Goal: Transaction & Acquisition: Purchase product/service

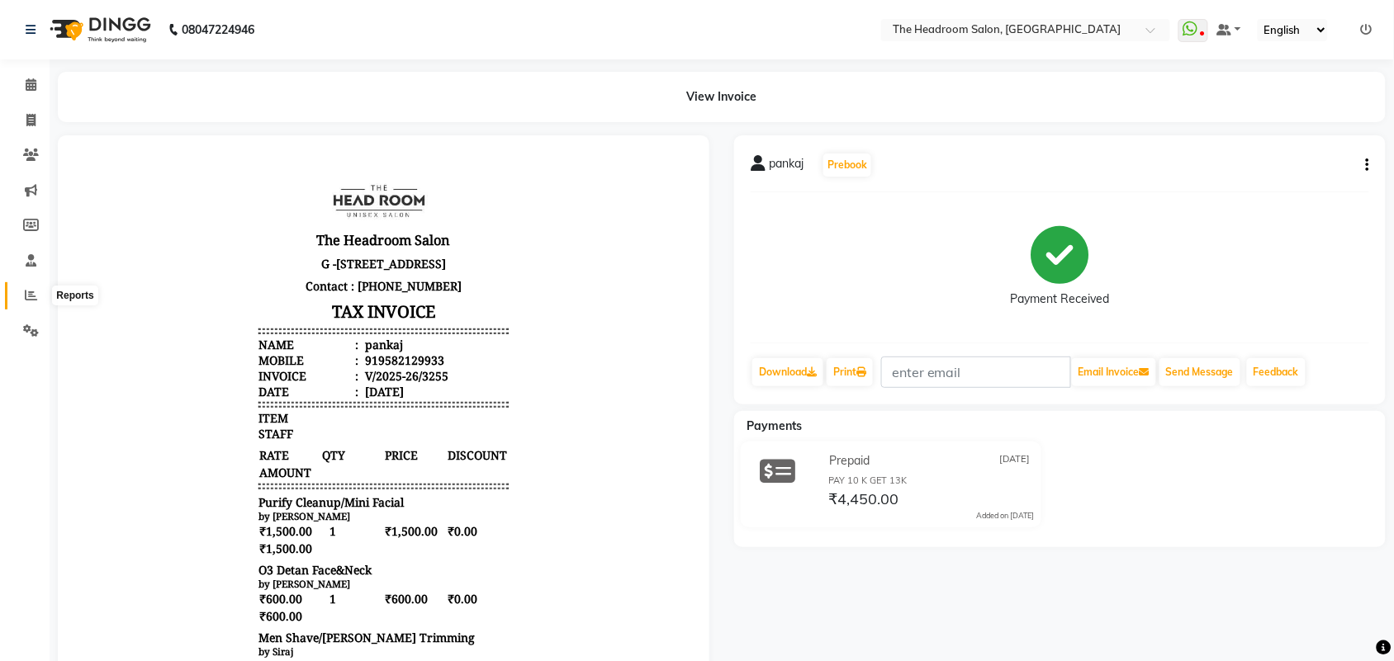
click at [31, 299] on icon at bounding box center [31, 295] width 12 height 12
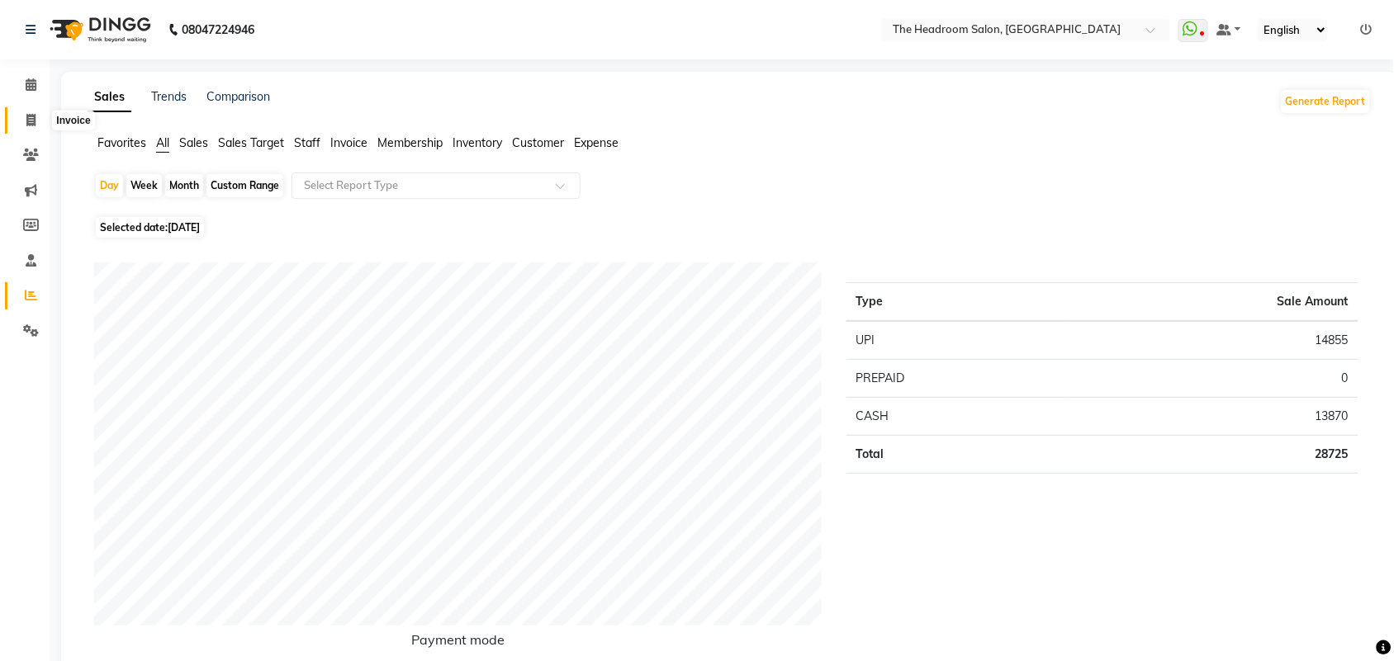
click at [29, 120] on icon at bounding box center [30, 120] width 9 height 12
select select "service"
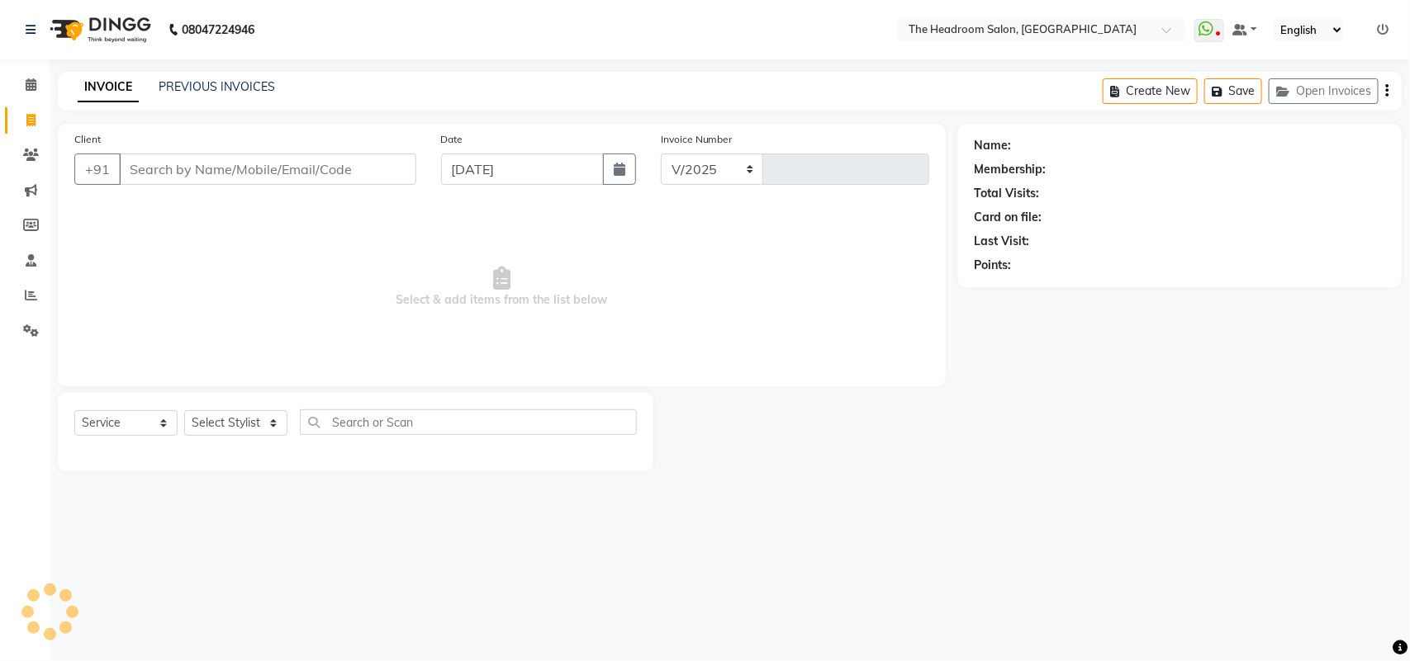
select select "6933"
type input "3256"
select select "58237"
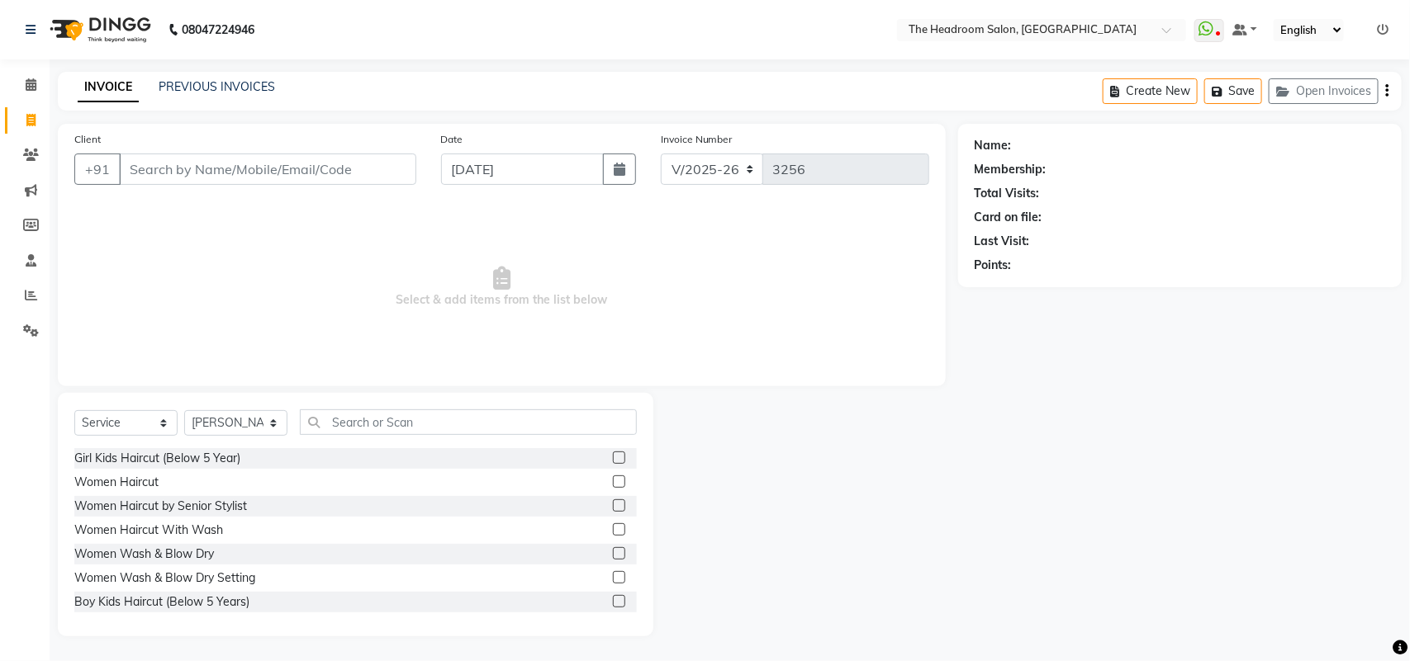
click at [1269, 510] on div "Name: Membership: Total Visits: Card on file: Last Visit: Points:" at bounding box center [1186, 380] width 456 height 513
click at [137, 167] on input "Client" at bounding box center [267, 169] width 297 height 31
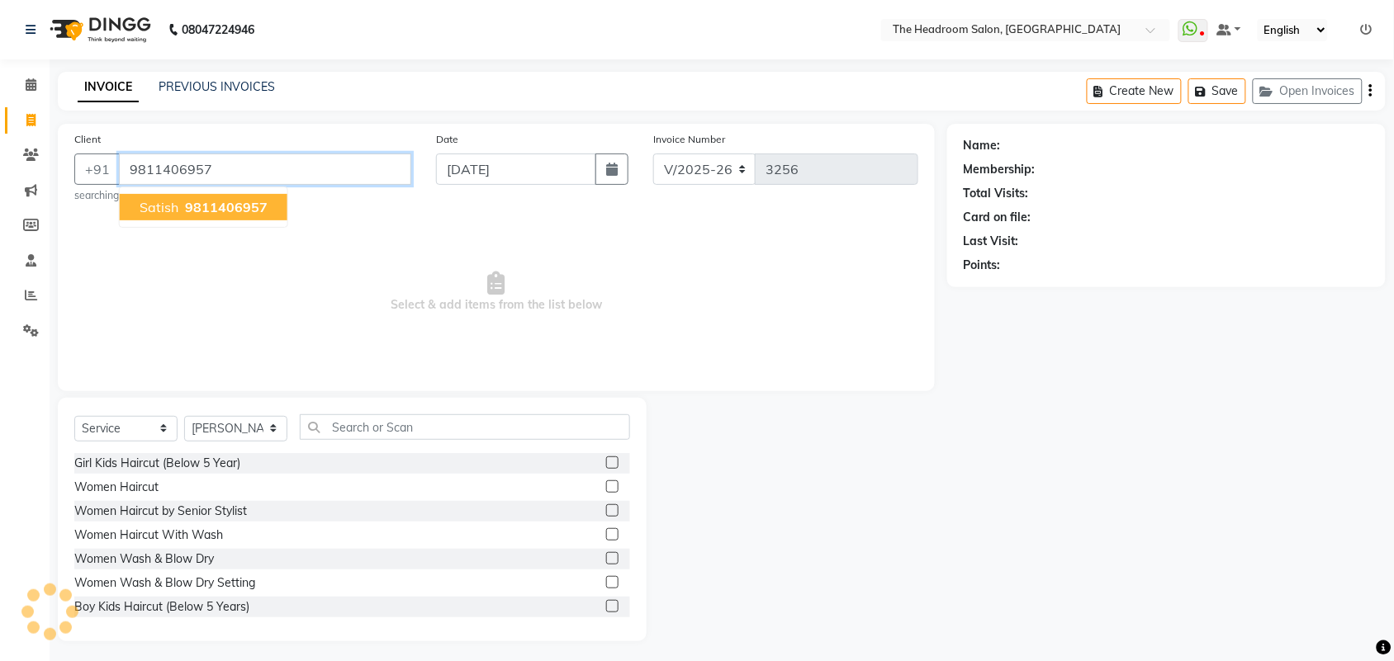
type input "9811406957"
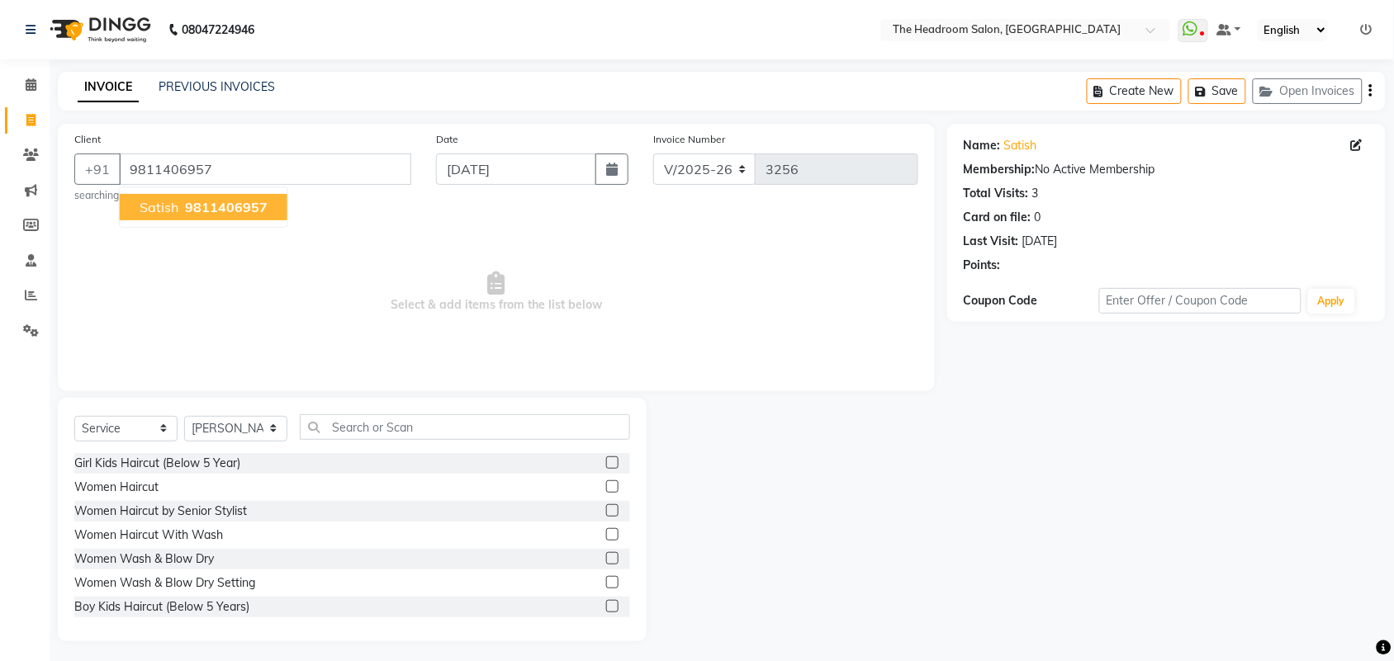
click at [188, 200] on span "9811406957" at bounding box center [226, 207] width 83 height 17
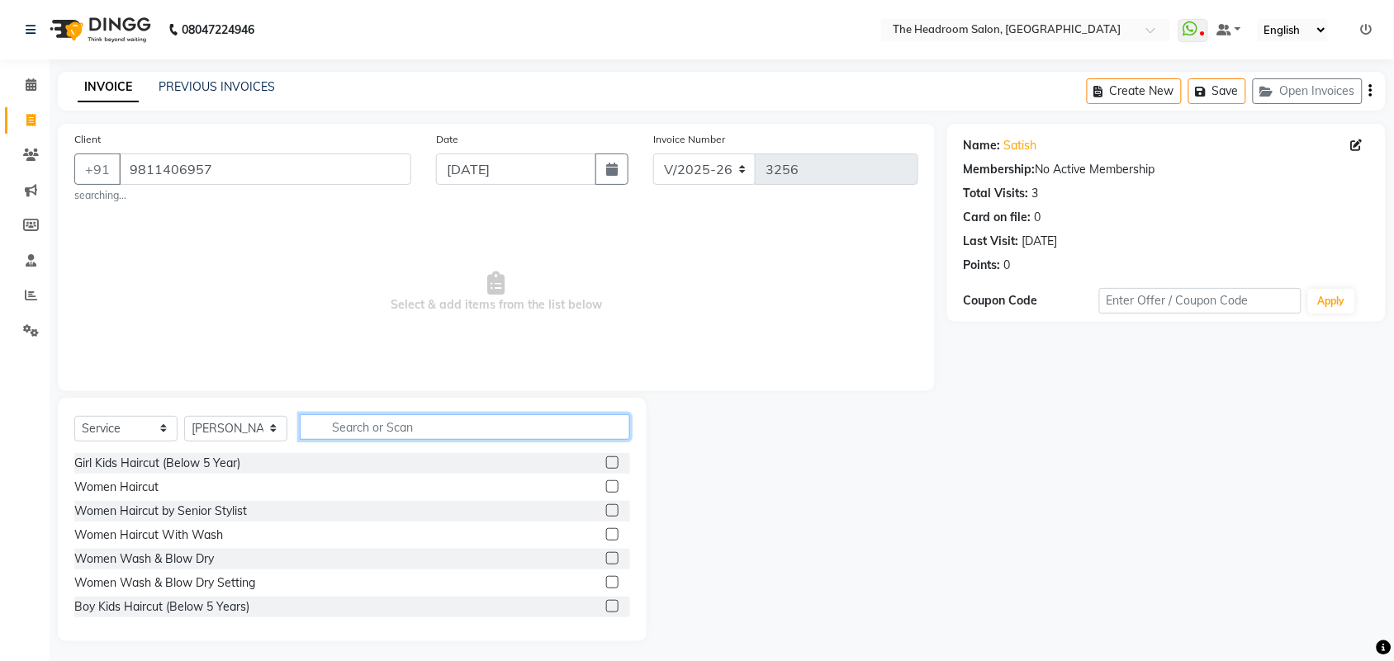
click at [348, 423] on input "text" at bounding box center [465, 428] width 330 height 26
type input "men"
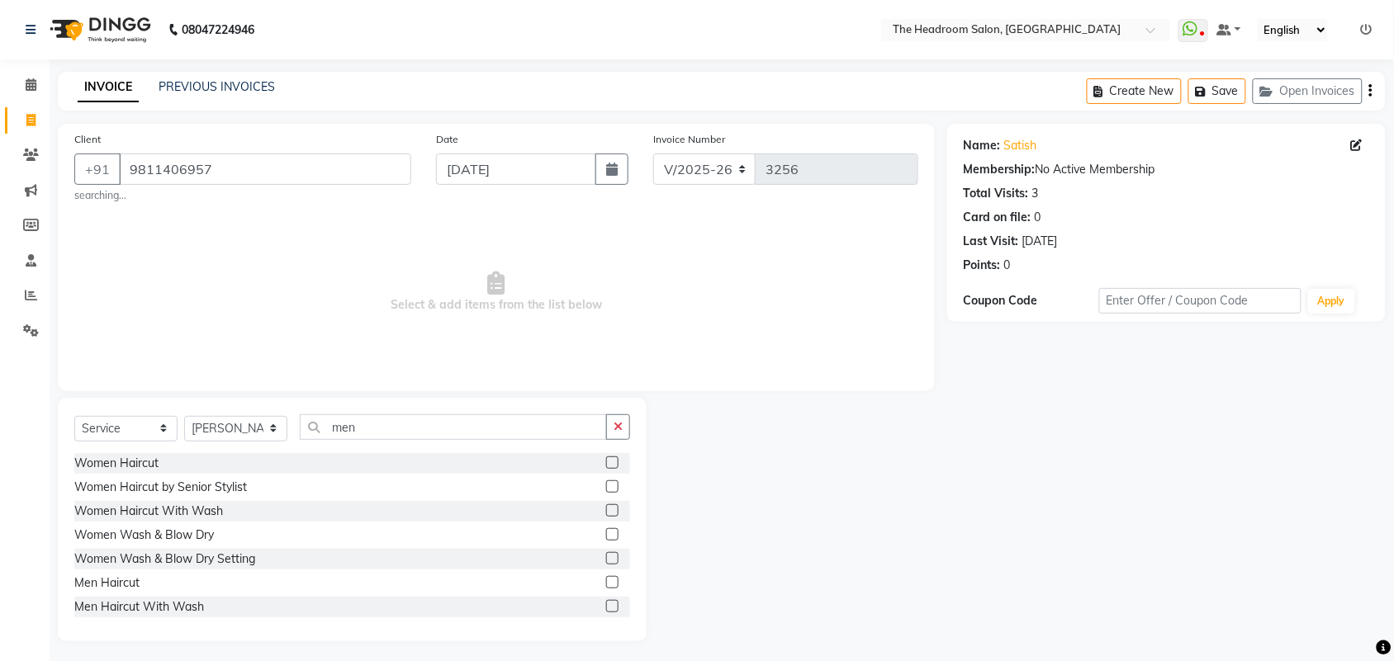
click at [606, 582] on label at bounding box center [612, 582] width 12 height 12
click at [606, 582] on input "checkbox" at bounding box center [611, 583] width 11 height 11
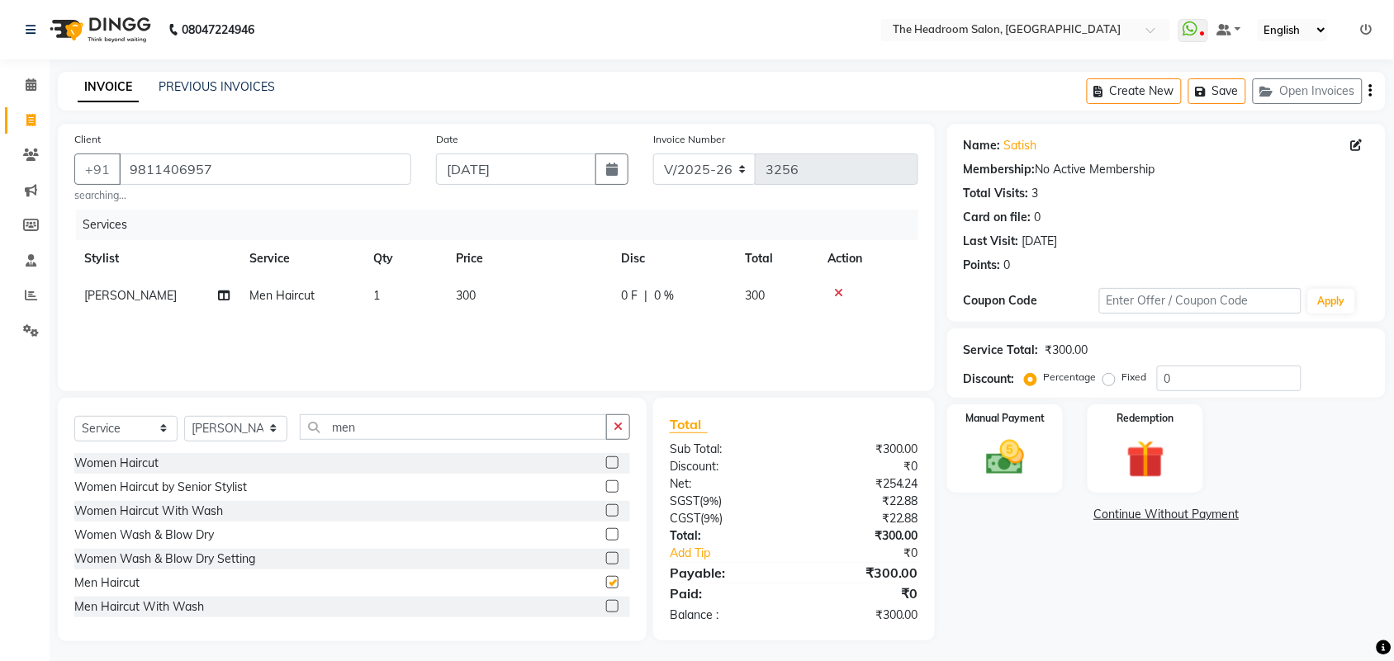
checkbox input "false"
click at [1028, 467] on img at bounding box center [1005, 457] width 64 height 45
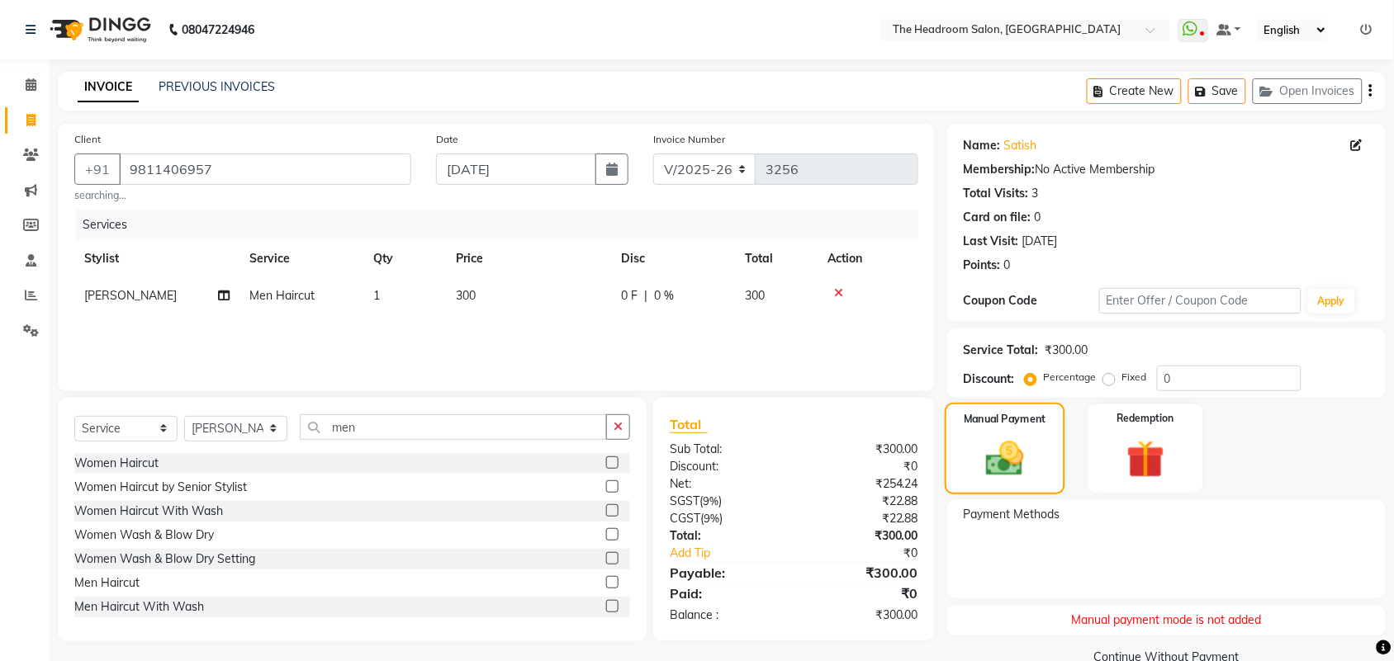
click at [1038, 468] on div "Manual Payment" at bounding box center [1005, 449] width 121 height 92
click at [997, 459] on img at bounding box center [1005, 459] width 62 height 44
click at [1131, 458] on img at bounding box center [1145, 460] width 64 height 50
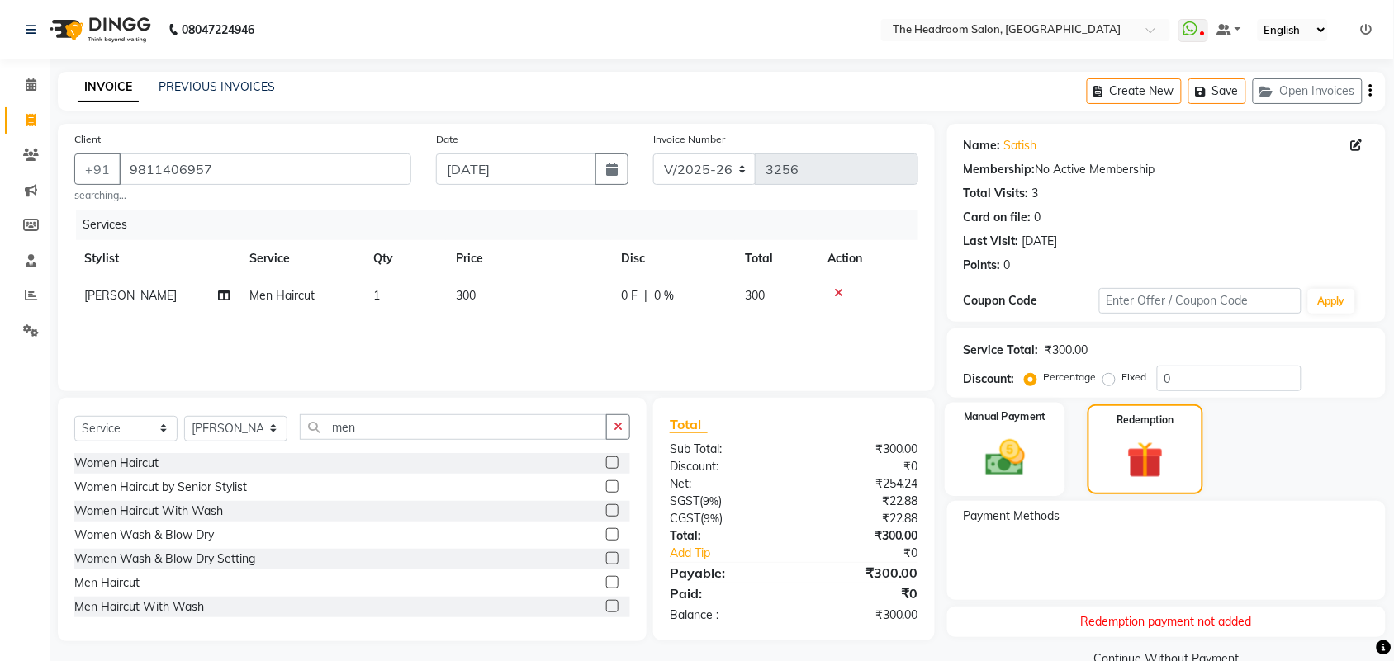
click at [998, 448] on img at bounding box center [1005, 457] width 64 height 45
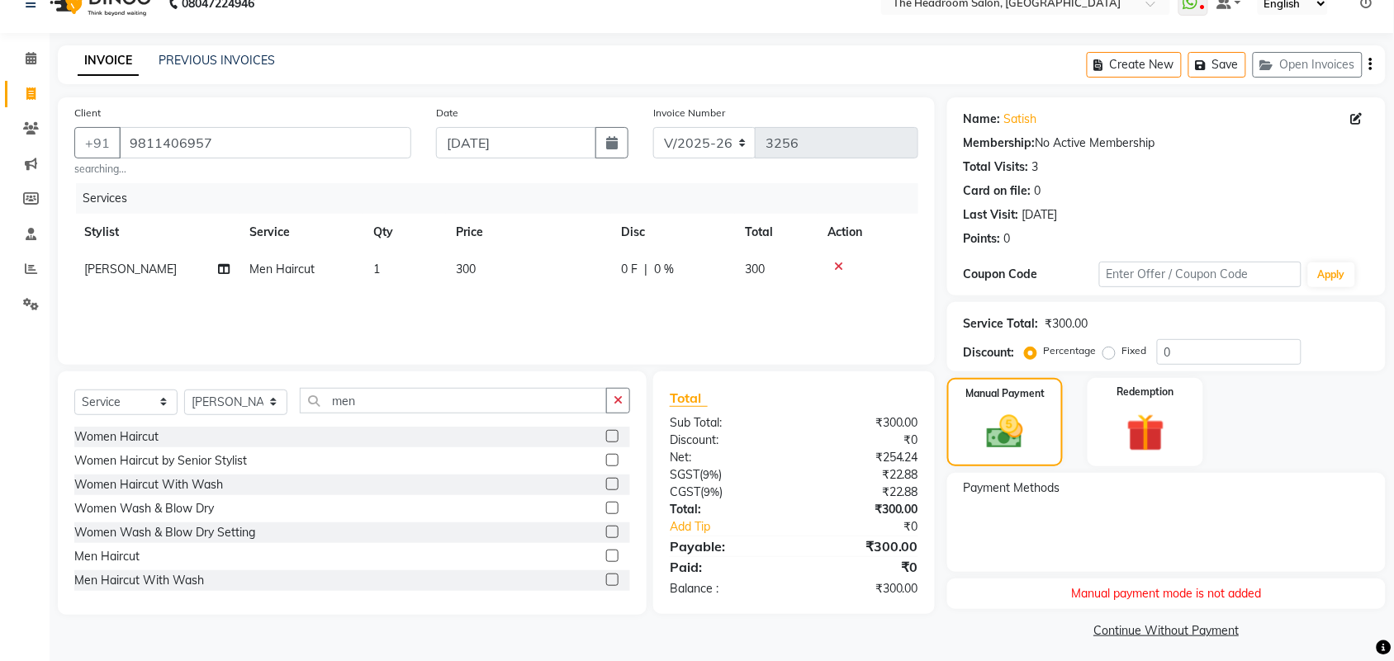
scroll to position [33, 0]
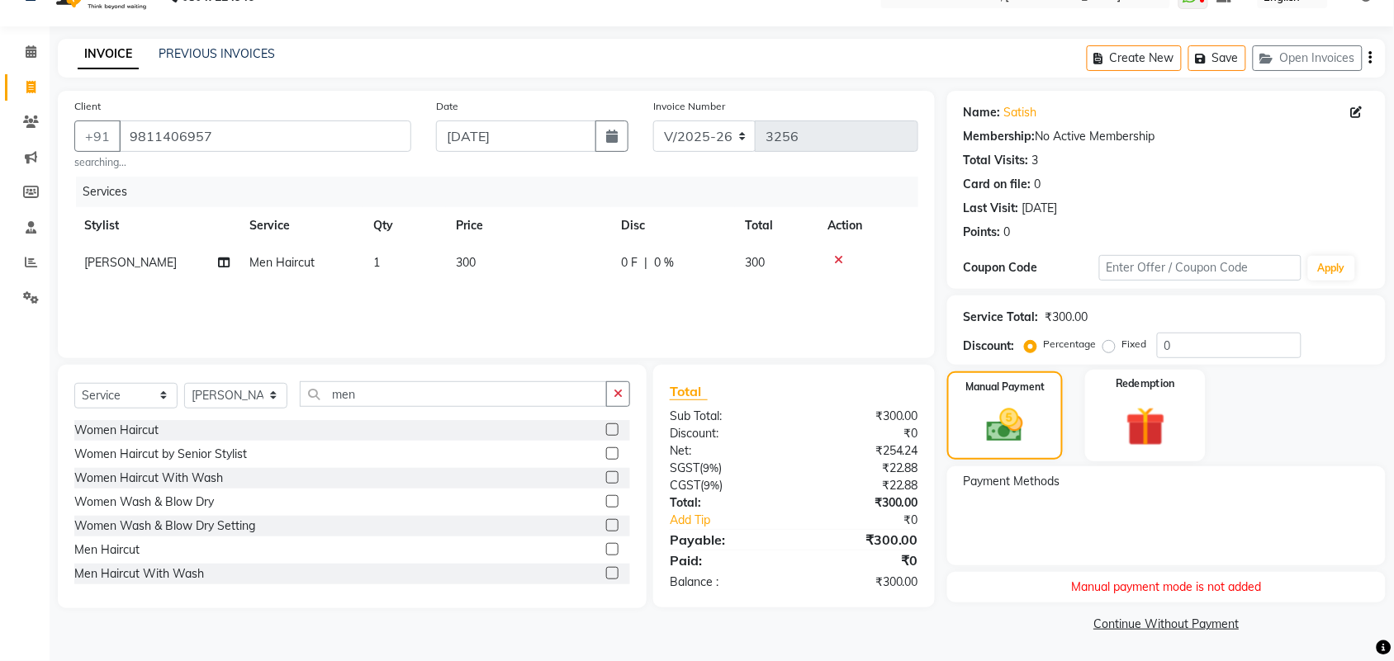
click at [1177, 430] on img at bounding box center [1145, 427] width 64 height 50
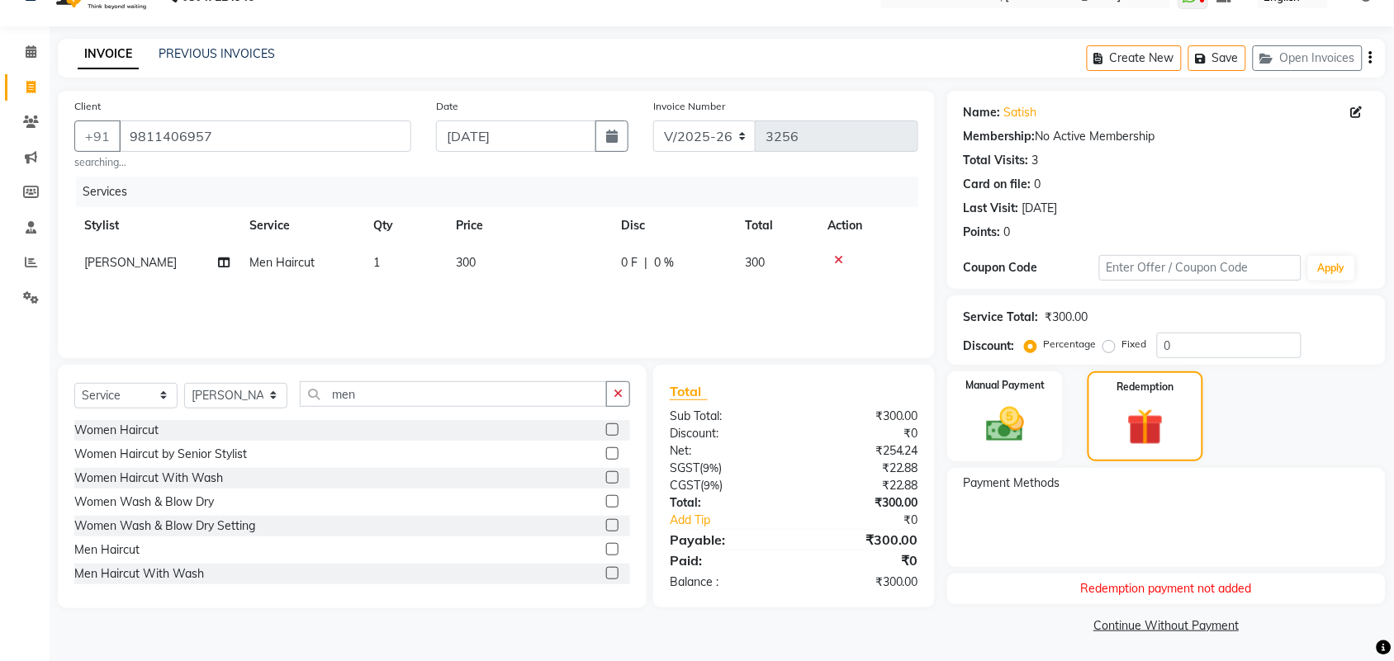
click at [1034, 485] on span "Payment Methods" at bounding box center [1012, 483] width 97 height 17
click at [993, 425] on img at bounding box center [1005, 424] width 64 height 45
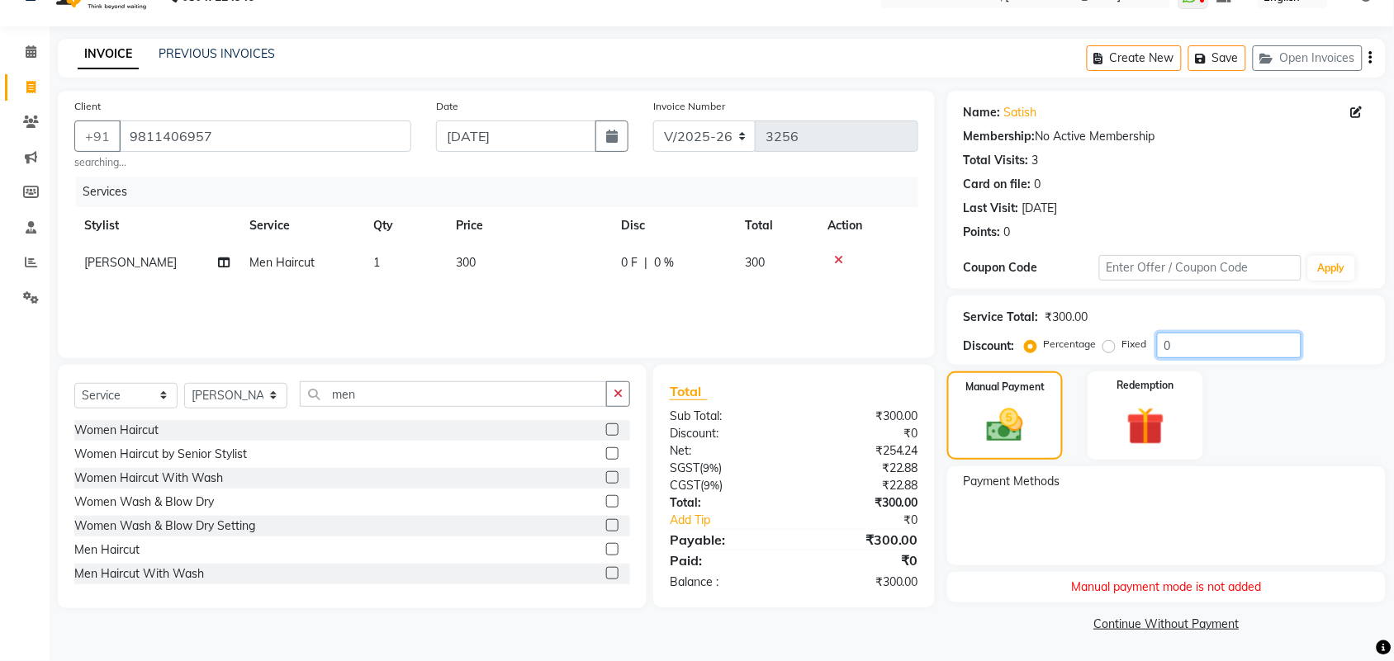
click at [1183, 348] on input "0" at bounding box center [1229, 346] width 145 height 26
click at [1047, 426] on div "Manual Payment" at bounding box center [1005, 416] width 121 height 92
click at [1020, 422] on img at bounding box center [1005, 426] width 62 height 44
click at [795, 403] on div "Total Sub Total: ₹300.00 Discount: ₹0 Net: ₹254.24 SGST ( 9% ) ₹22.88 CGST ( 9%…" at bounding box center [794, 486] width 249 height 210
click at [360, 386] on input "men" at bounding box center [453, 394] width 307 height 26
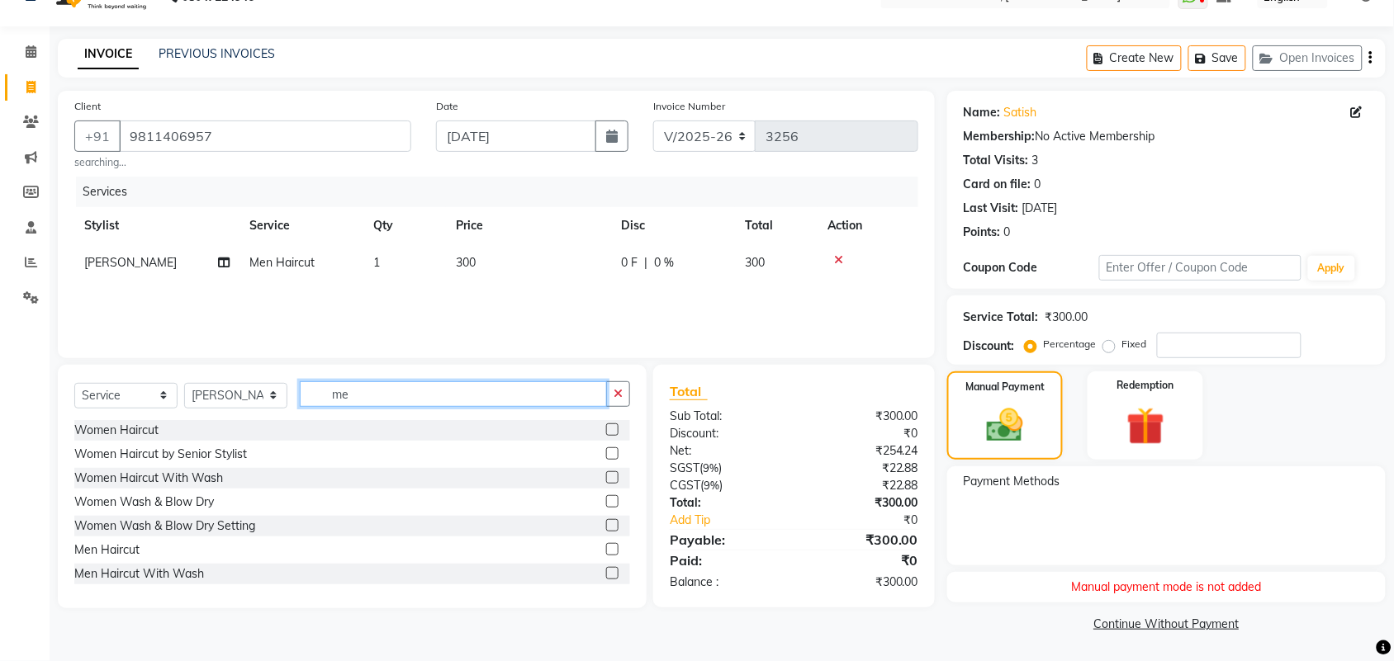
type input "m"
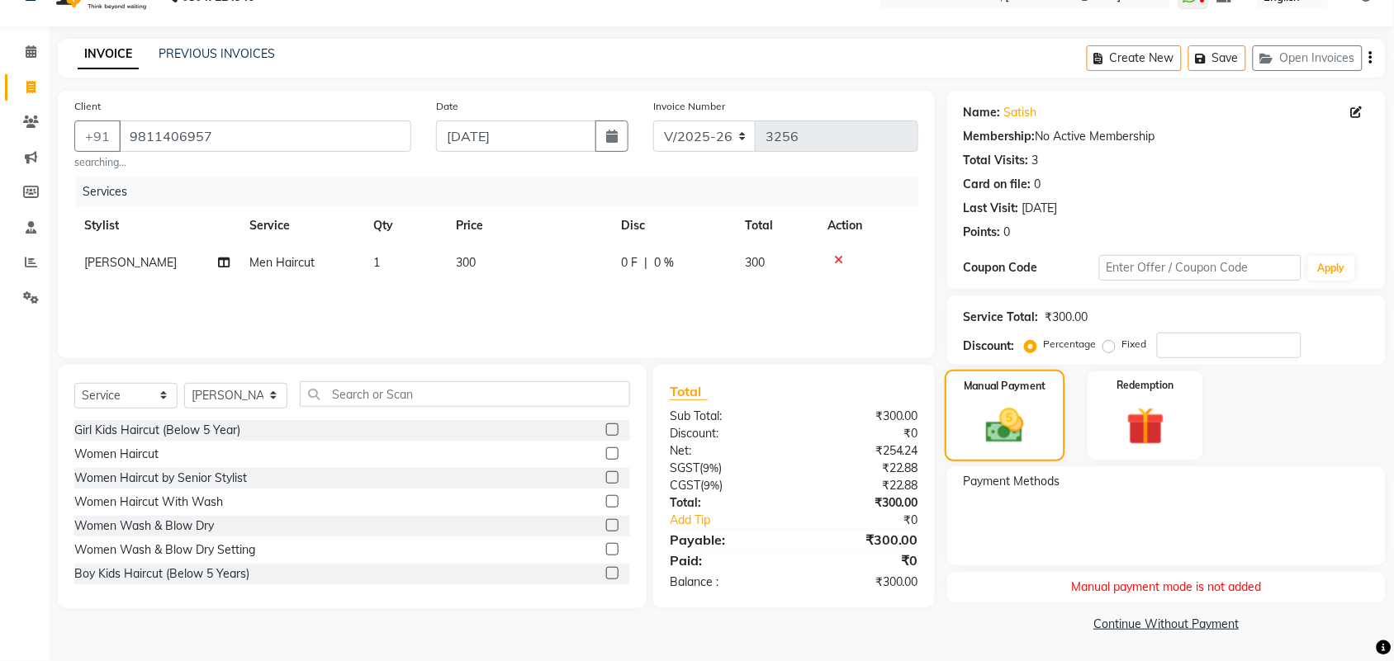
click at [967, 432] on div "Manual Payment" at bounding box center [1005, 416] width 121 height 92
click at [242, 132] on input "9811406957" at bounding box center [265, 136] width 292 height 31
type input "981140695"
type input "0"
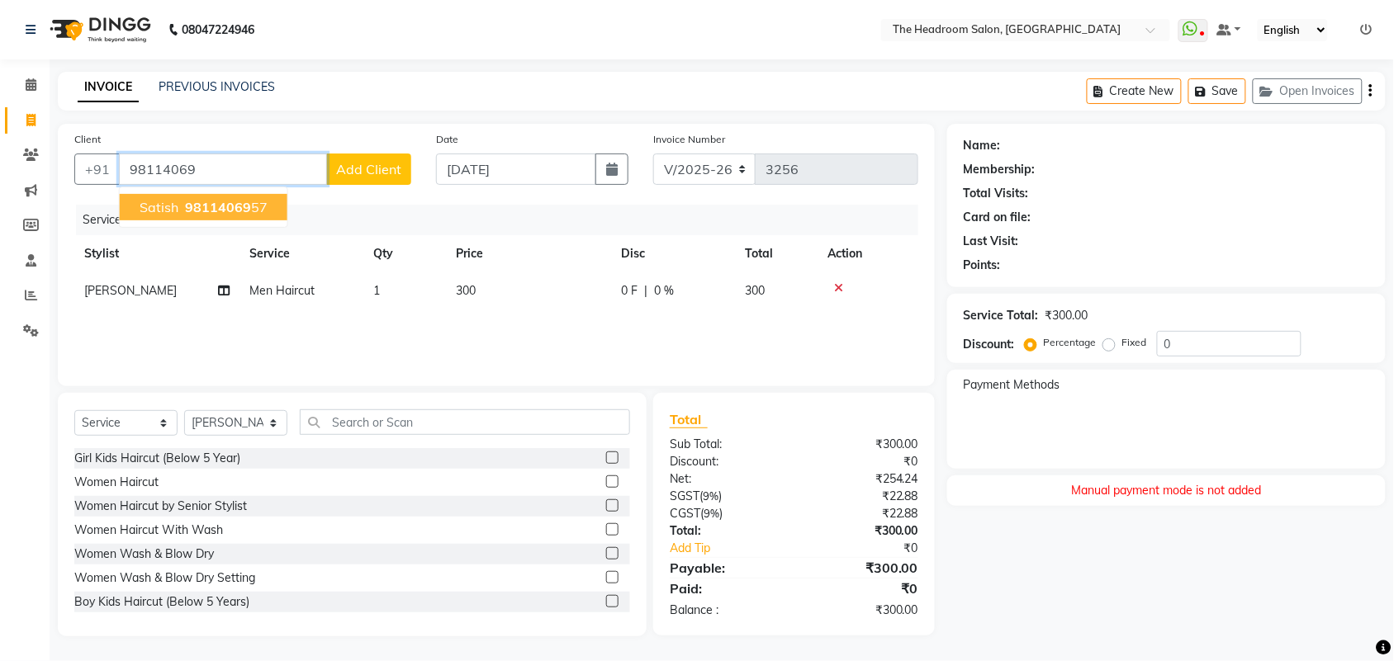
scroll to position [0, 0]
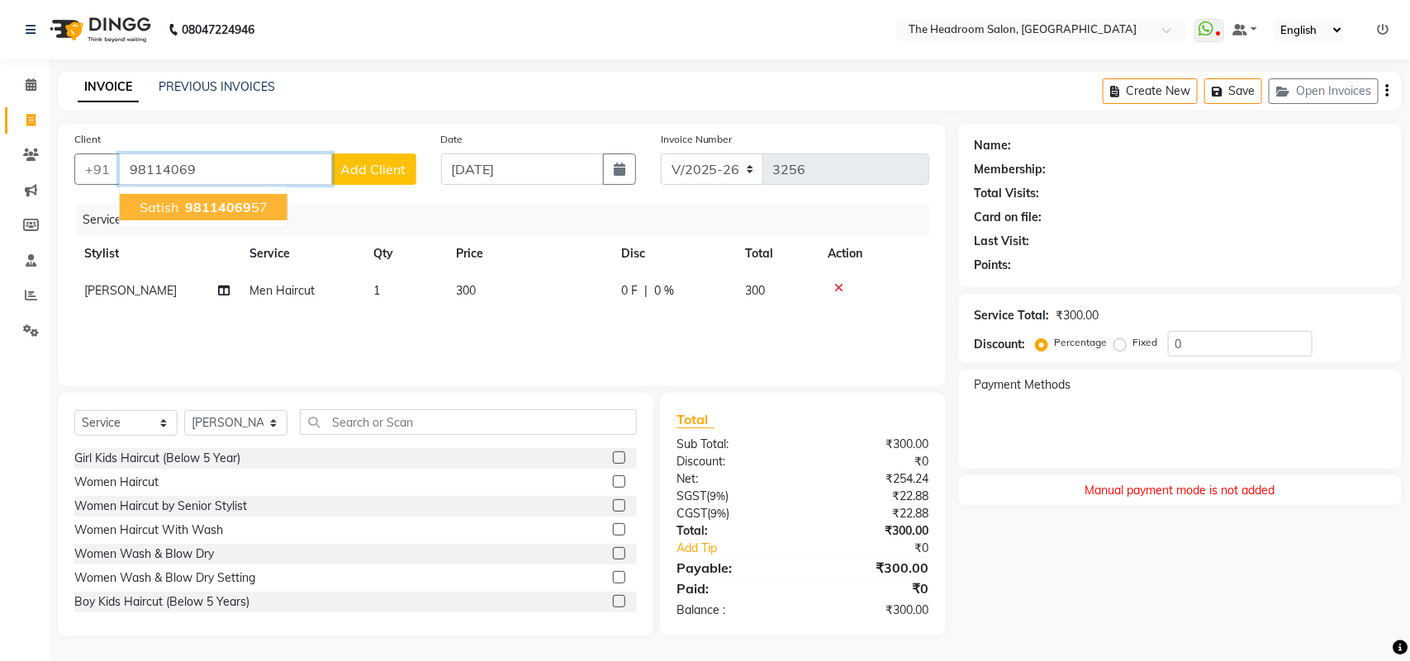
click at [244, 207] on span "98114069" at bounding box center [218, 207] width 66 height 17
type input "9811406957"
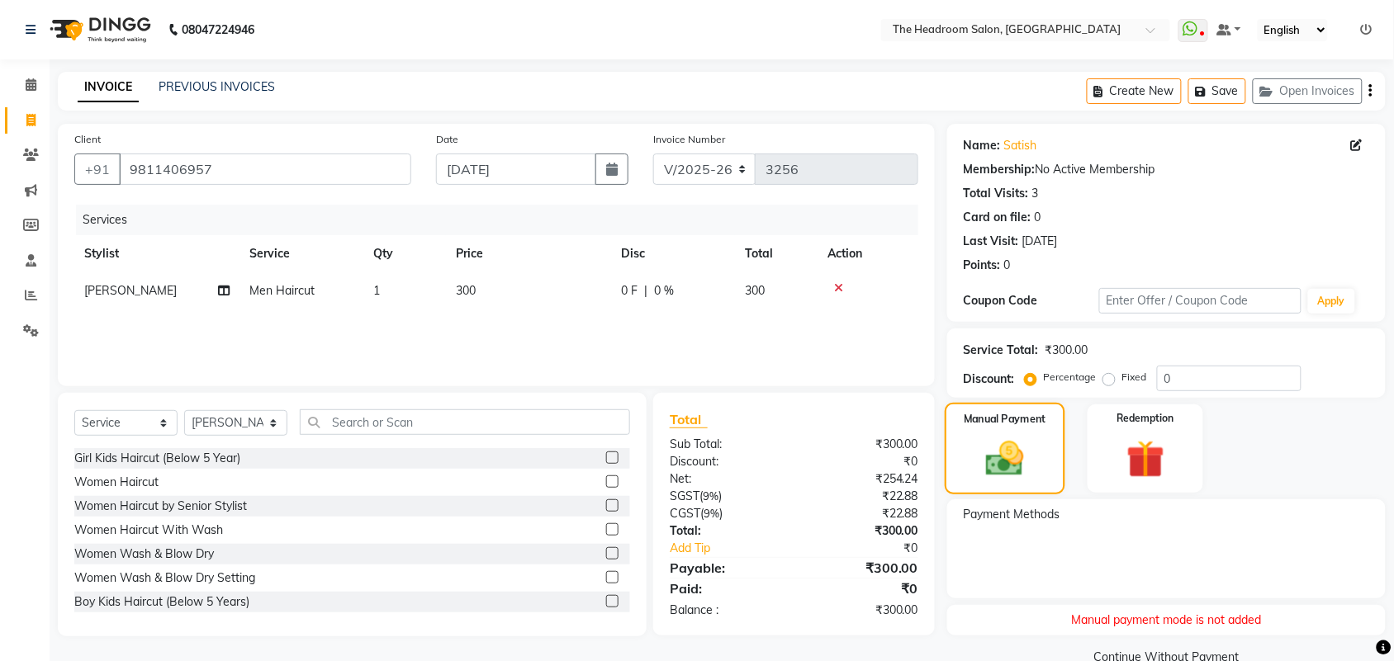
click at [1049, 468] on div "Manual Payment" at bounding box center [1005, 449] width 121 height 92
click at [988, 468] on img at bounding box center [1005, 459] width 62 height 44
click at [1174, 378] on input "0" at bounding box center [1229, 379] width 145 height 26
click at [1034, 447] on img at bounding box center [1005, 459] width 62 height 44
click at [1187, 473] on div "Redemption" at bounding box center [1145, 449] width 121 height 92
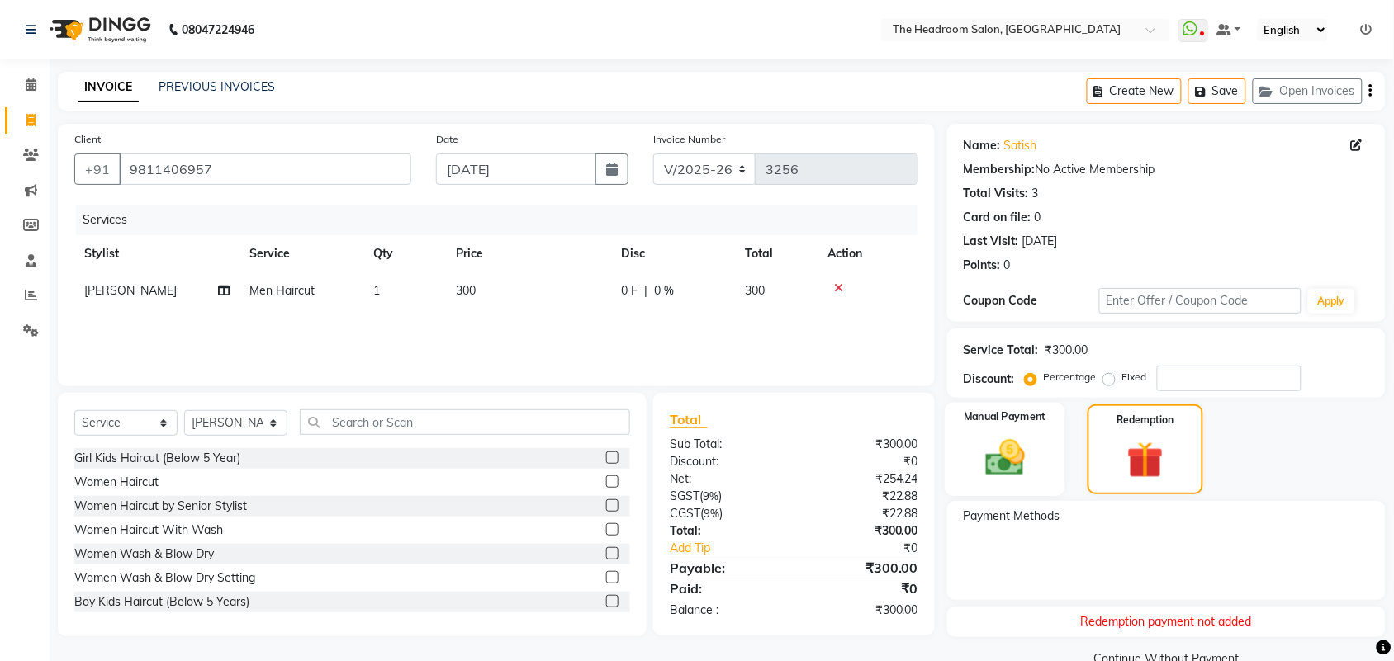
click at [1014, 436] on img at bounding box center [1005, 457] width 64 height 45
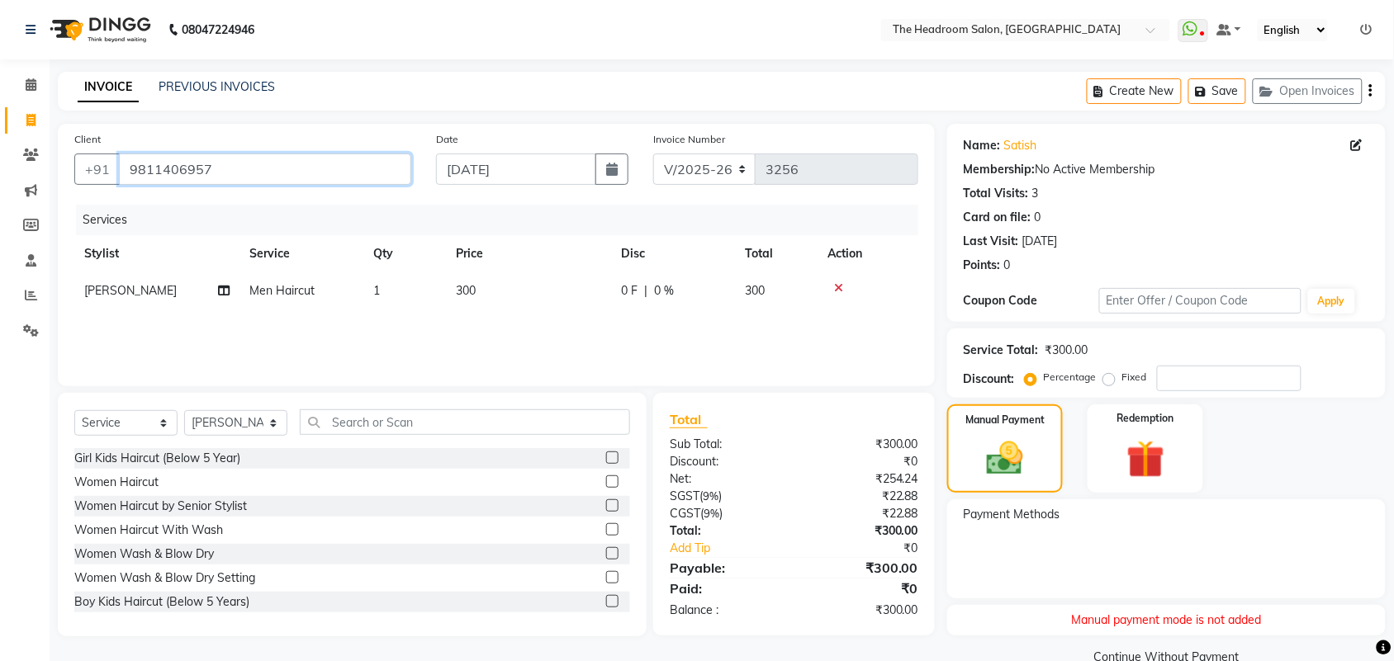
click at [231, 165] on input "9811406957" at bounding box center [265, 169] width 292 height 31
type input "981140695"
type input "0"
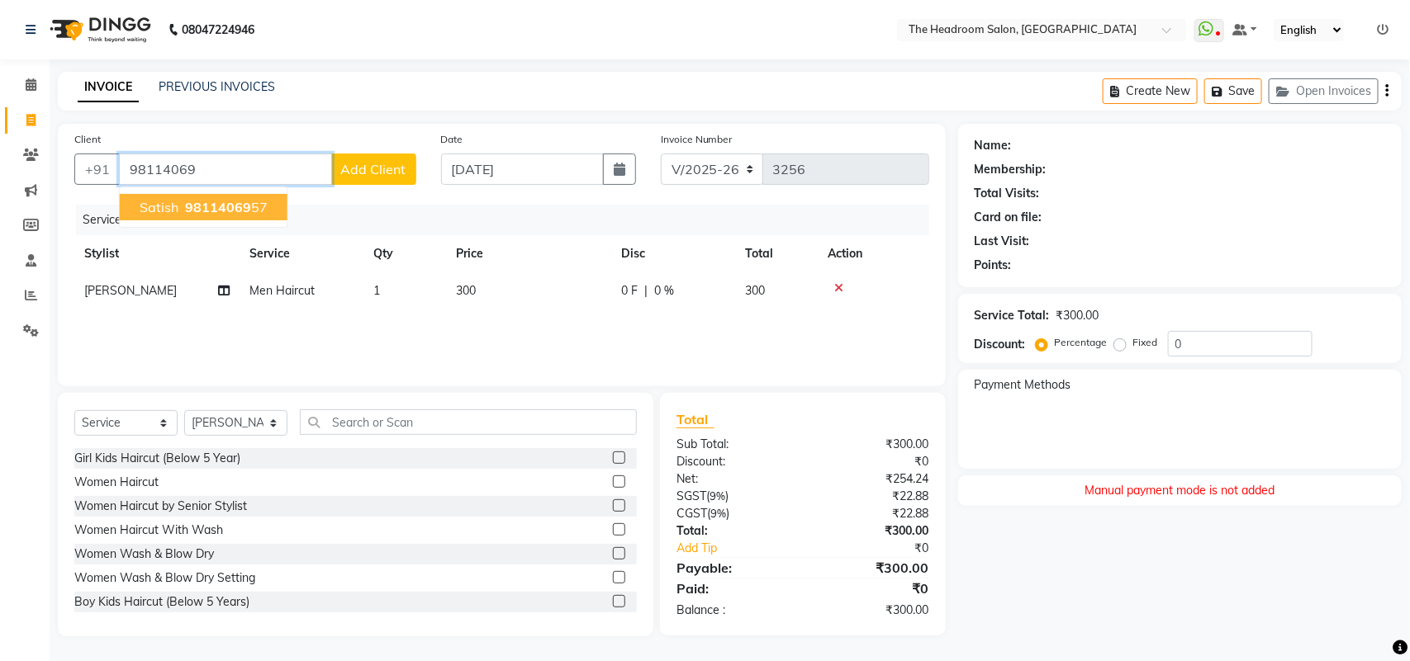
click at [277, 211] on button "satish 98114069 57" at bounding box center [204, 207] width 168 height 26
type input "9811406957"
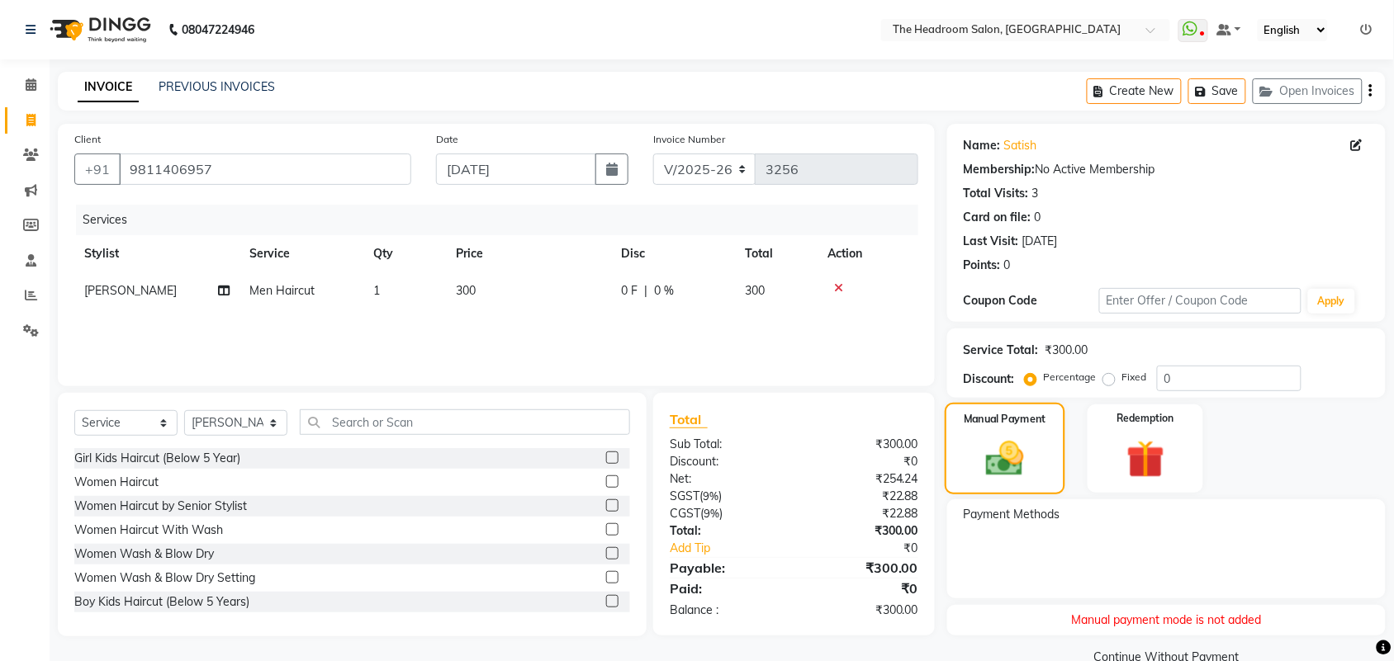
click at [1012, 477] on img at bounding box center [1005, 459] width 62 height 44
click at [1200, 374] on input "0" at bounding box center [1229, 379] width 145 height 26
click at [1160, 447] on img at bounding box center [1145, 460] width 64 height 50
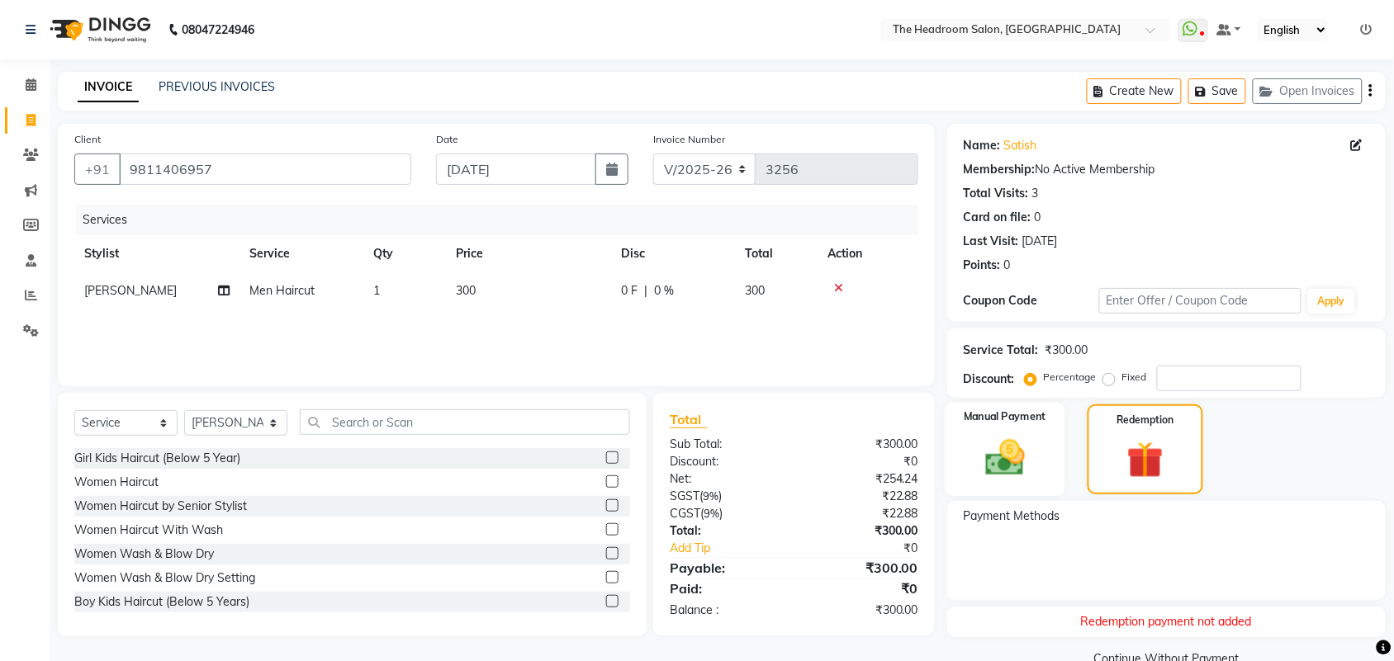
click at [1014, 453] on img at bounding box center [1005, 457] width 64 height 45
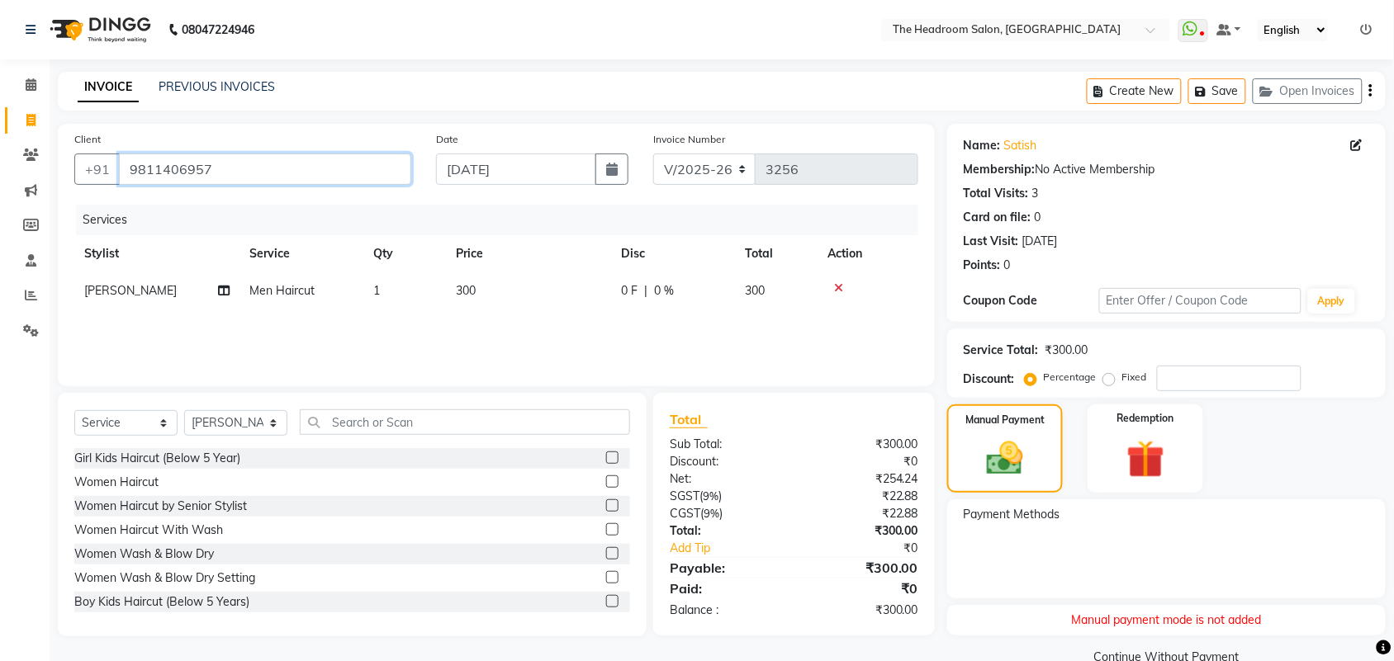
click at [248, 163] on input "9811406957" at bounding box center [265, 169] width 292 height 31
type input "981140695"
type input "0"
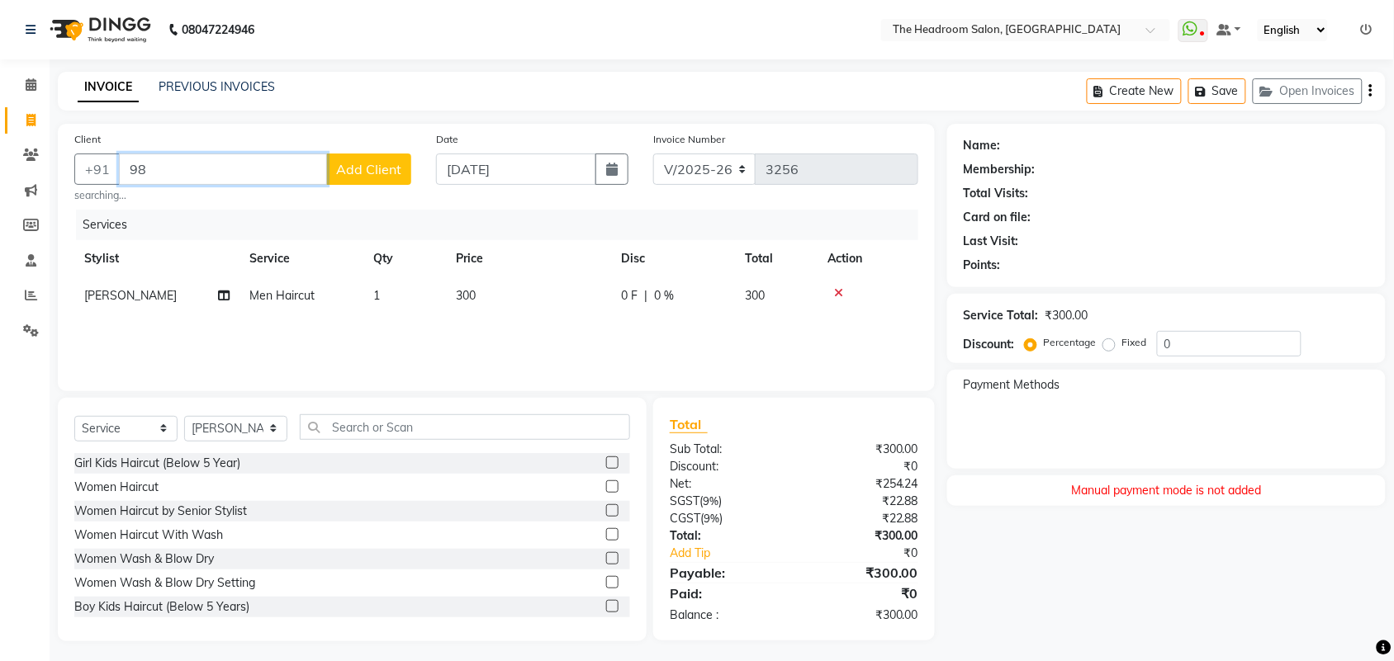
type input "9"
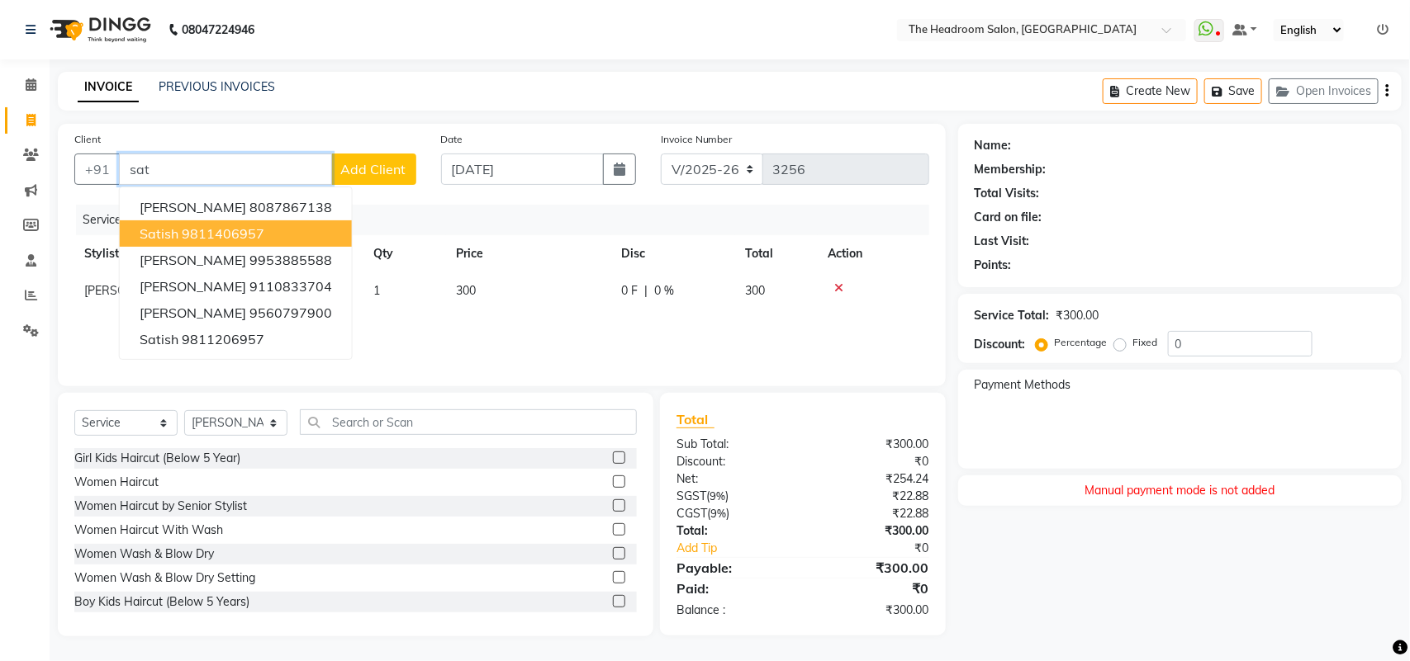
click at [260, 234] on ngb-highlight "9811406957" at bounding box center [223, 233] width 83 height 17
type input "9811406957"
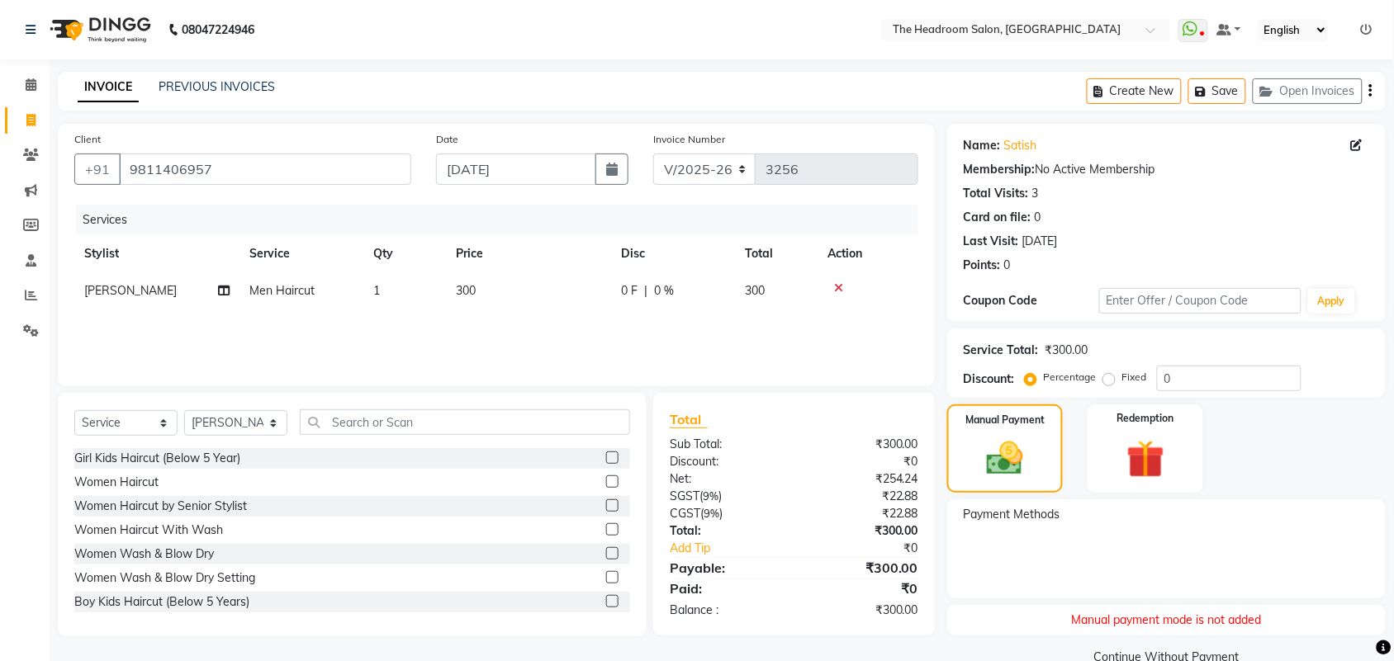
click at [1122, 381] on label "Fixed" at bounding box center [1134, 377] width 25 height 15
click at [1106, 381] on input "Fixed" at bounding box center [1112, 378] width 12 height 12
radio input "true"
click at [1194, 384] on input "0" at bounding box center [1229, 379] width 145 height 26
click at [988, 484] on div "Manual Payment" at bounding box center [1005, 449] width 121 height 92
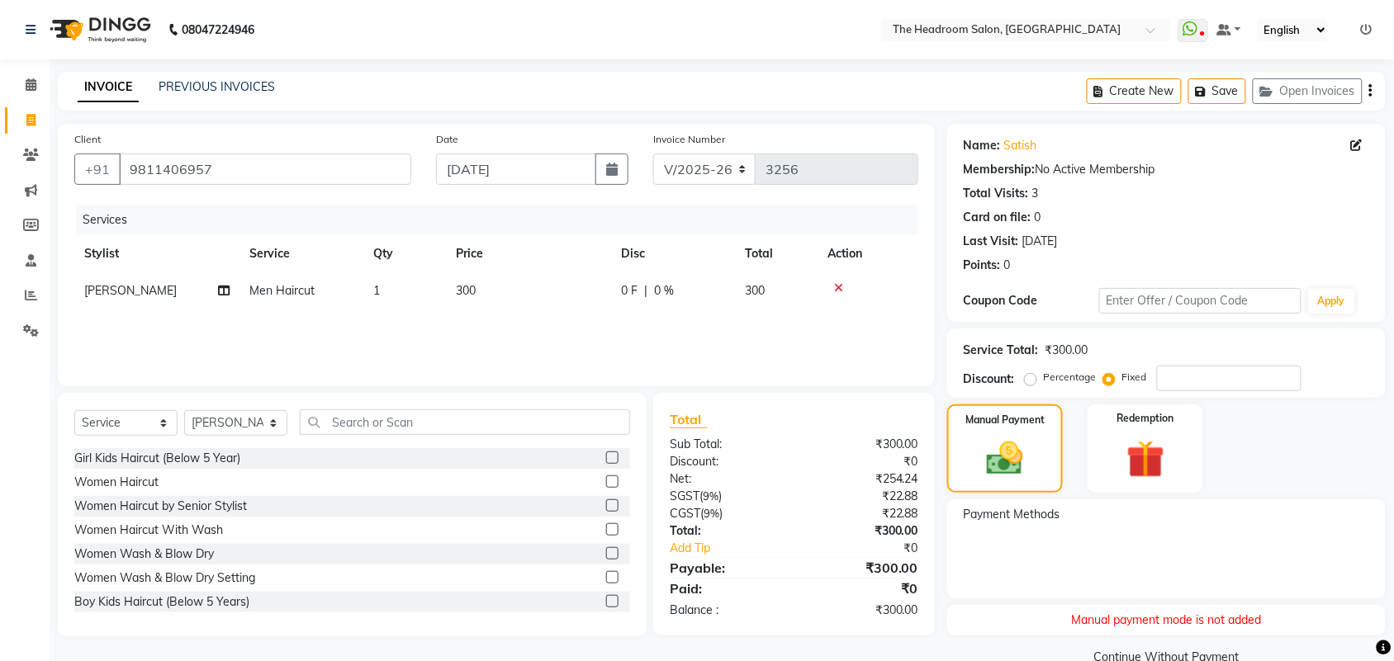
click at [1044, 378] on label "Percentage" at bounding box center [1070, 377] width 53 height 15
click at [1035, 378] on input "Percentage" at bounding box center [1034, 378] width 12 height 12
radio input "true"
click at [1111, 524] on div "Payment Methods" at bounding box center [1166, 516] width 405 height 21
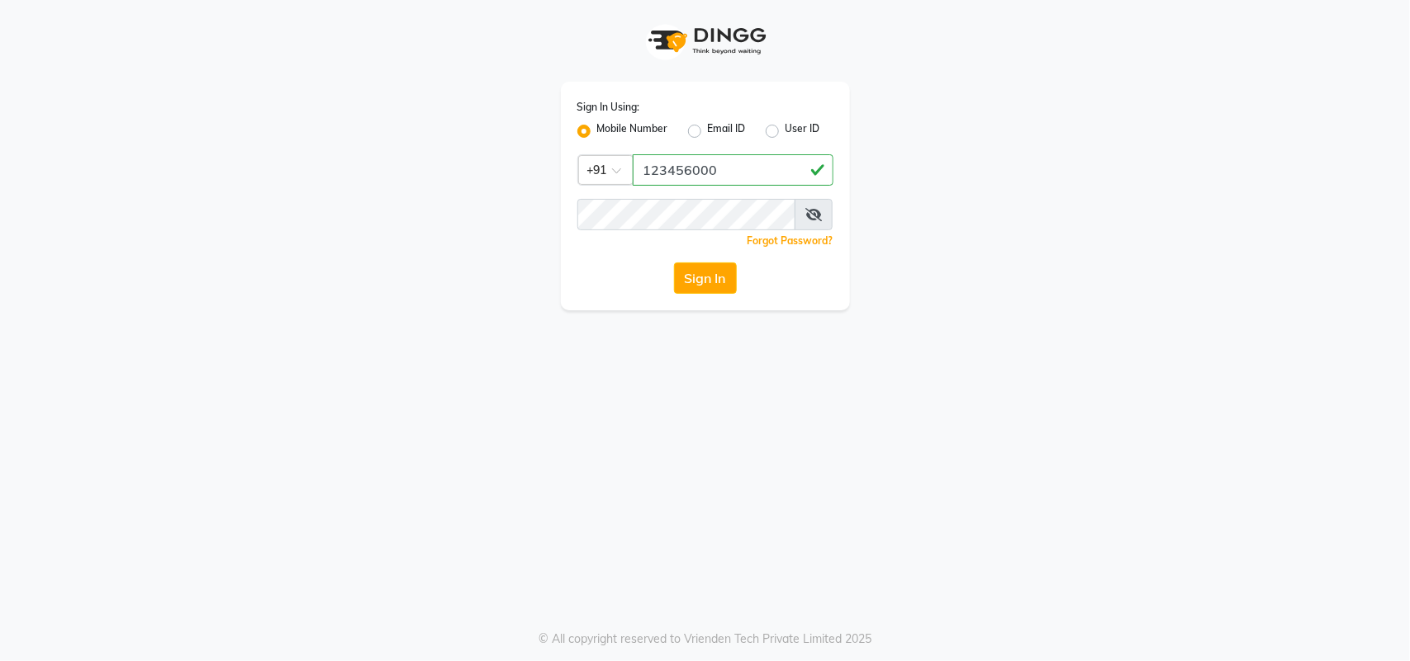
type input "123456000"
click at [699, 273] on button "Sign In" at bounding box center [705, 278] width 63 height 31
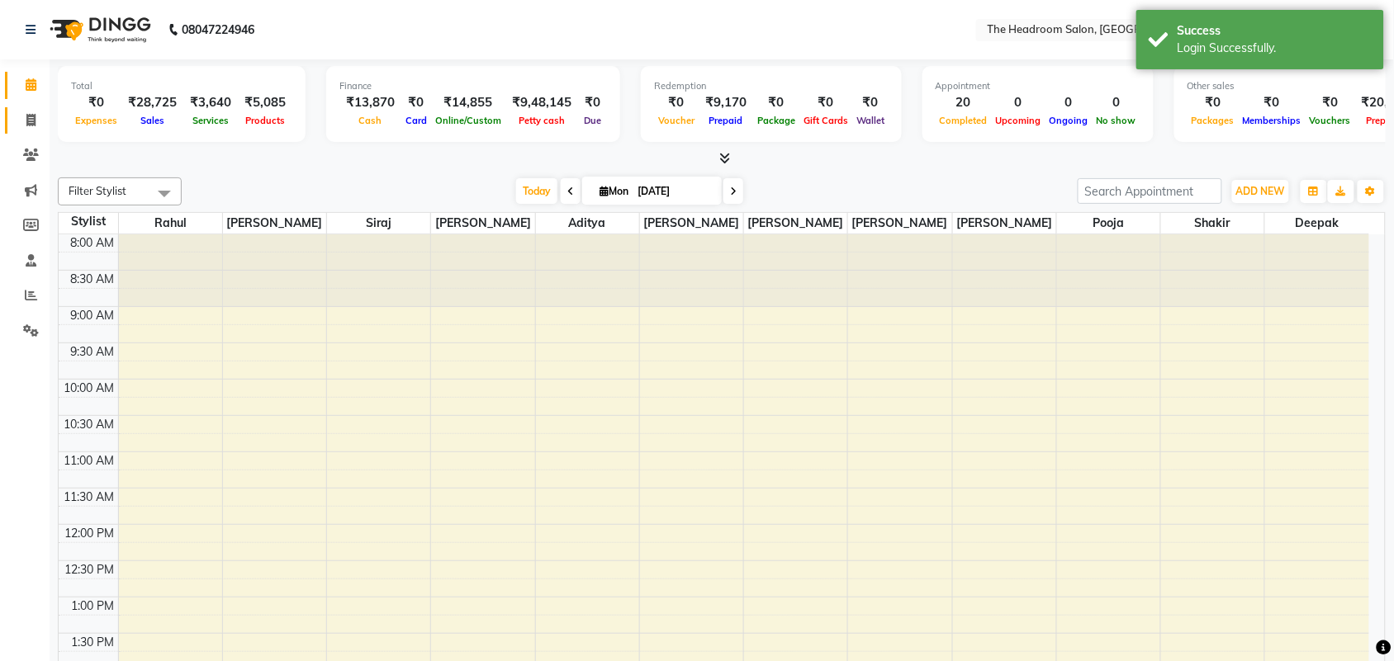
click at [26, 117] on icon at bounding box center [30, 120] width 9 height 12
select select "service"
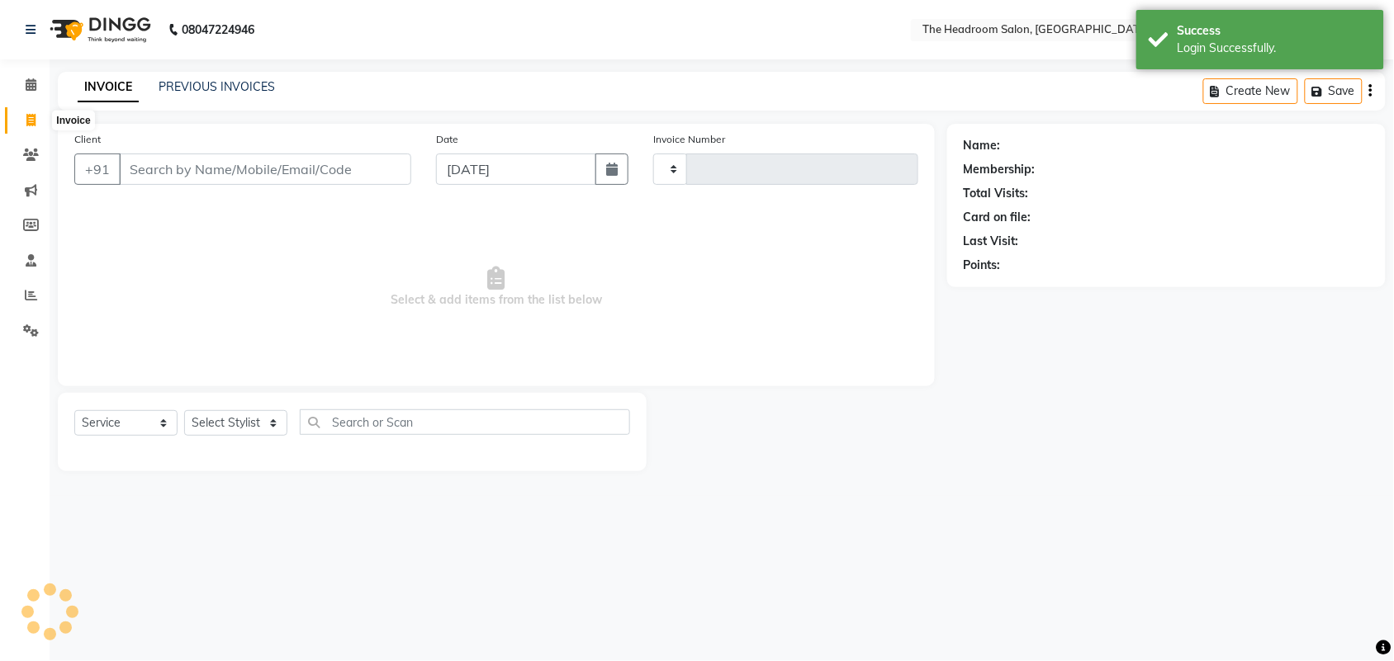
select select "en"
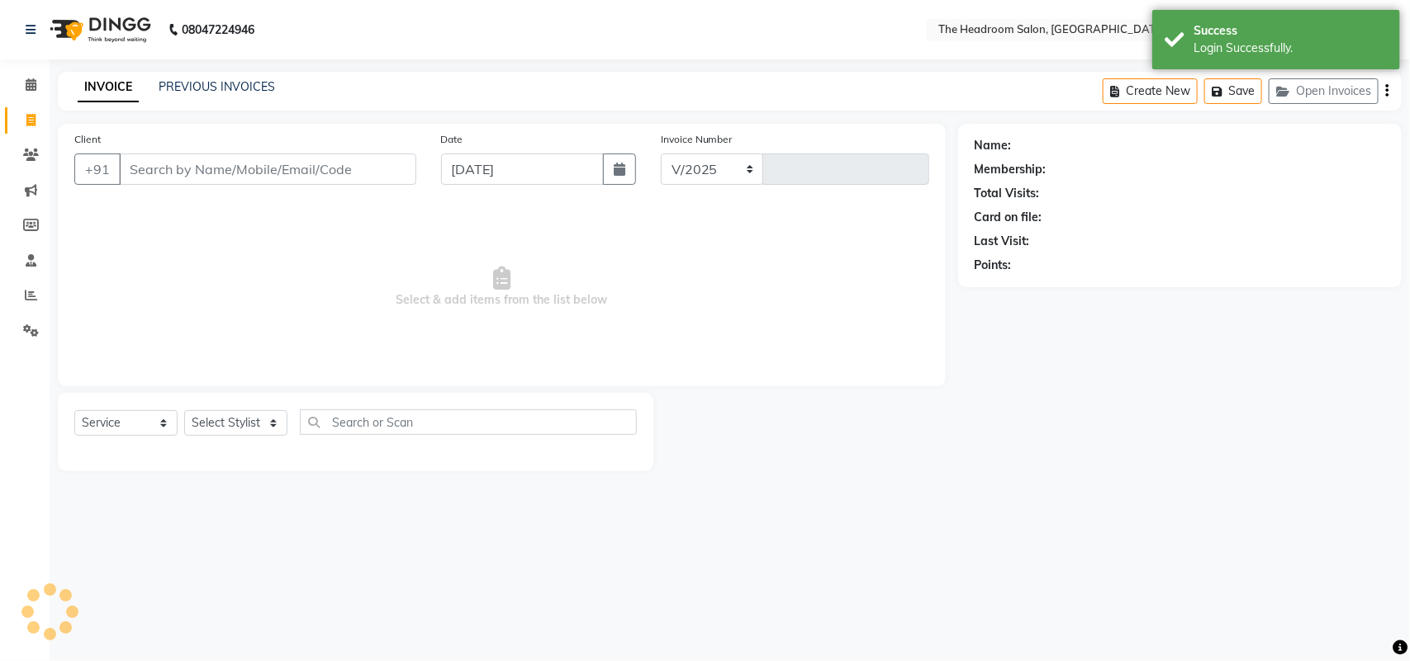
select select "6933"
type input "3256"
click at [170, 167] on input "Client" at bounding box center [267, 169] width 297 height 31
type input "sat"
select select "58237"
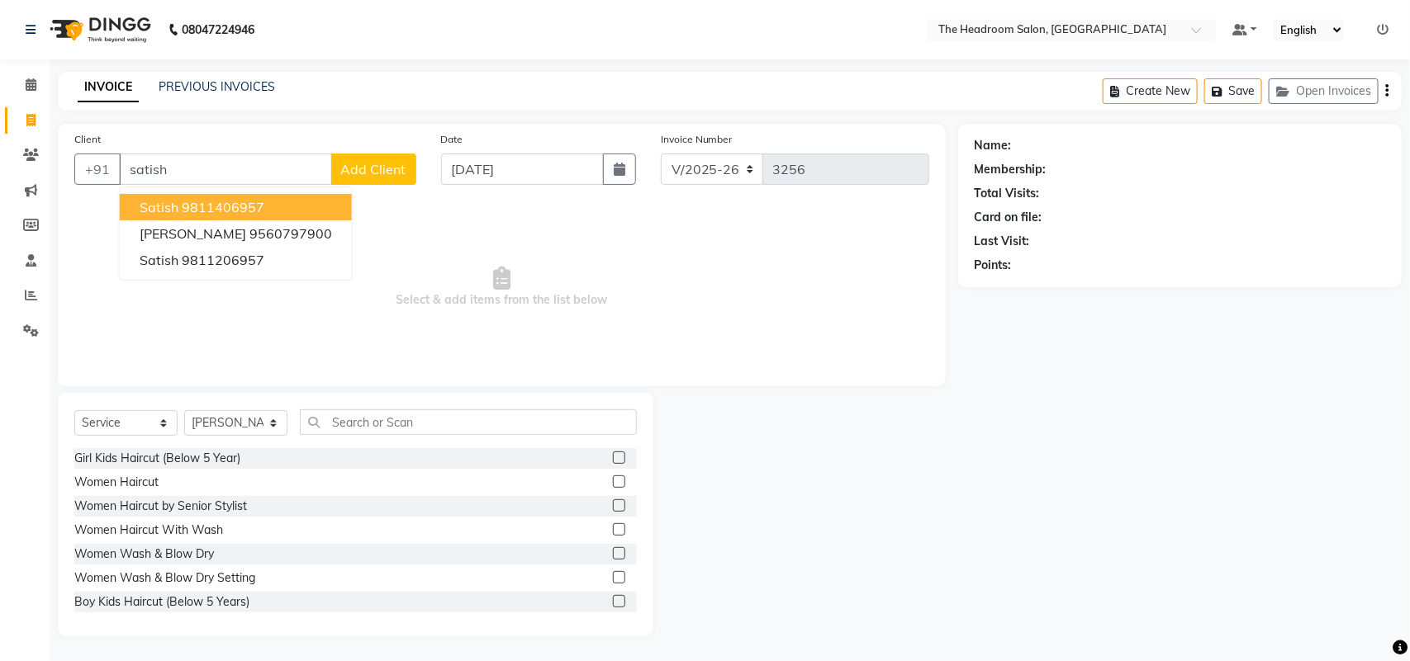
click at [213, 201] on ngb-highlight "9811406957" at bounding box center [223, 207] width 83 height 17
type input "9811406957"
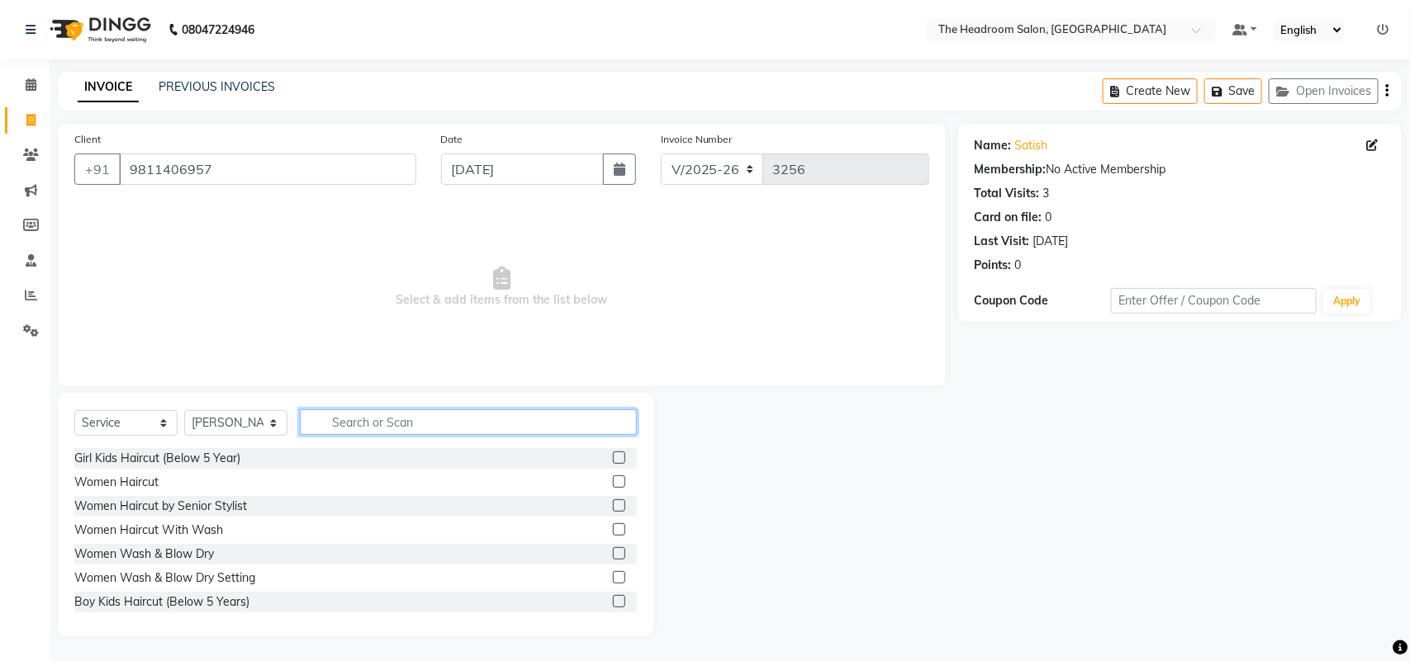
click at [357, 428] on input "text" at bounding box center [468, 423] width 337 height 26
type input "men"
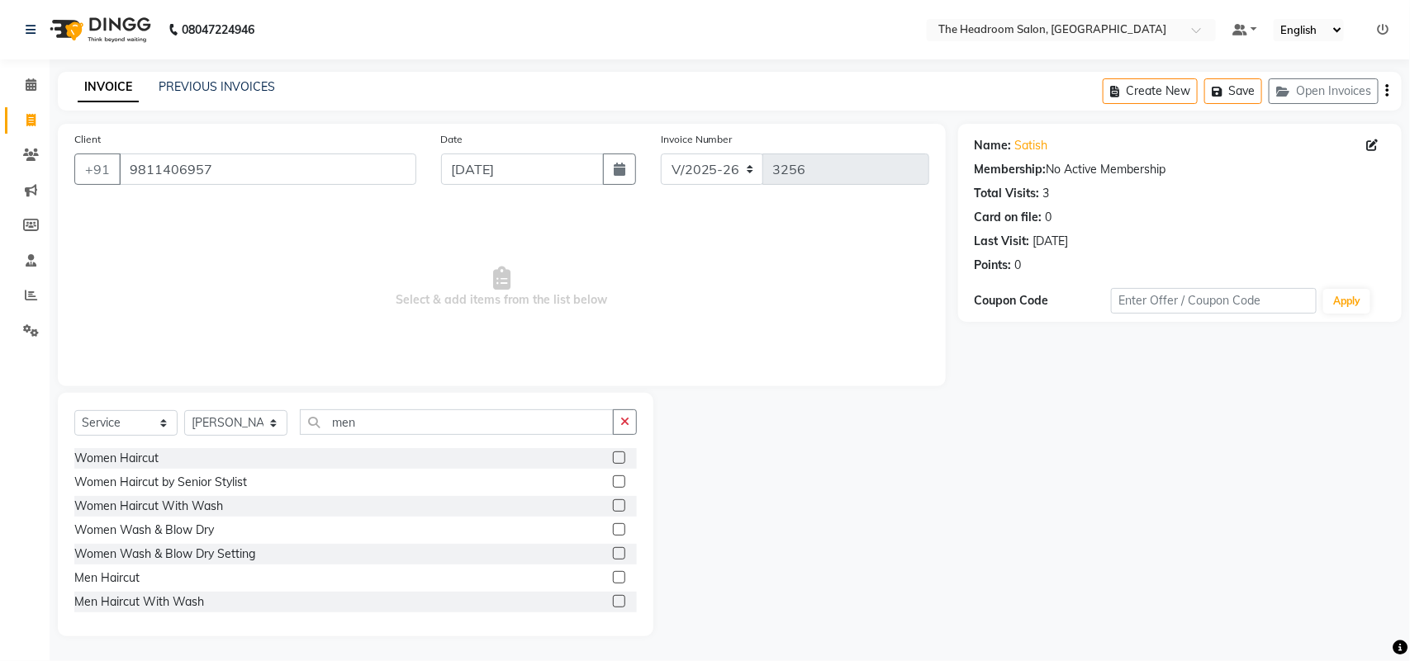
click at [613, 576] on label at bounding box center [619, 577] width 12 height 12
click at [613, 576] on input "checkbox" at bounding box center [618, 578] width 11 height 11
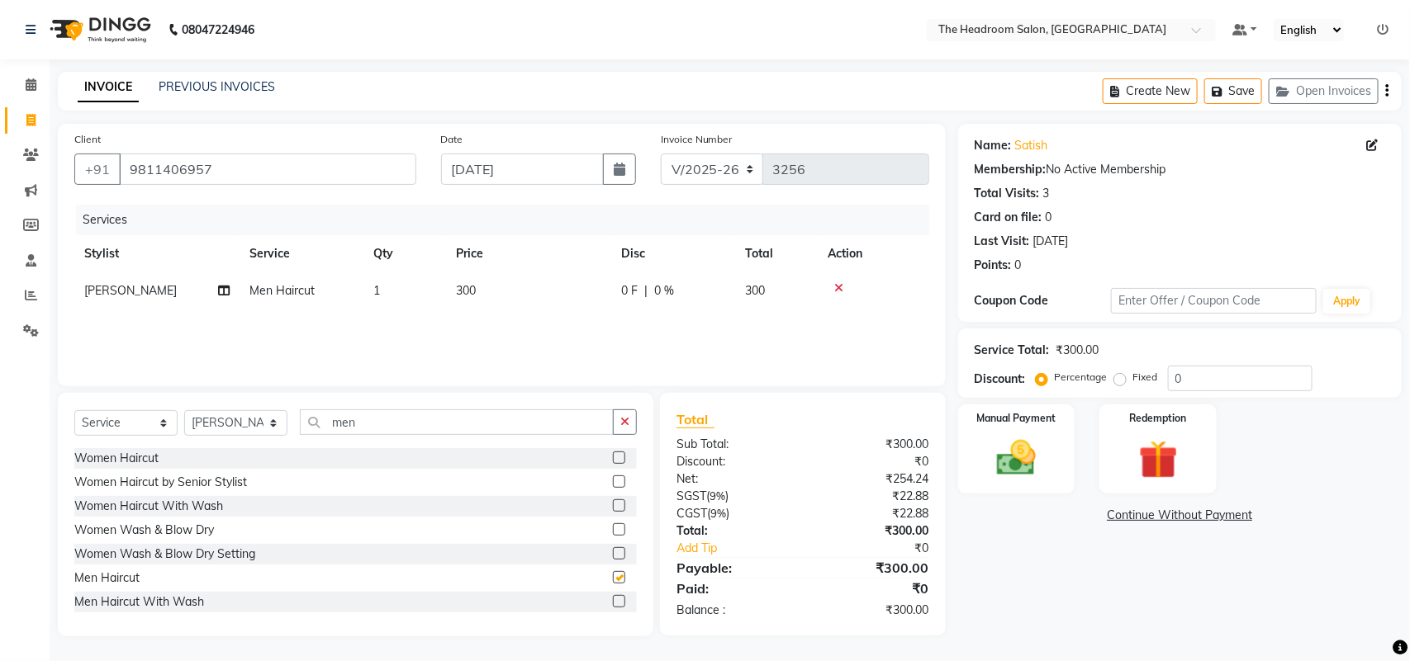
checkbox input "false"
click at [1007, 467] on img at bounding box center [1015, 458] width 65 height 46
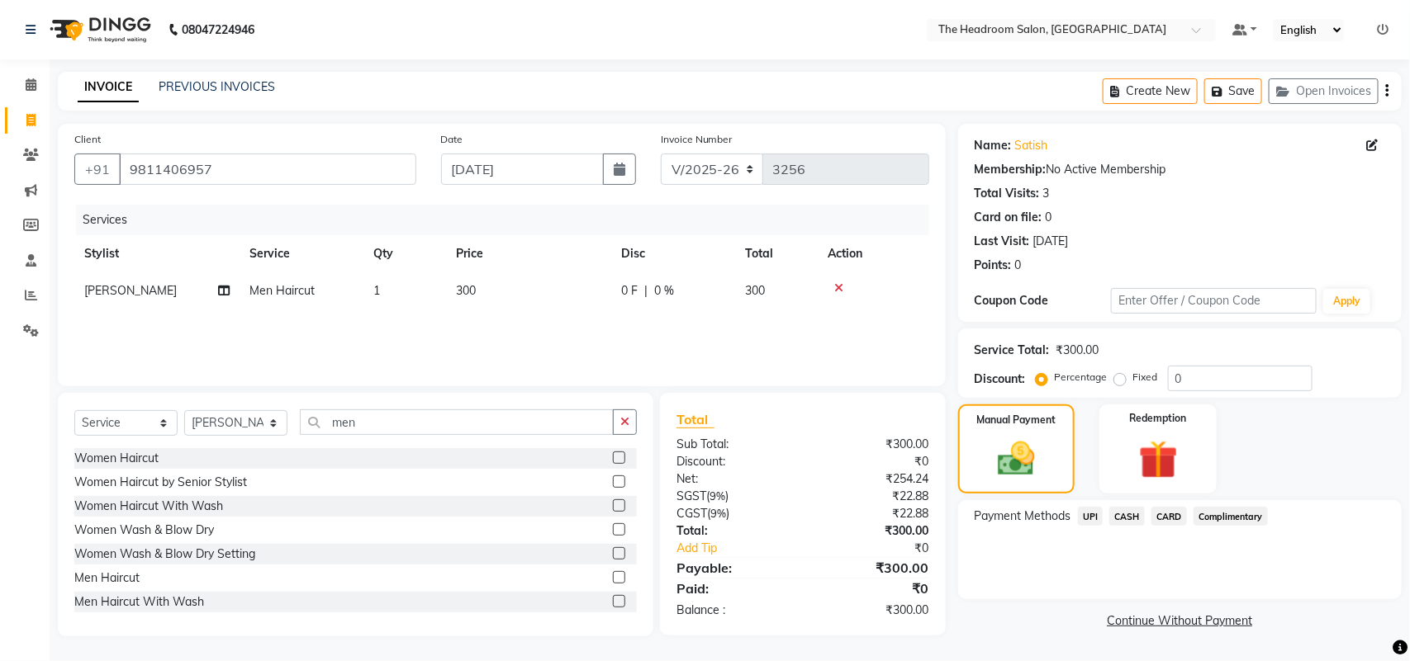
click at [1121, 521] on span "CASH" at bounding box center [1127, 516] width 36 height 19
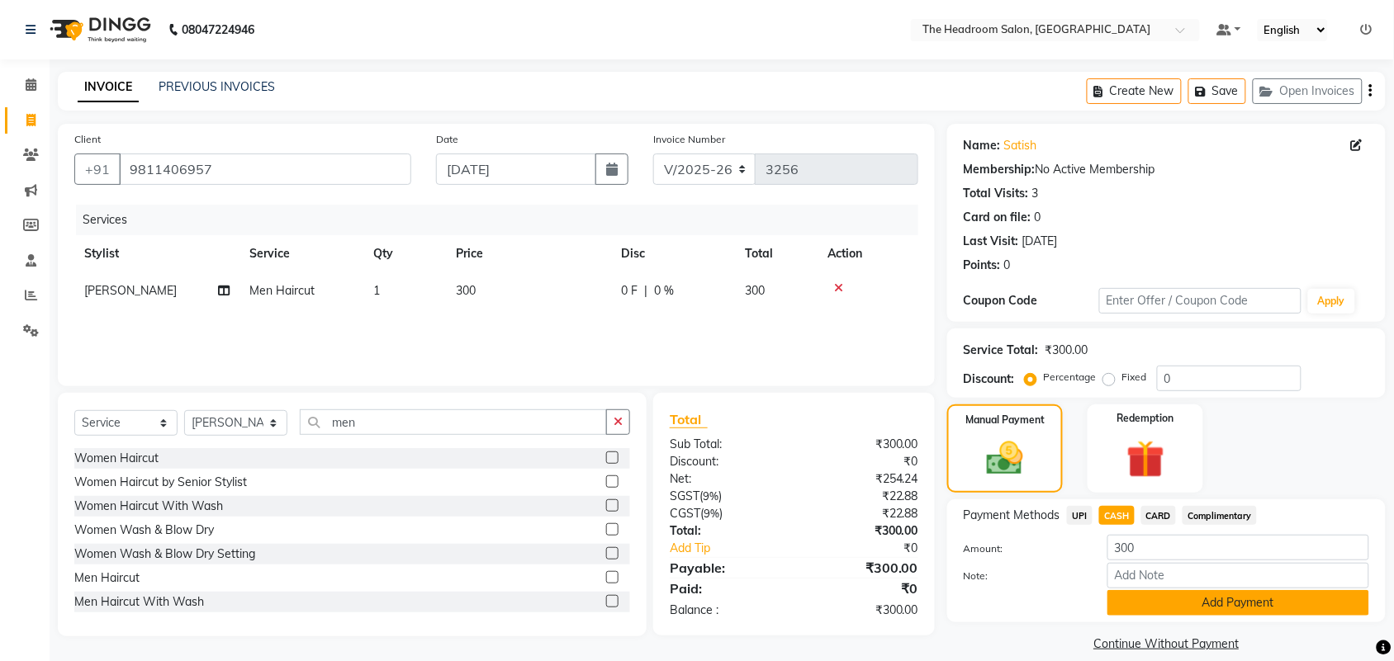
click at [1174, 603] on button "Add Payment" at bounding box center [1238, 603] width 262 height 26
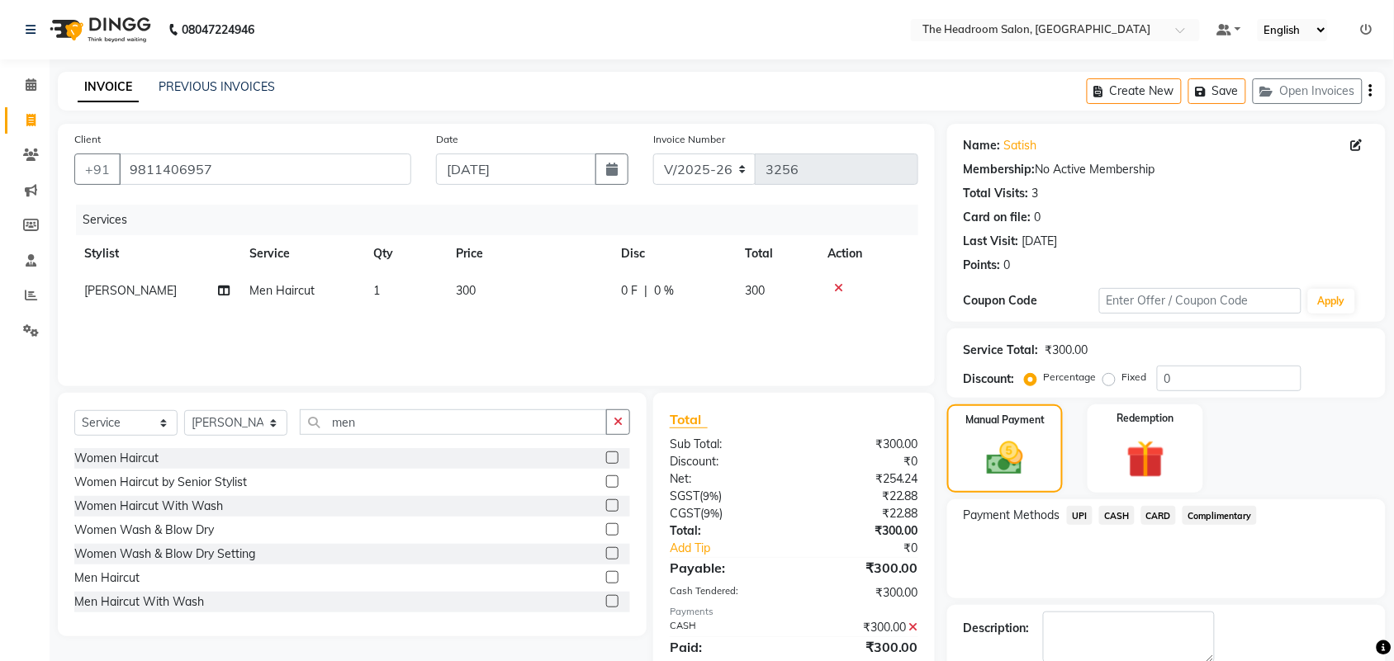
scroll to position [89, 0]
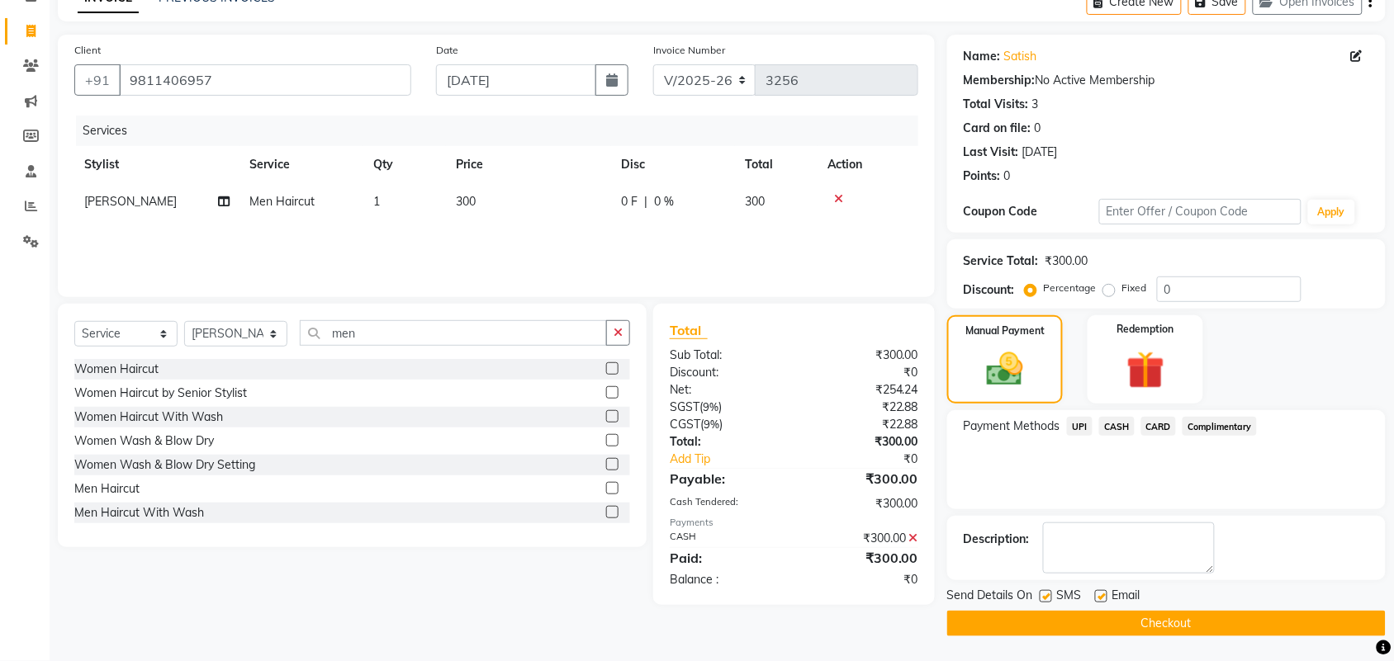
click at [1202, 621] on button "Checkout" at bounding box center [1166, 624] width 438 height 26
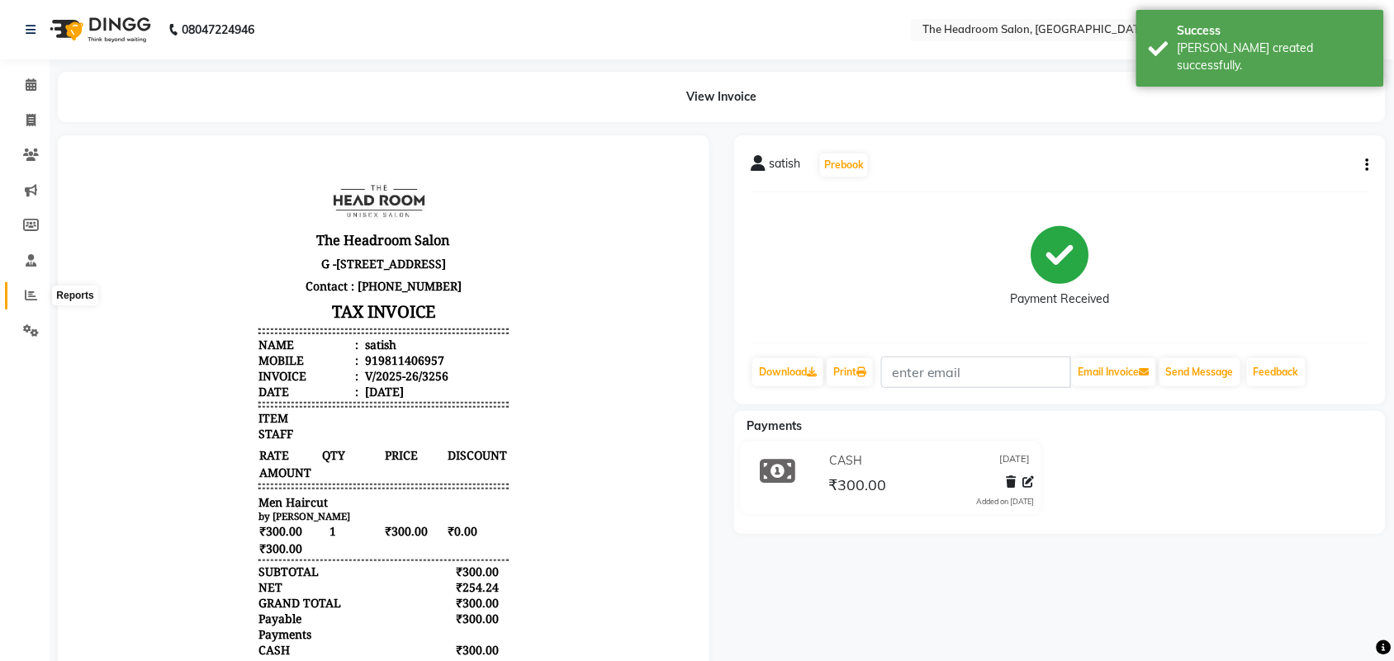
click at [27, 297] on icon at bounding box center [31, 295] width 12 height 12
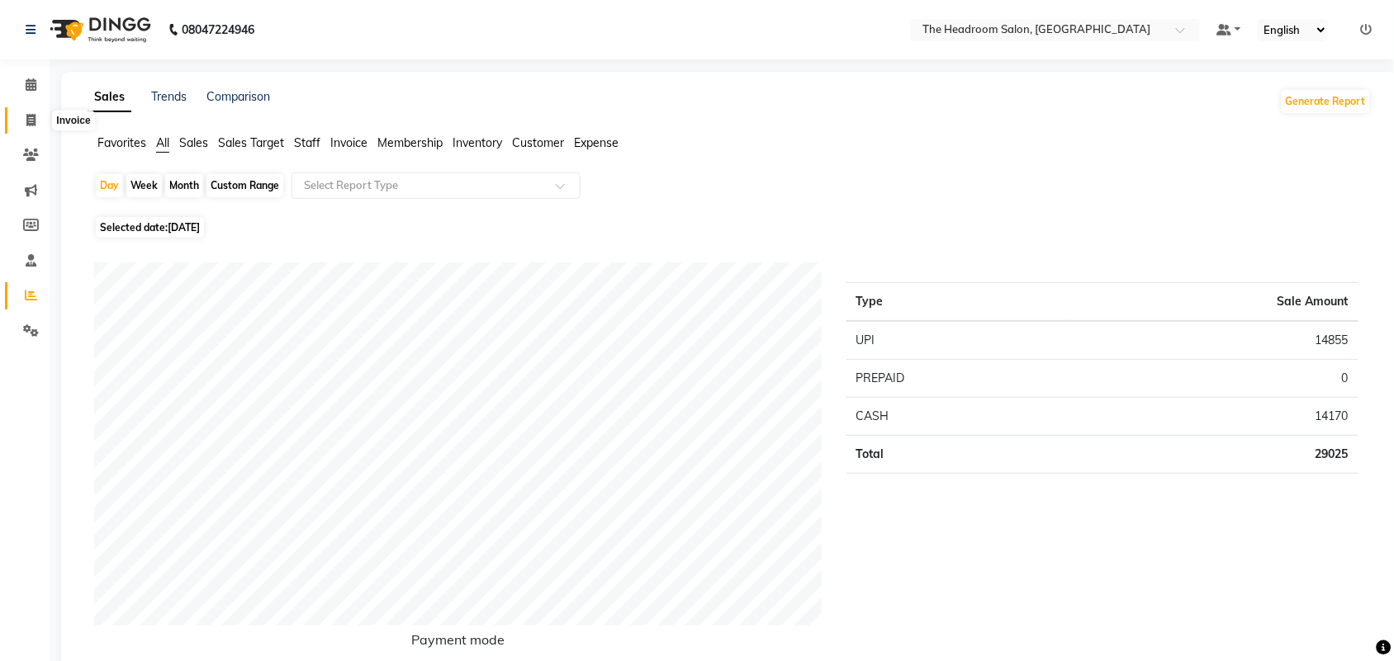
click at [26, 122] on icon at bounding box center [30, 120] width 9 height 12
select select "service"
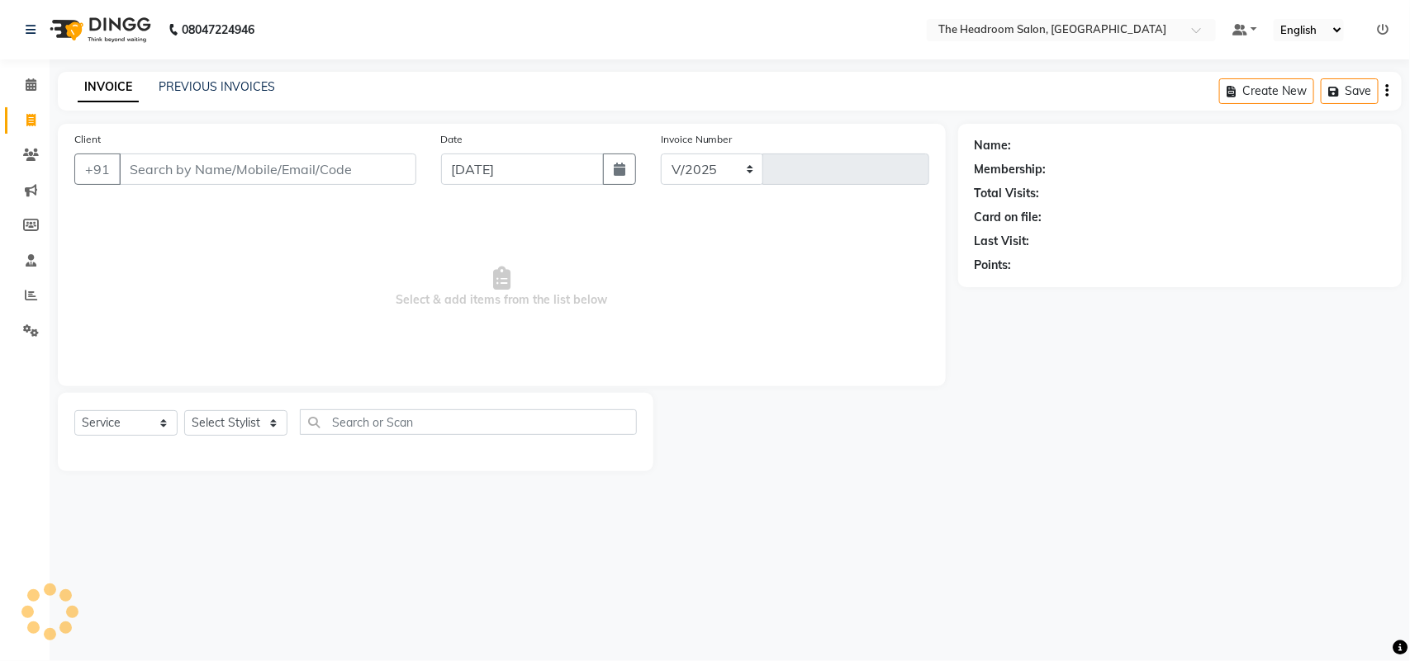
select select "6933"
type input "3257"
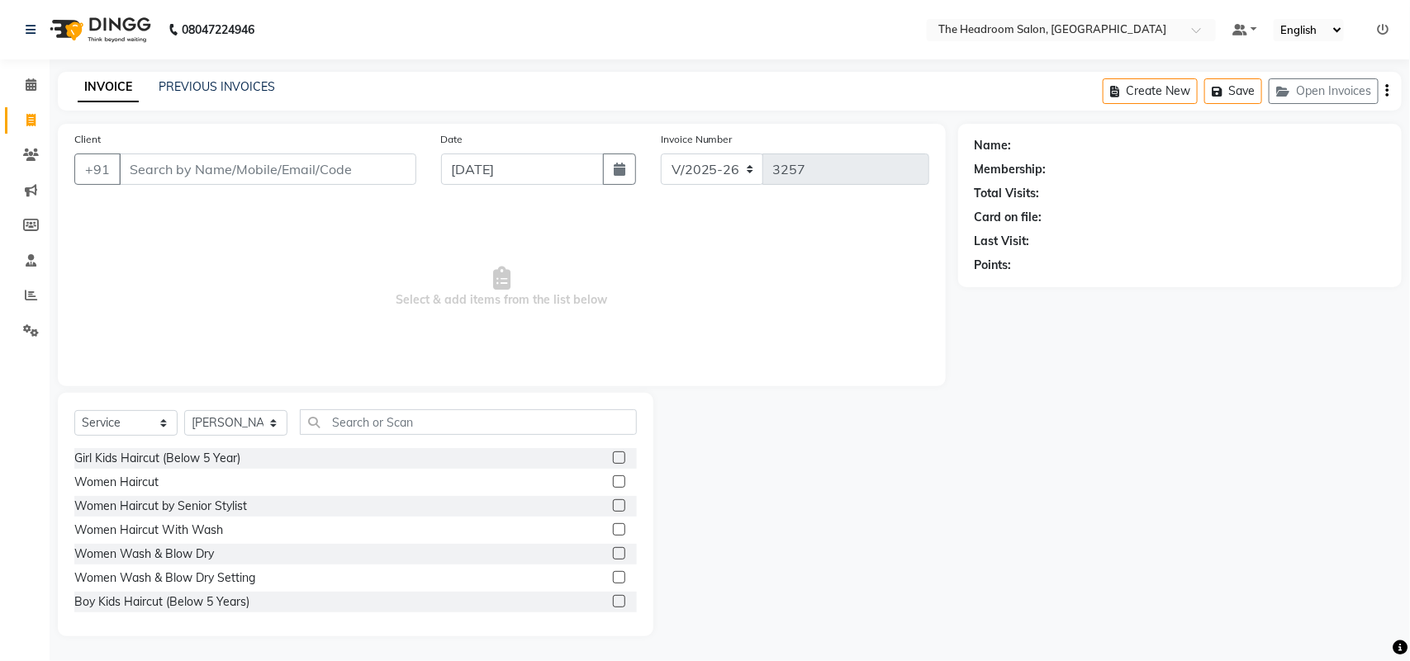
click at [873, 461] on div at bounding box center [805, 515] width 304 height 244
click at [221, 419] on select "Select Stylist Aditya Anubha Deepak Deepali Faizan Firoz Manager Monika Nakul S…" at bounding box center [235, 423] width 103 height 26
select select "58238"
click at [184, 410] on select "Select Stylist Aditya Anubha Deepak Deepali Faizan Firoz Manager Monika Nakul S…" at bounding box center [235, 423] width 103 height 26
click at [332, 422] on input "text" at bounding box center [468, 423] width 337 height 26
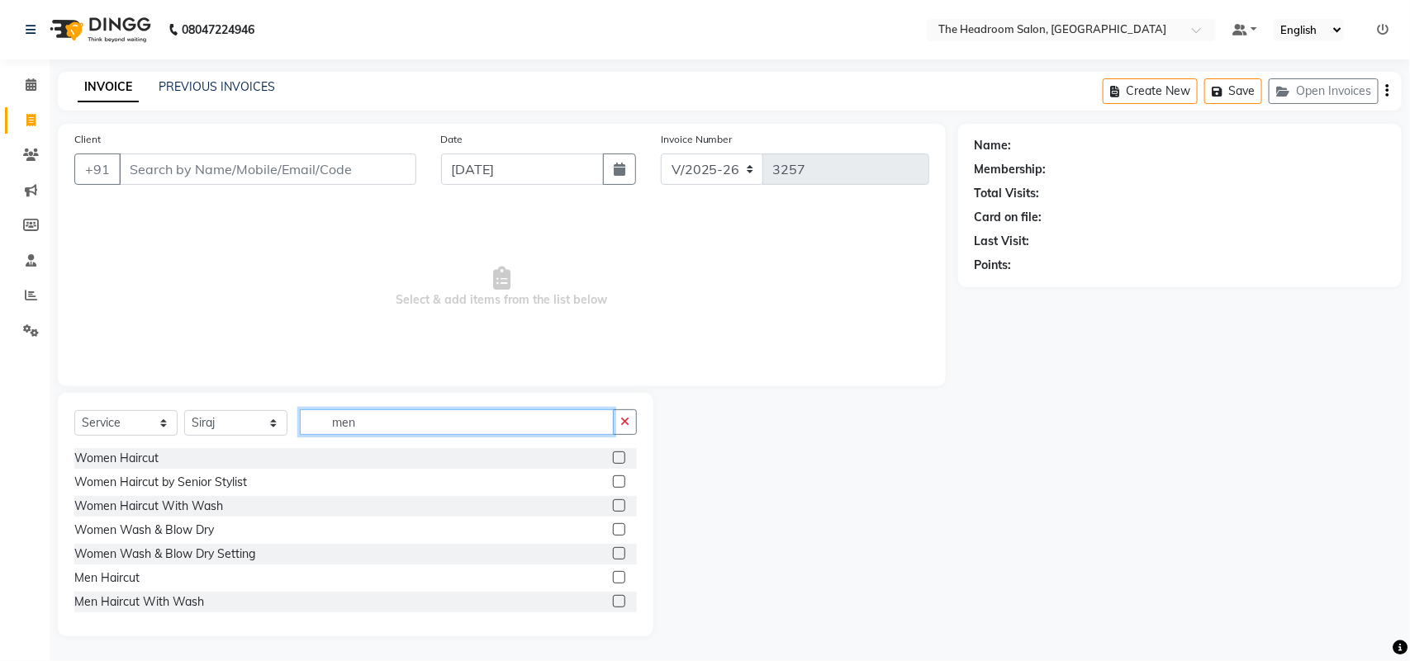
type input "men"
click at [613, 575] on label at bounding box center [619, 577] width 12 height 12
click at [613, 575] on input "checkbox" at bounding box center [618, 578] width 11 height 11
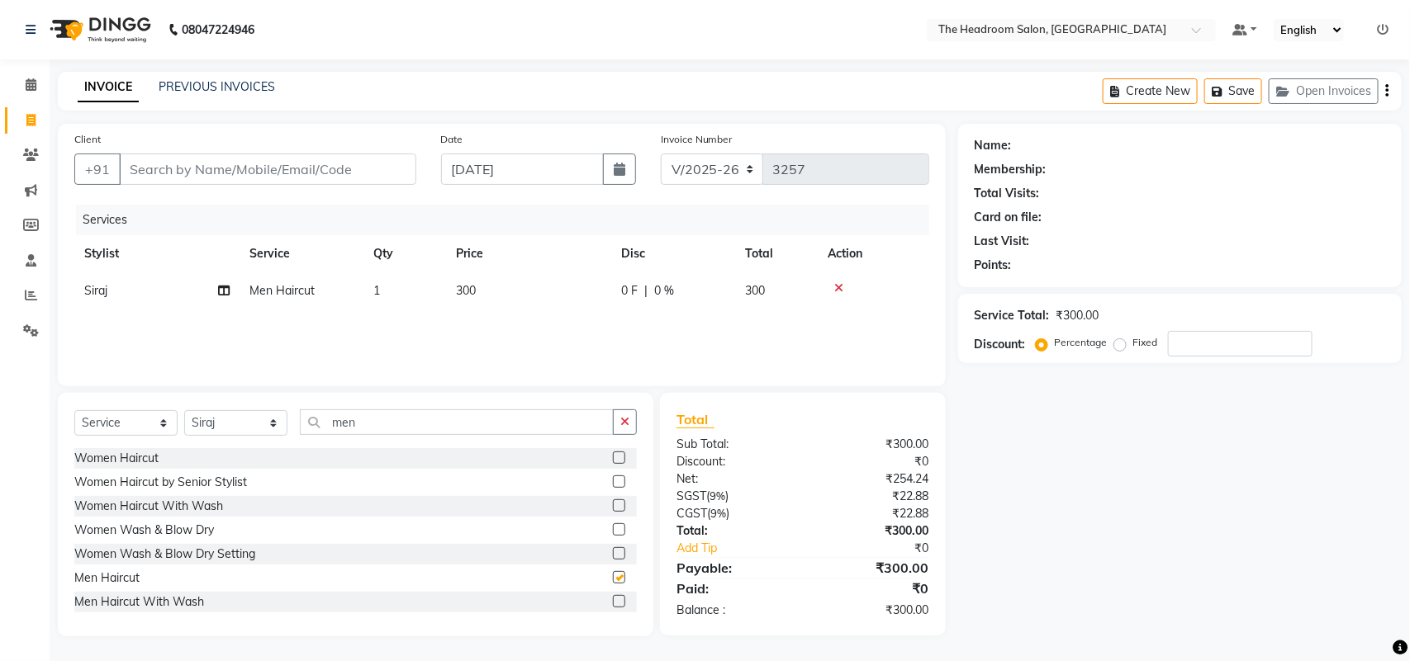
checkbox input "false"
click at [393, 413] on input "men" at bounding box center [457, 423] width 314 height 26
type input "m"
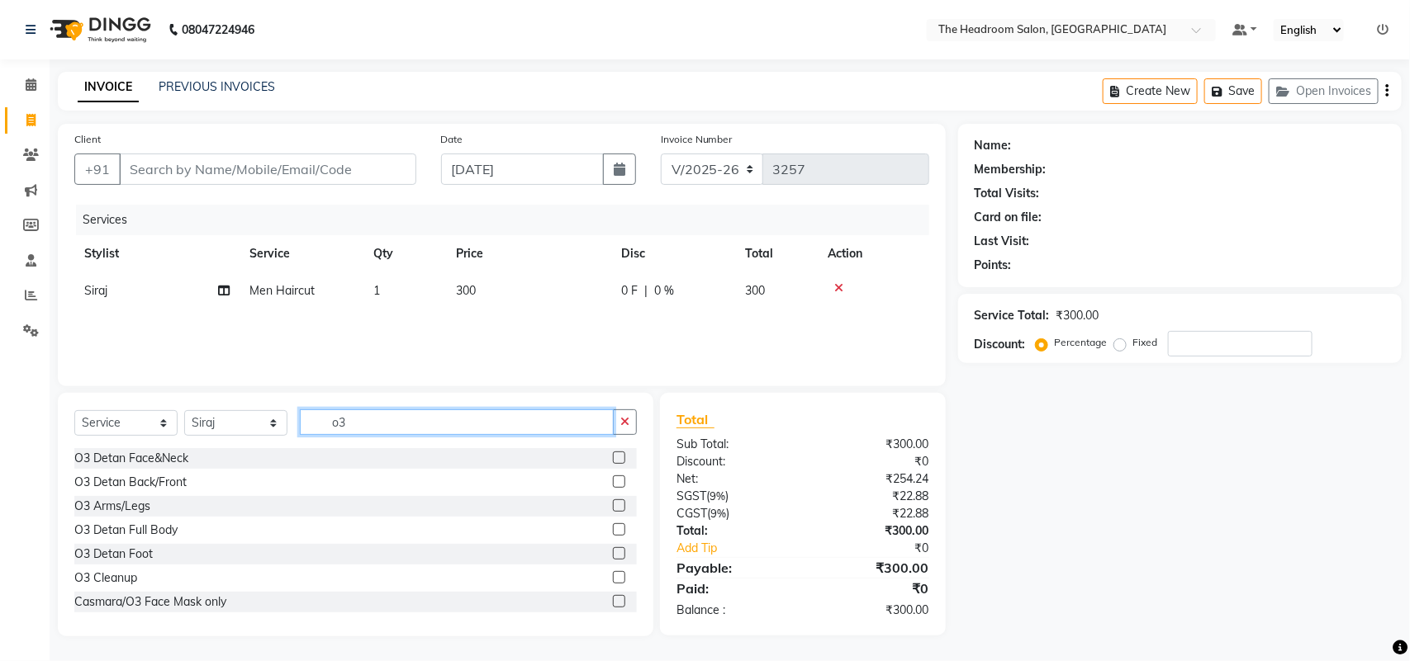
type input "o3"
click at [613, 457] on label at bounding box center [619, 458] width 12 height 12
click at [613, 457] on input "checkbox" at bounding box center [618, 458] width 11 height 11
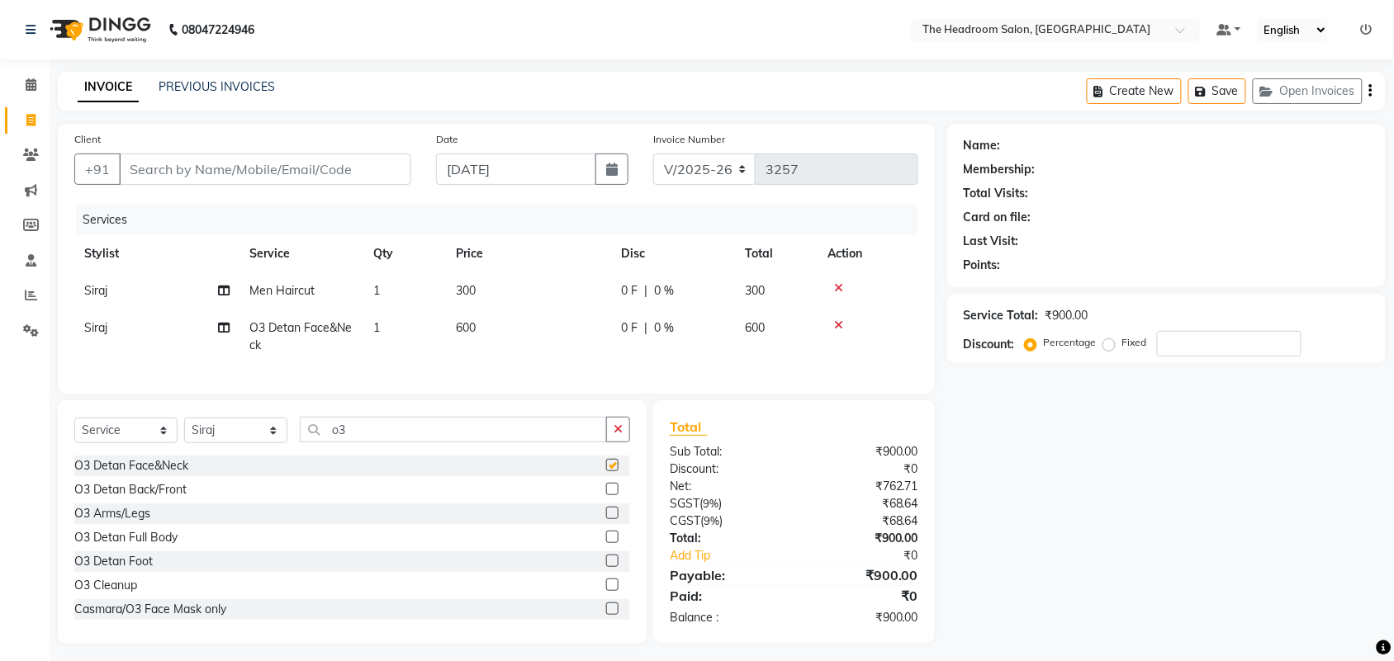
checkbox input "false"
click at [363, 442] on input "o3" at bounding box center [453, 430] width 307 height 26
type input "o"
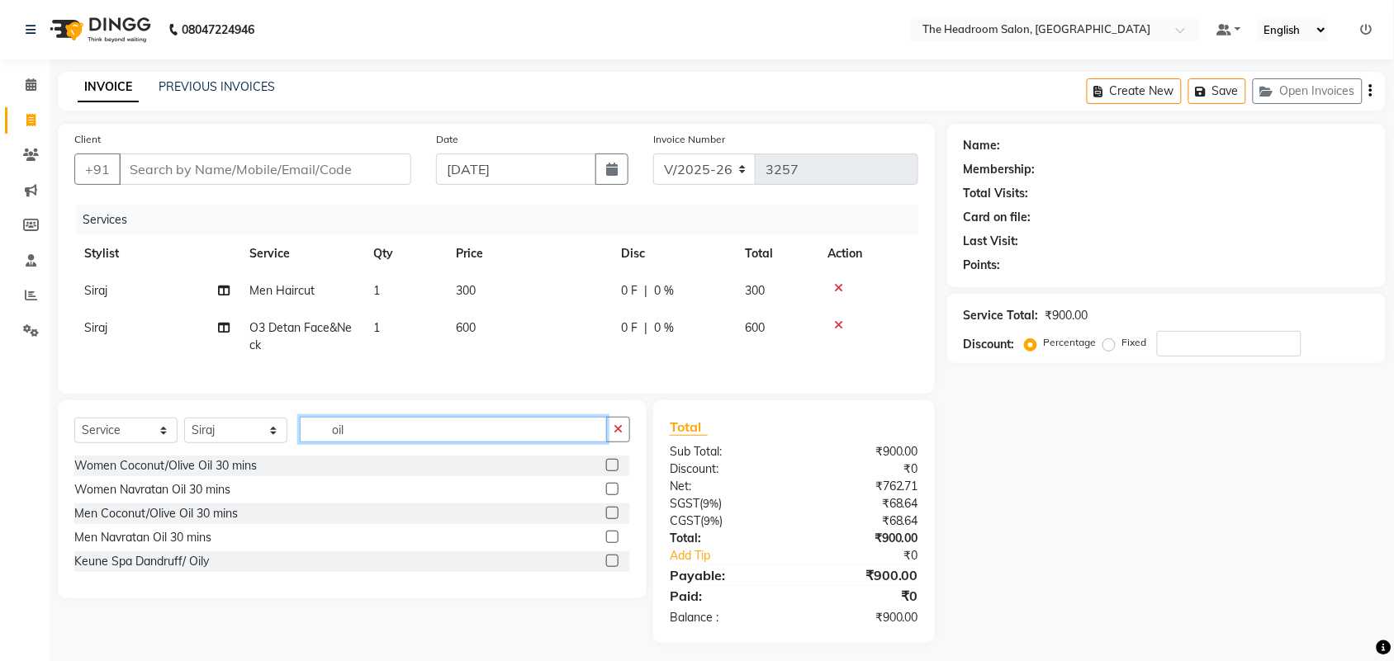
type input "oil"
click at [609, 519] on label at bounding box center [612, 513] width 12 height 12
click at [609, 519] on input "checkbox" at bounding box center [611, 514] width 11 height 11
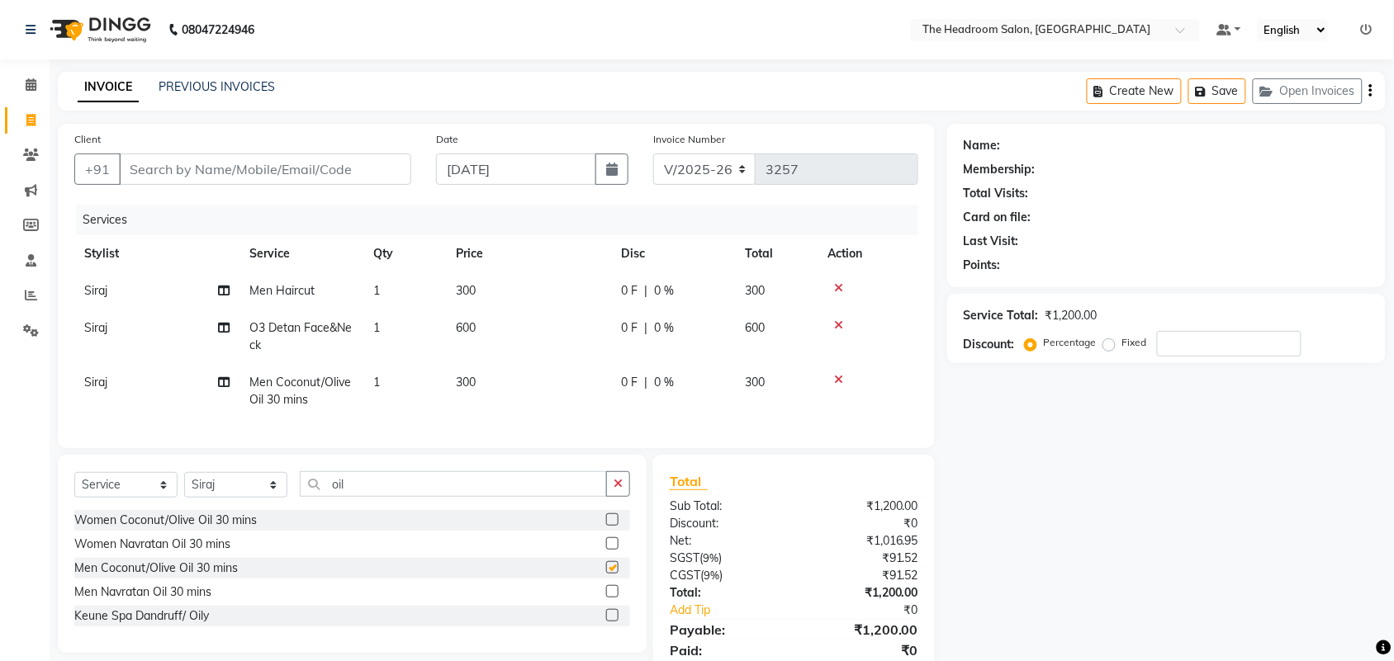
checkbox input "false"
click at [318, 377] on span "Men Coconut/Olive Oil 30 mins" at bounding box center [300, 391] width 102 height 32
select select "58238"
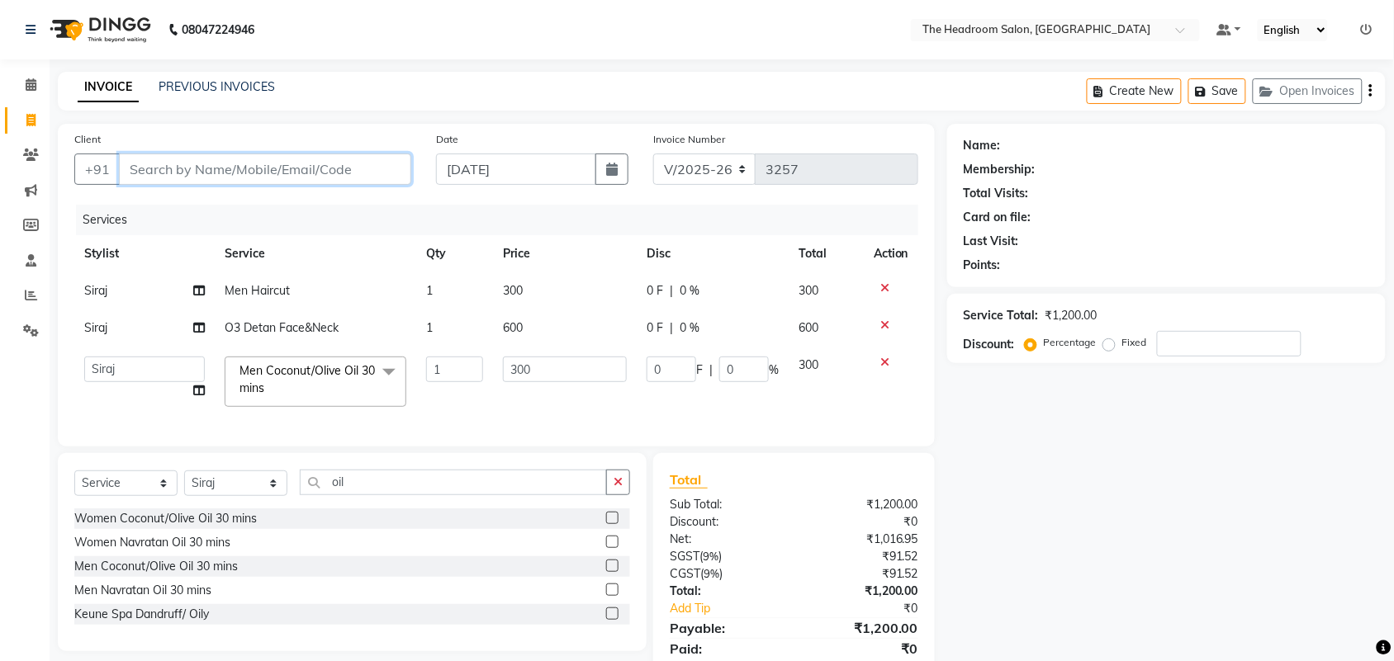
click at [134, 174] on input "Client" at bounding box center [265, 169] width 292 height 31
type input "u"
type input "0"
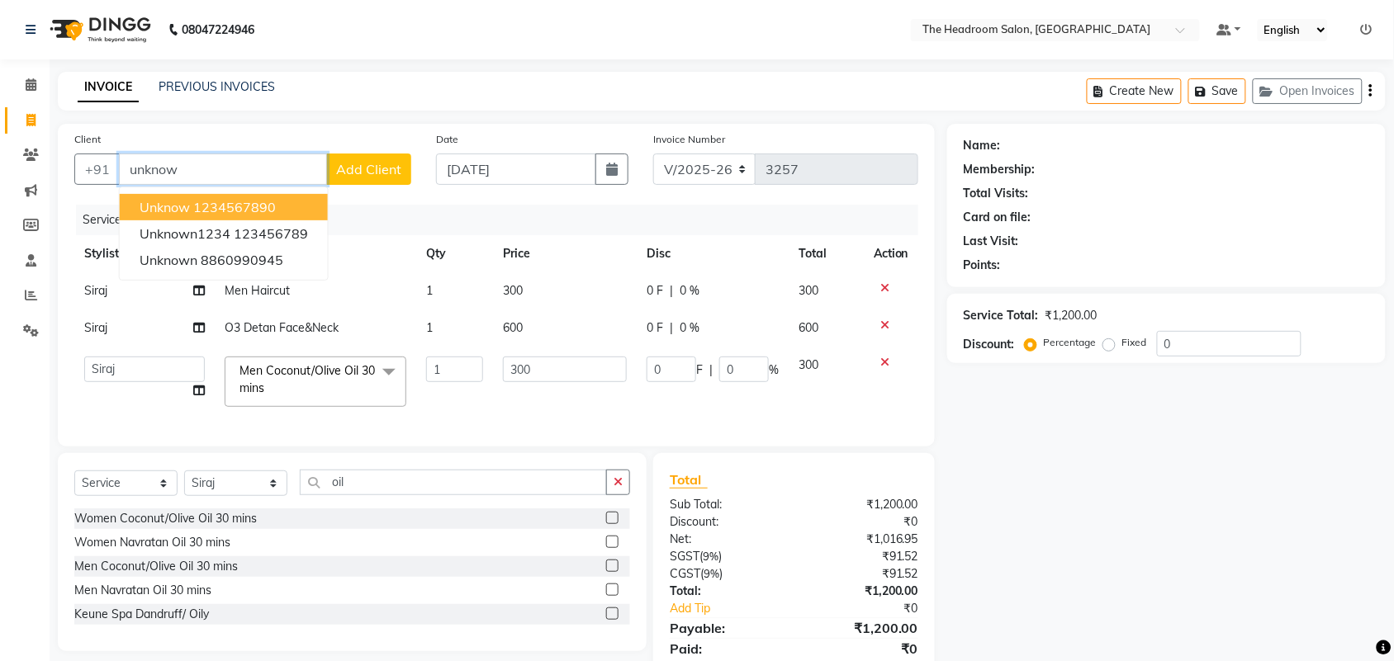
click at [215, 205] on ngb-highlight "1234567890" at bounding box center [234, 207] width 83 height 17
type input "1234567890"
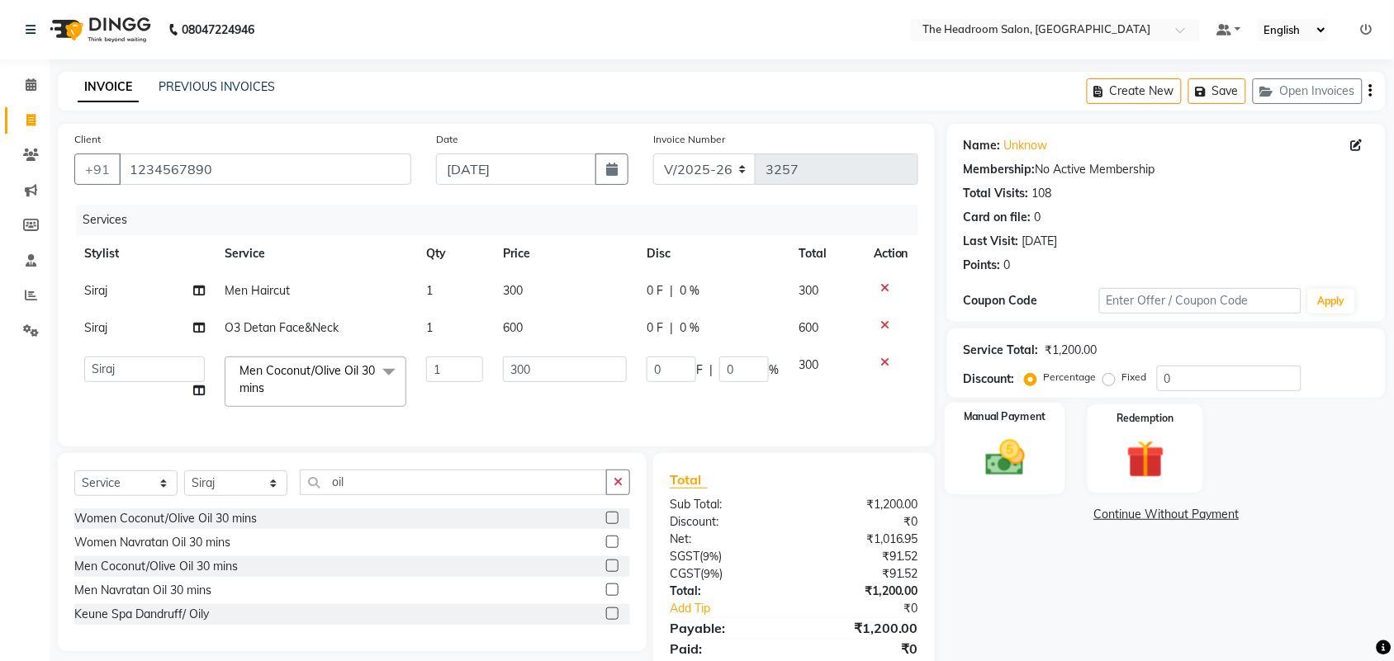
click at [1031, 461] on img at bounding box center [1005, 457] width 64 height 45
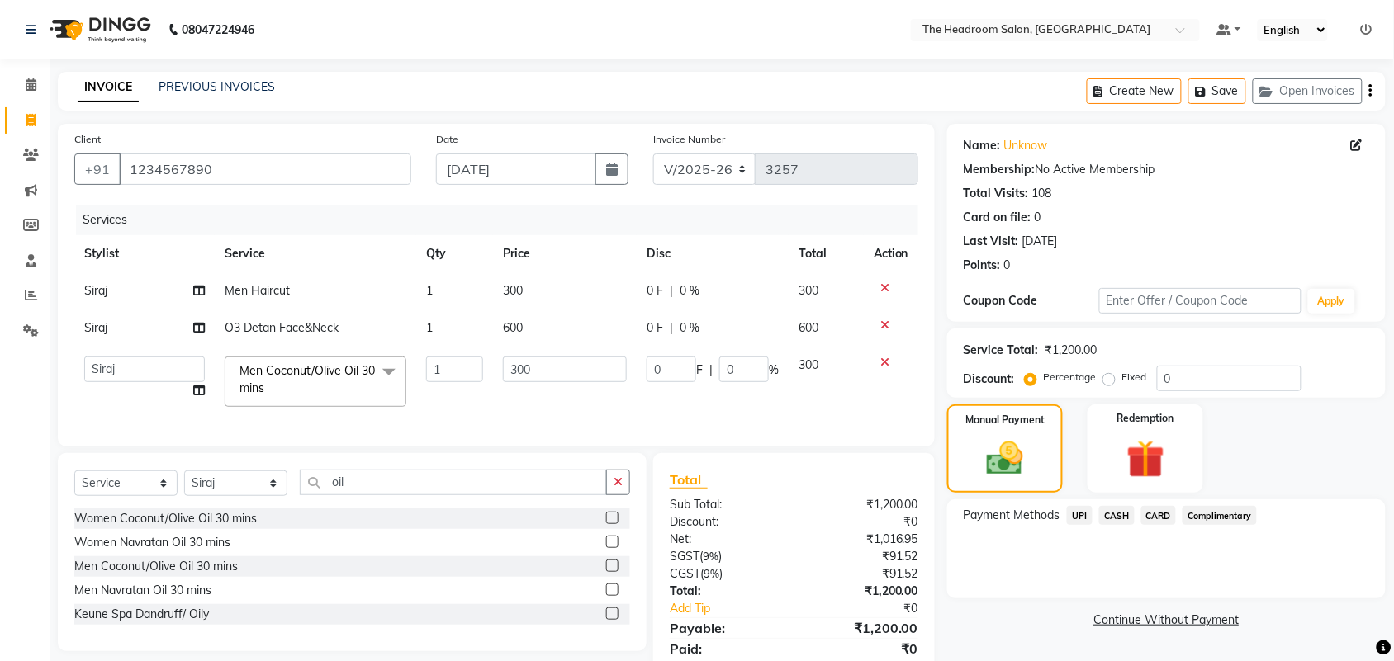
click at [1127, 514] on span "CASH" at bounding box center [1117, 515] width 36 height 19
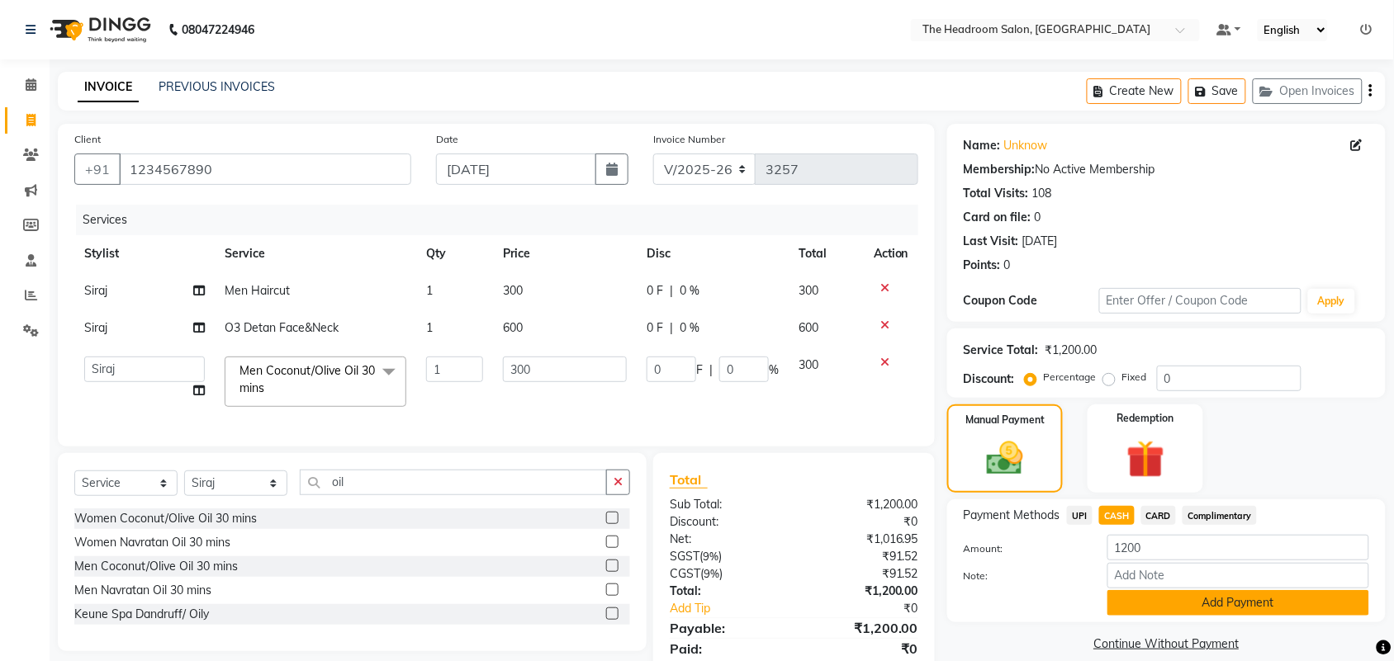
click at [1179, 596] on button "Add Payment" at bounding box center [1238, 603] width 262 height 26
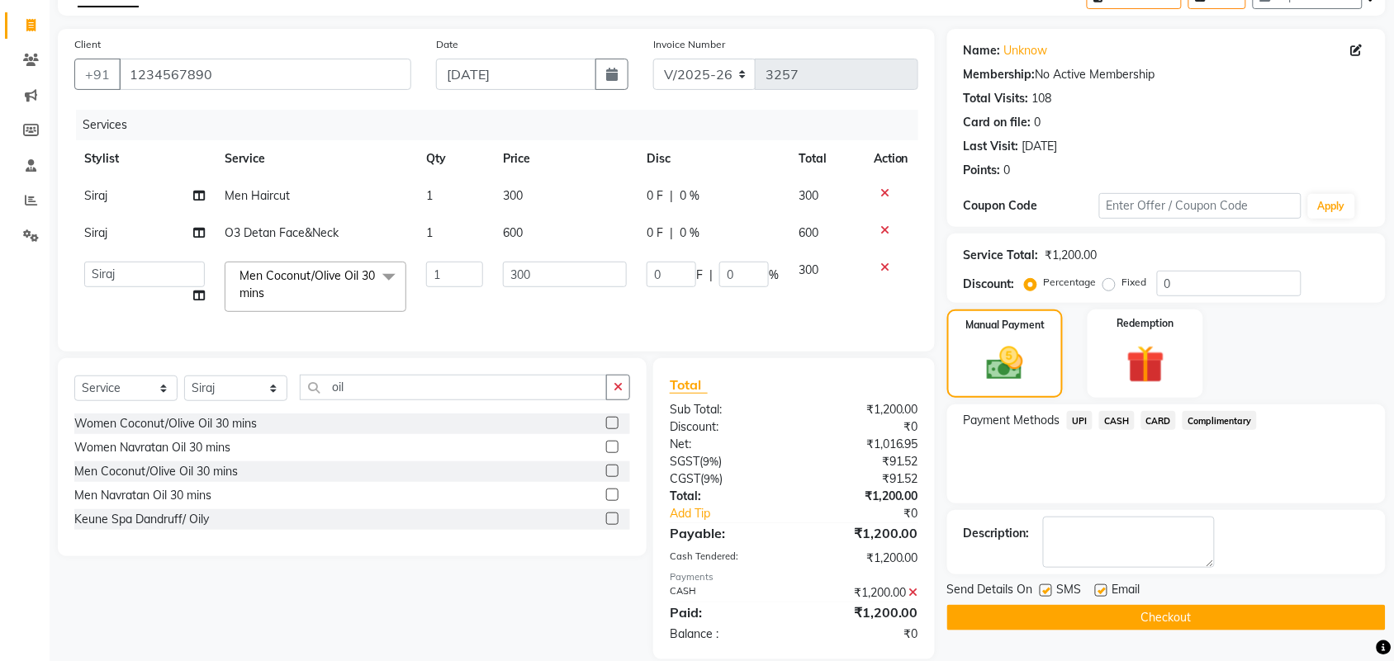
scroll to position [133, 0]
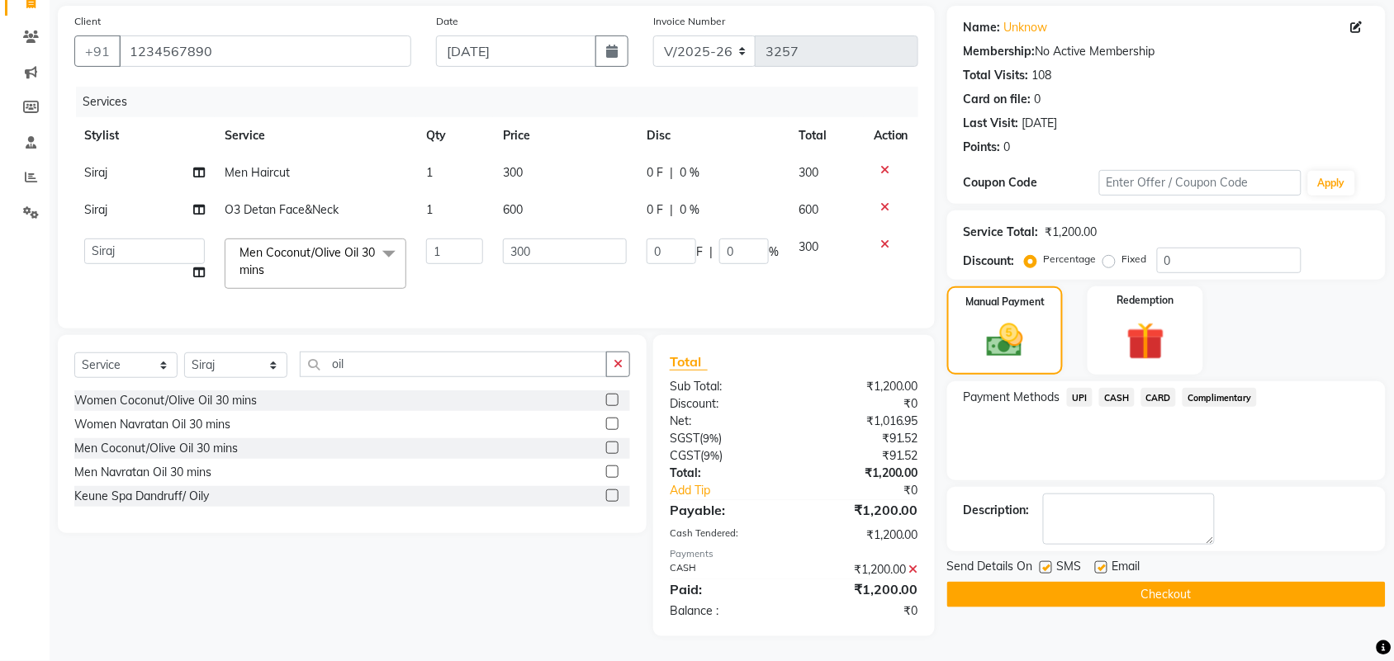
click at [1183, 585] on button "Checkout" at bounding box center [1166, 595] width 438 height 26
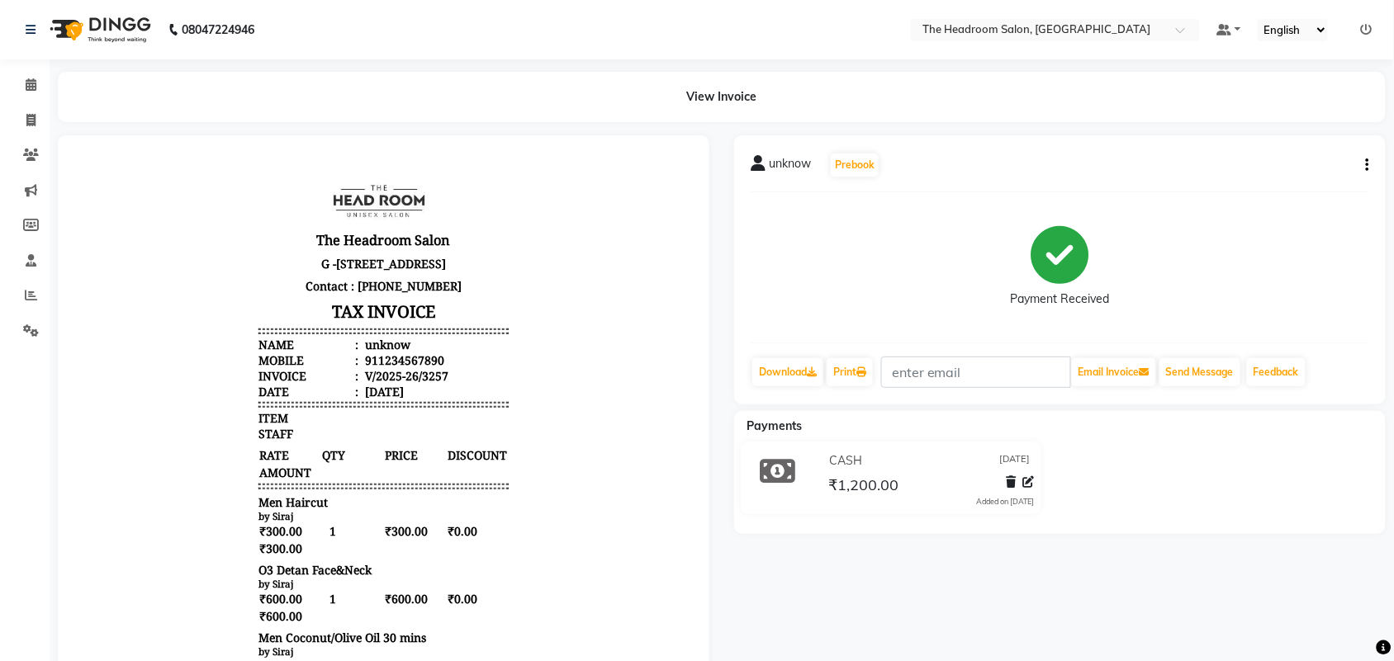
click at [1186, 589] on div "unknow Prebook Payment Received Download Print Email Invoice Send Message Feedb…" at bounding box center [1060, 518] width 676 height 767
click at [1201, 603] on div "unknow Prebook Payment Received Download Print Email Invoice Send Message Feedb…" at bounding box center [1060, 518] width 676 height 767
click at [1193, 593] on div "unknow Prebook Payment Received Download Print Email Invoice Send Message Feedb…" at bounding box center [1060, 518] width 676 height 767
click at [1216, 593] on div "unknow Prebook Payment Received Download Print Email Invoice Send Message Feedb…" at bounding box center [1060, 518] width 676 height 767
click at [34, 124] on icon at bounding box center [30, 120] width 9 height 12
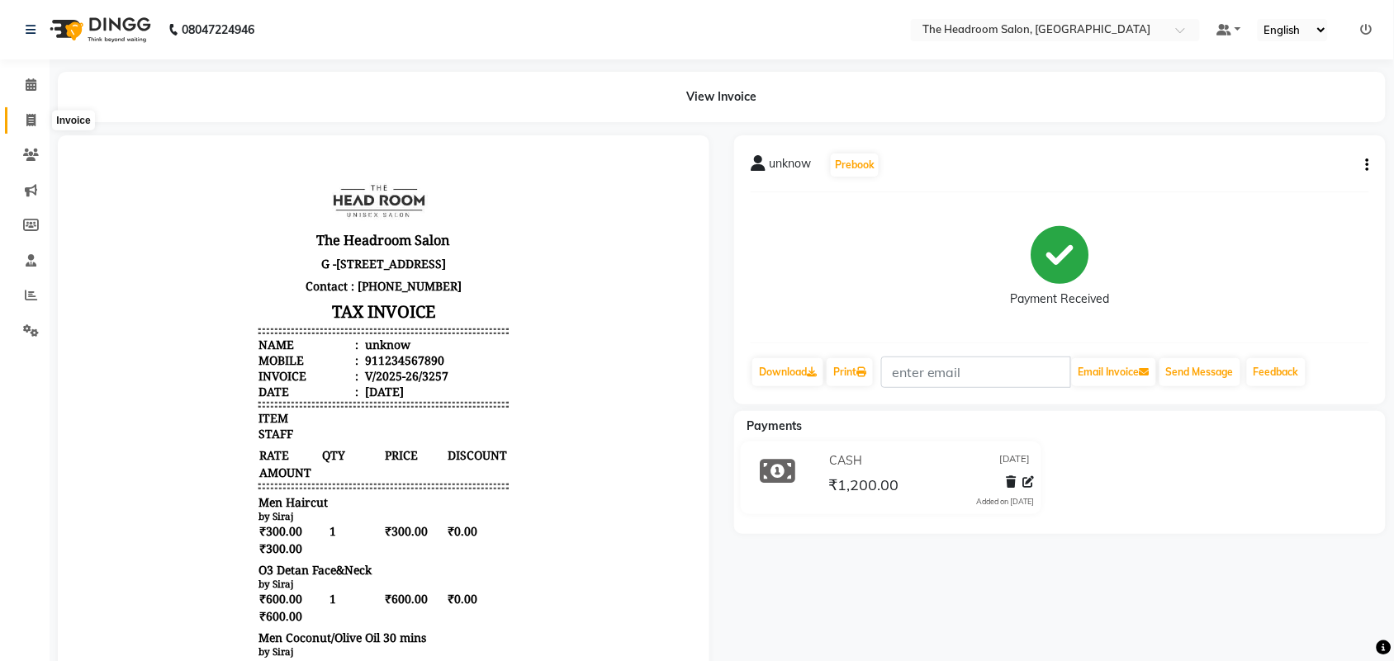
select select "service"
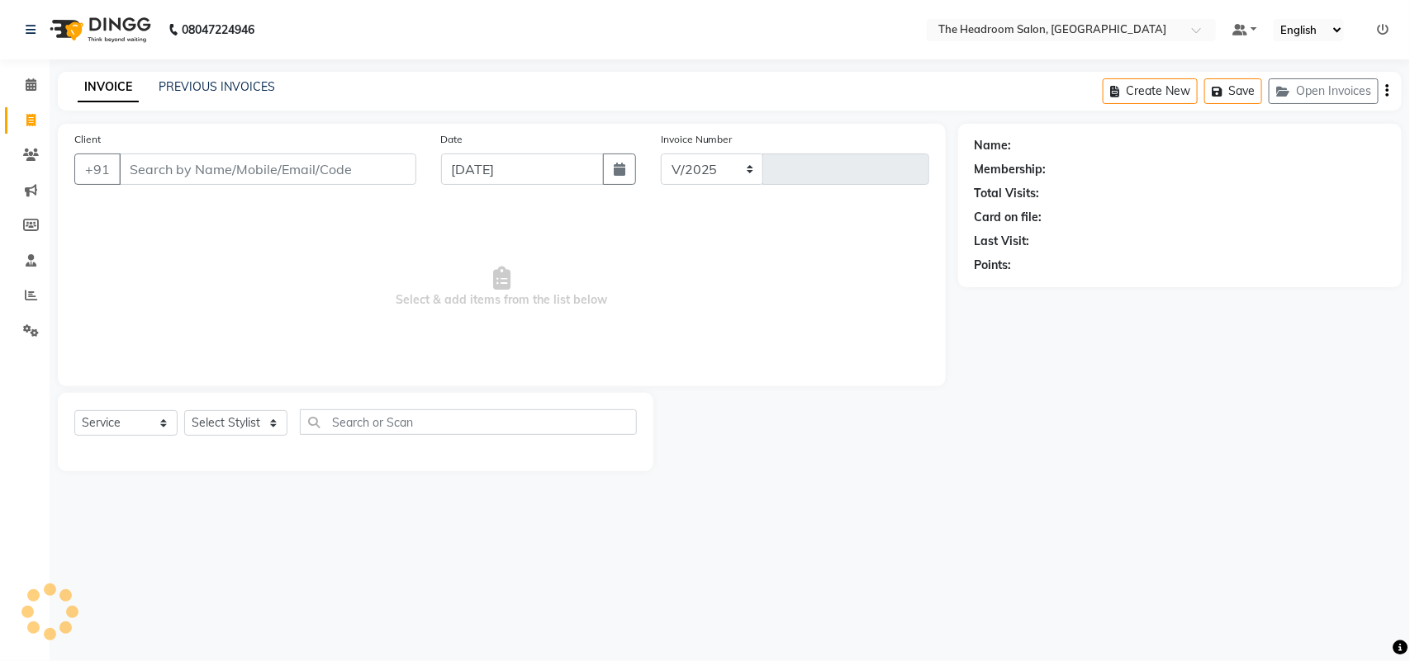
select select "6933"
type input "3258"
click at [145, 165] on input "Client" at bounding box center [267, 169] width 297 height 31
click at [142, 163] on input "Client" at bounding box center [267, 169] width 297 height 31
select select "58237"
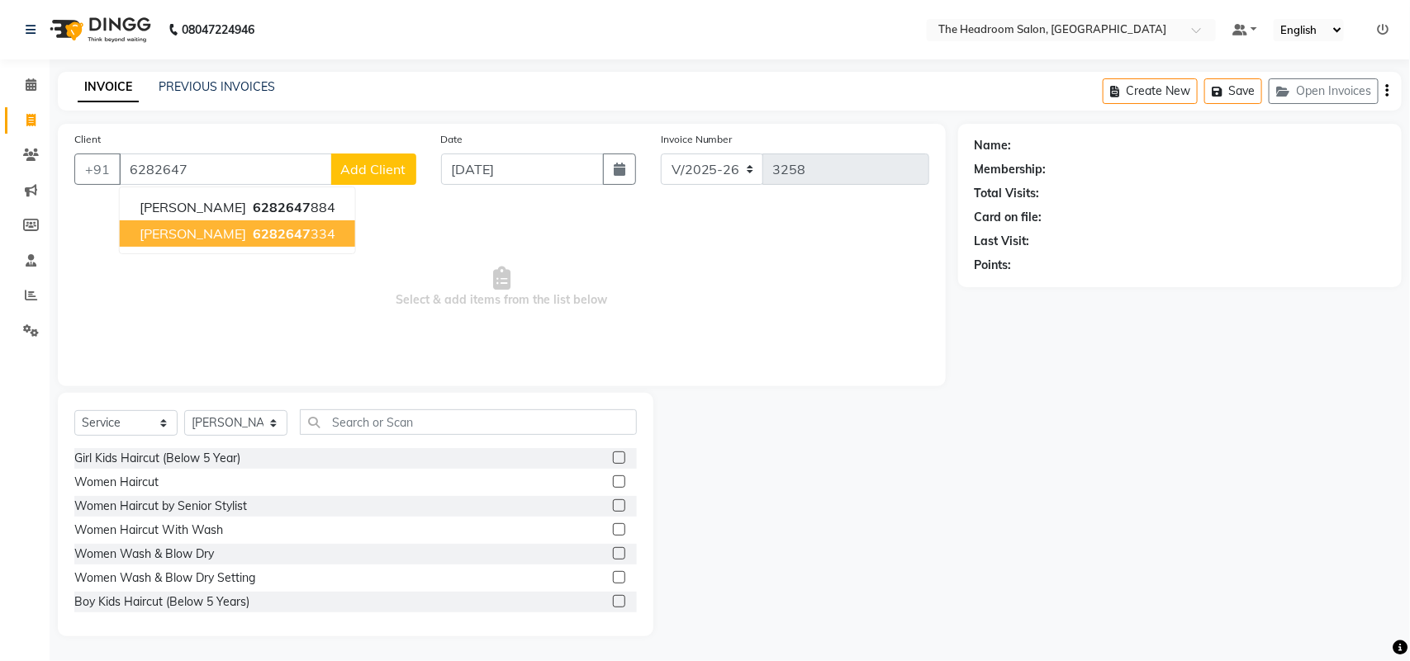
click at [140, 225] on span "Parul" at bounding box center [193, 233] width 107 height 17
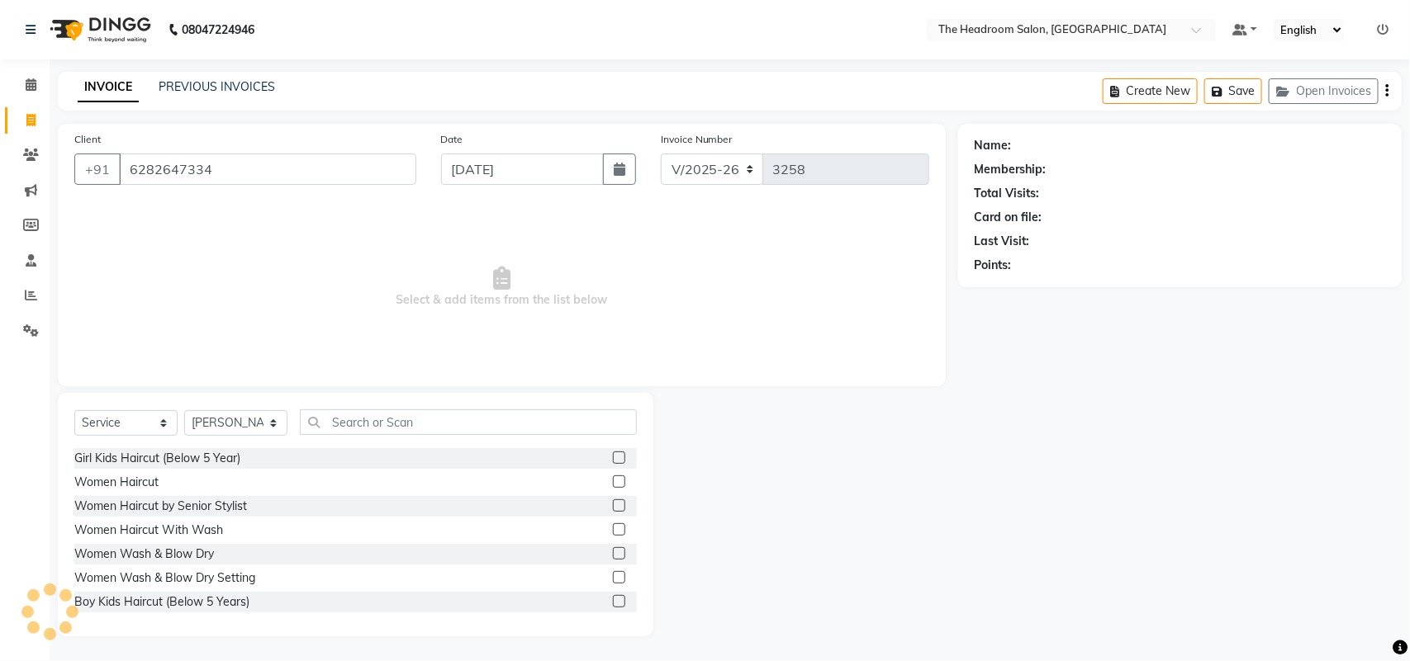
type input "6282647334"
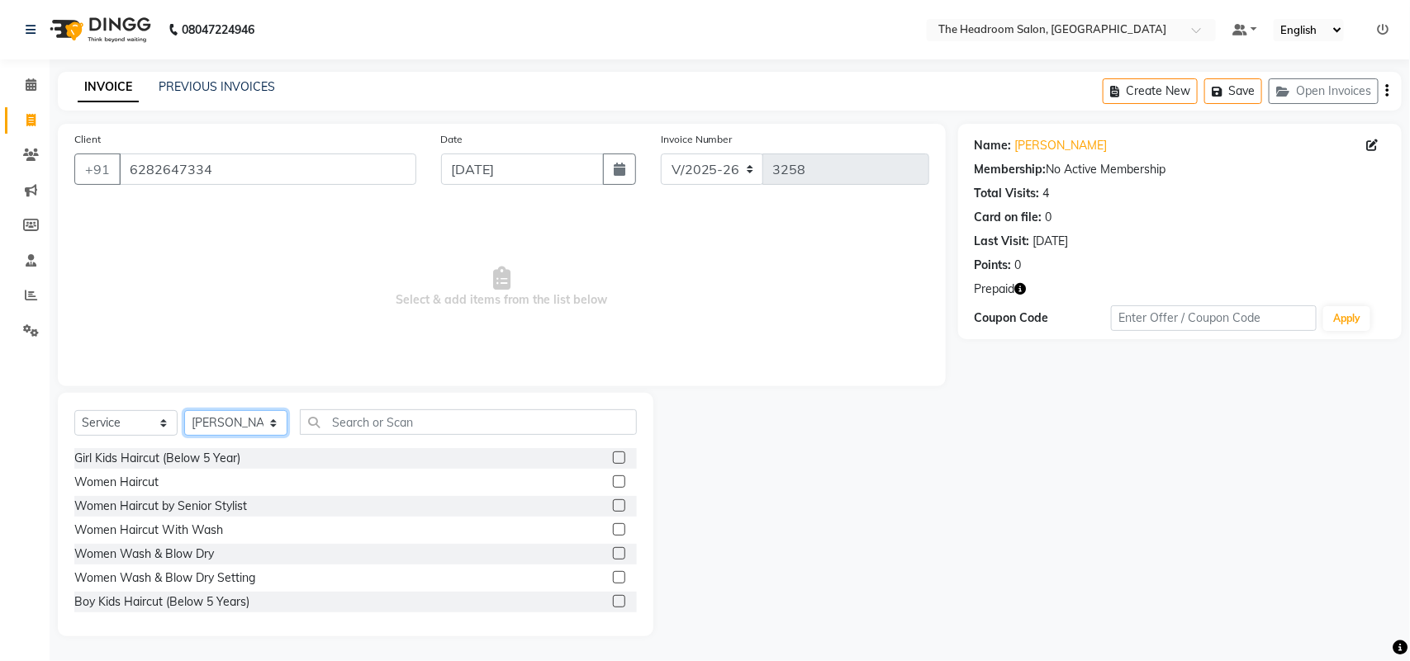
click at [257, 415] on select "Select Stylist Aditya Anubha Deepak Deepali Faizan Firoz Manager Monika Nakul S…" at bounding box center [235, 423] width 103 height 26
select select "58235"
click at [184, 410] on select "Select Stylist Aditya Anubha Deepak Deepali Faizan Firoz Manager Monika Nakul S…" at bounding box center [235, 423] width 103 height 26
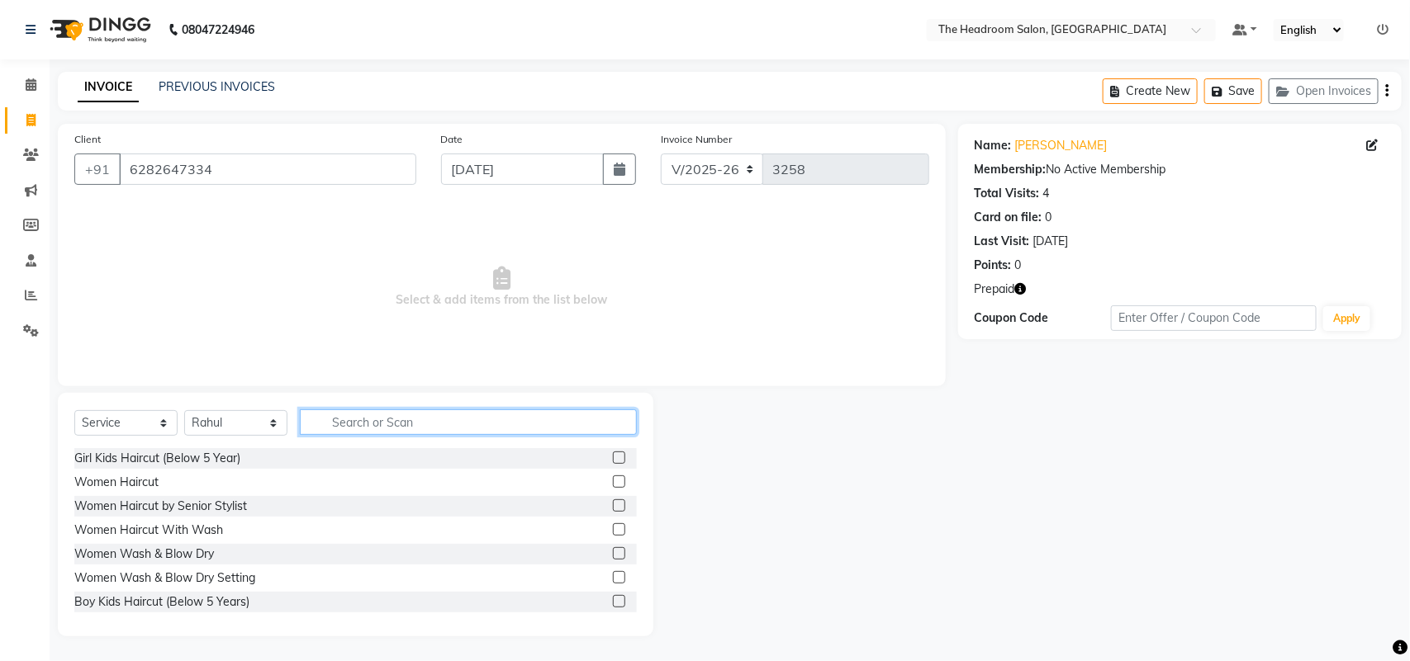
click at [345, 419] on input "text" at bounding box center [468, 423] width 337 height 26
type input "b"
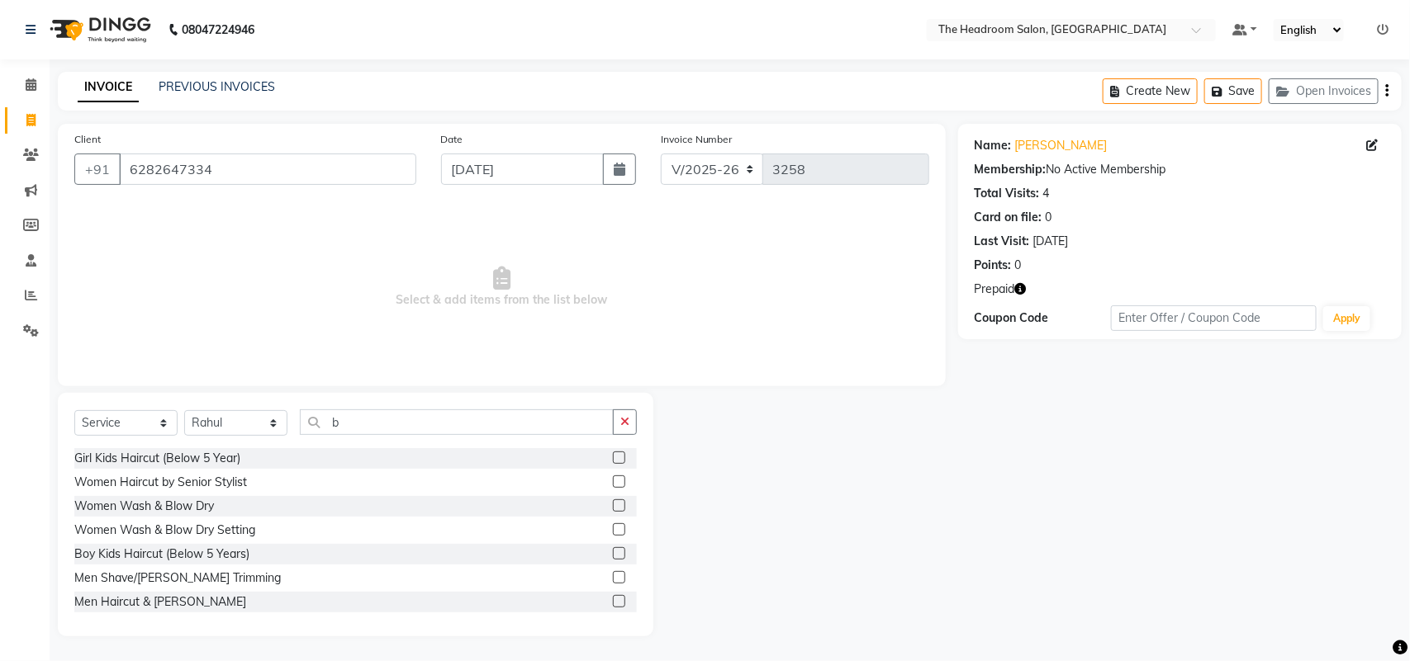
click at [613, 596] on label at bounding box center [619, 601] width 12 height 12
click at [613, 597] on input "checkbox" at bounding box center [618, 602] width 11 height 11
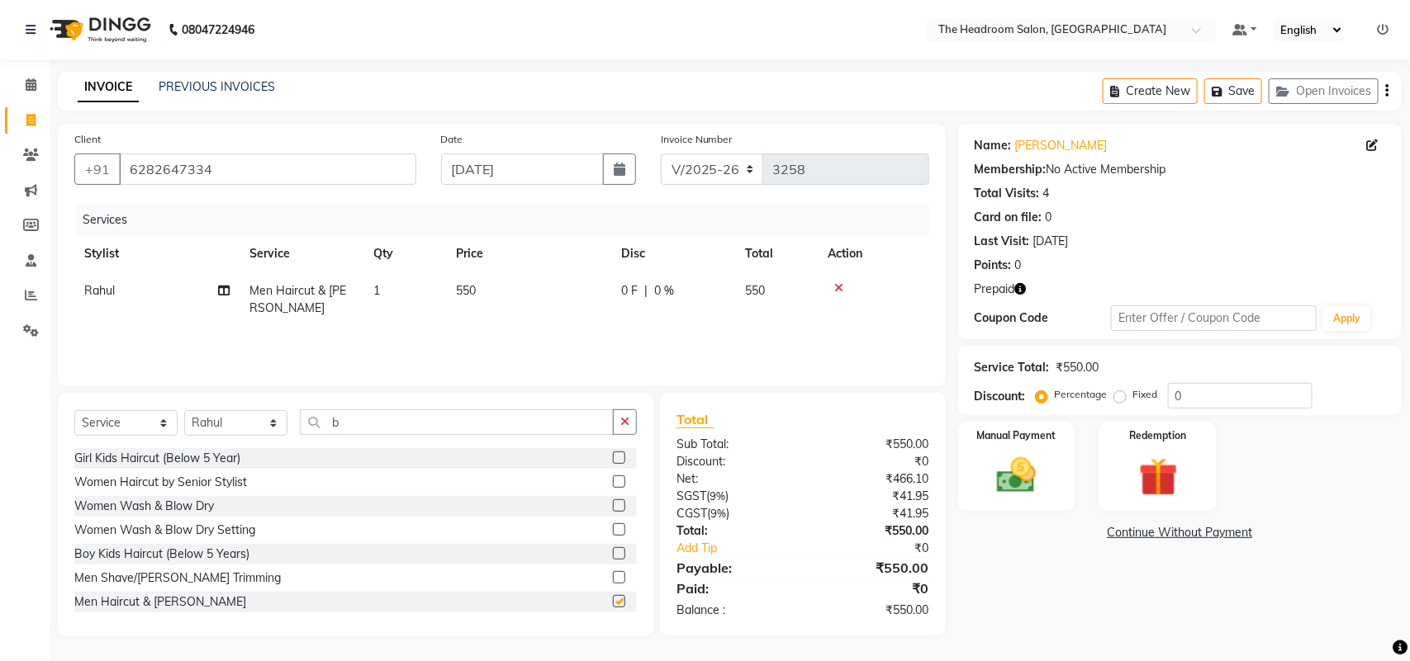
checkbox input "false"
click at [1140, 473] on img at bounding box center [1157, 478] width 65 height 50
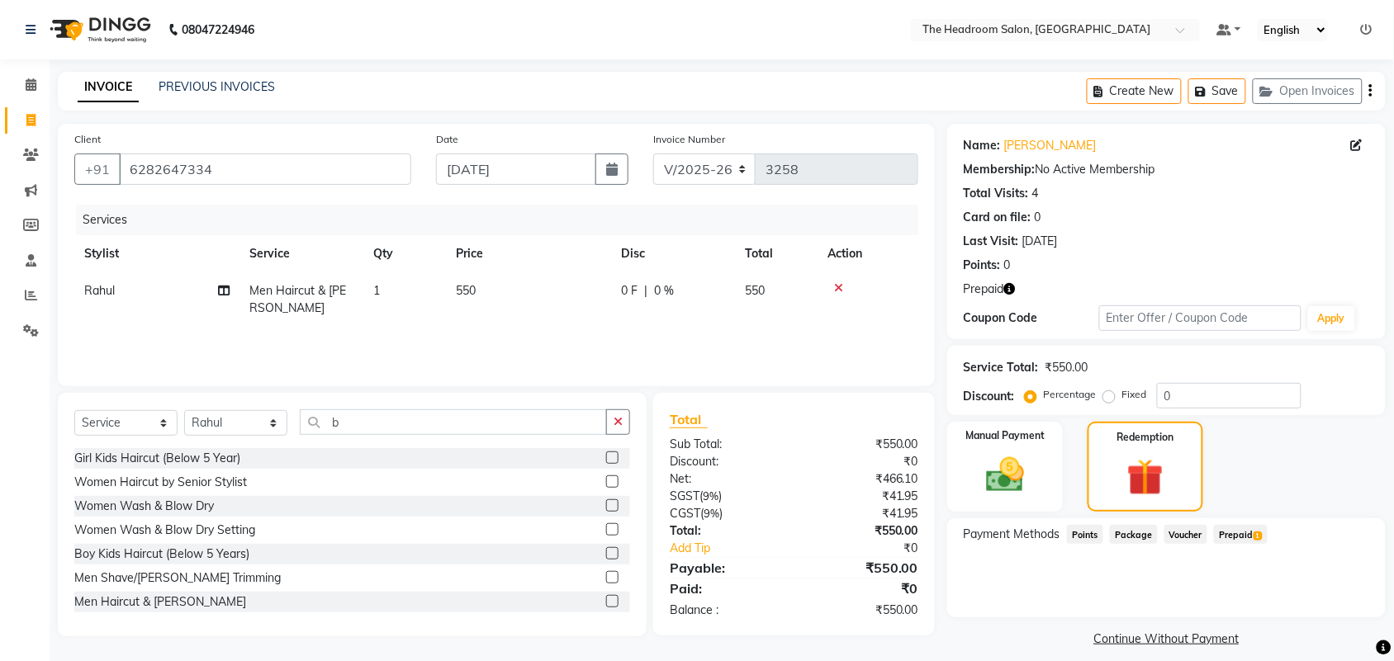
click at [1244, 534] on span "Prepaid 1" at bounding box center [1241, 534] width 54 height 19
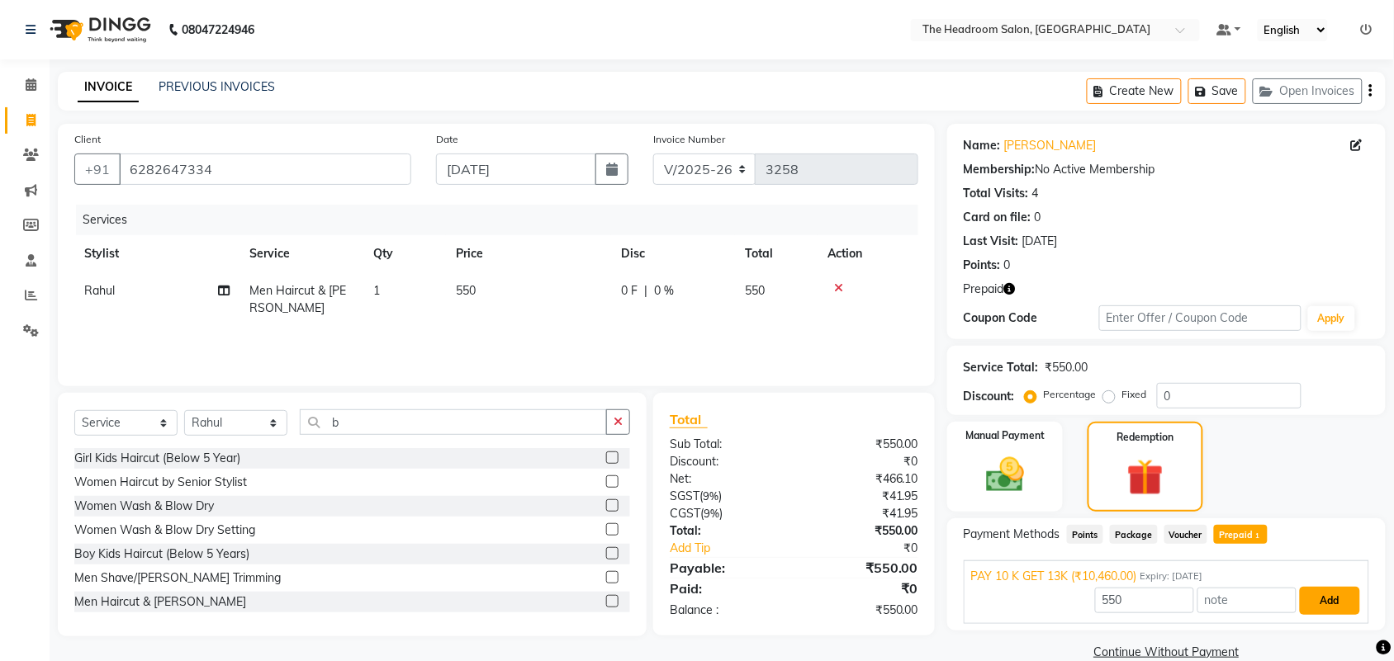
click at [1338, 593] on button "Add" at bounding box center [1330, 601] width 60 height 28
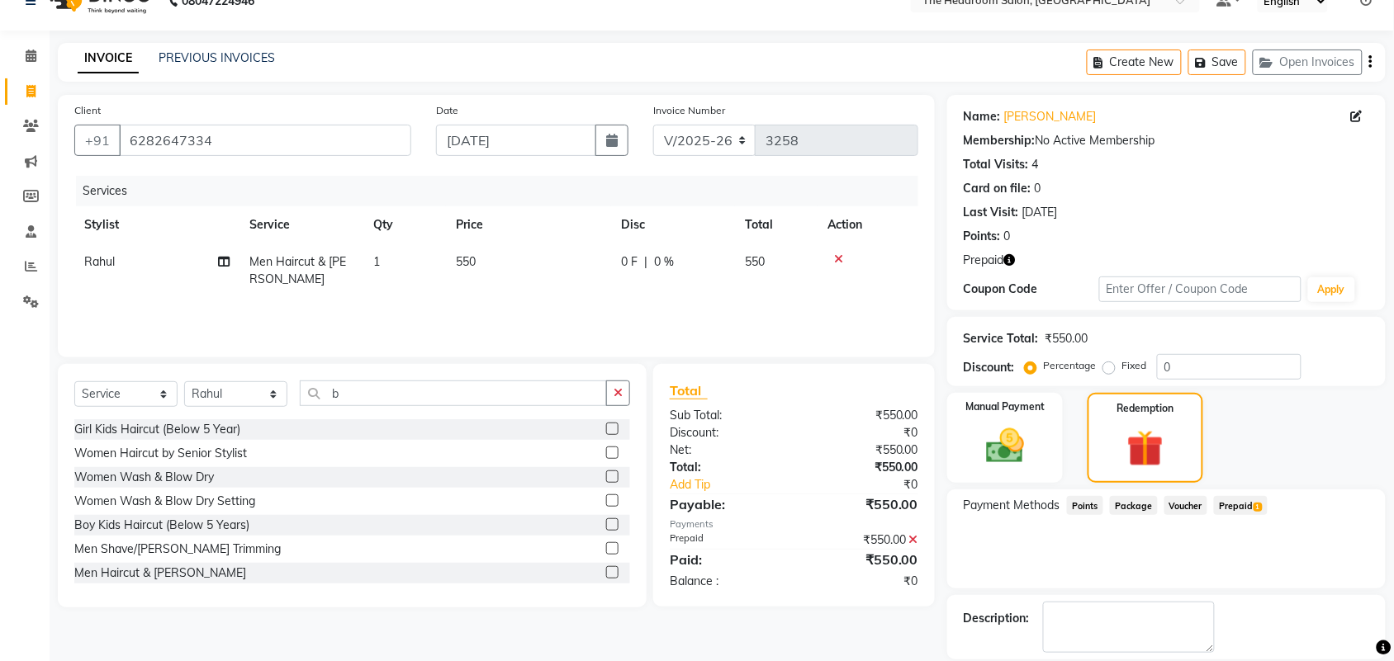
scroll to position [108, 0]
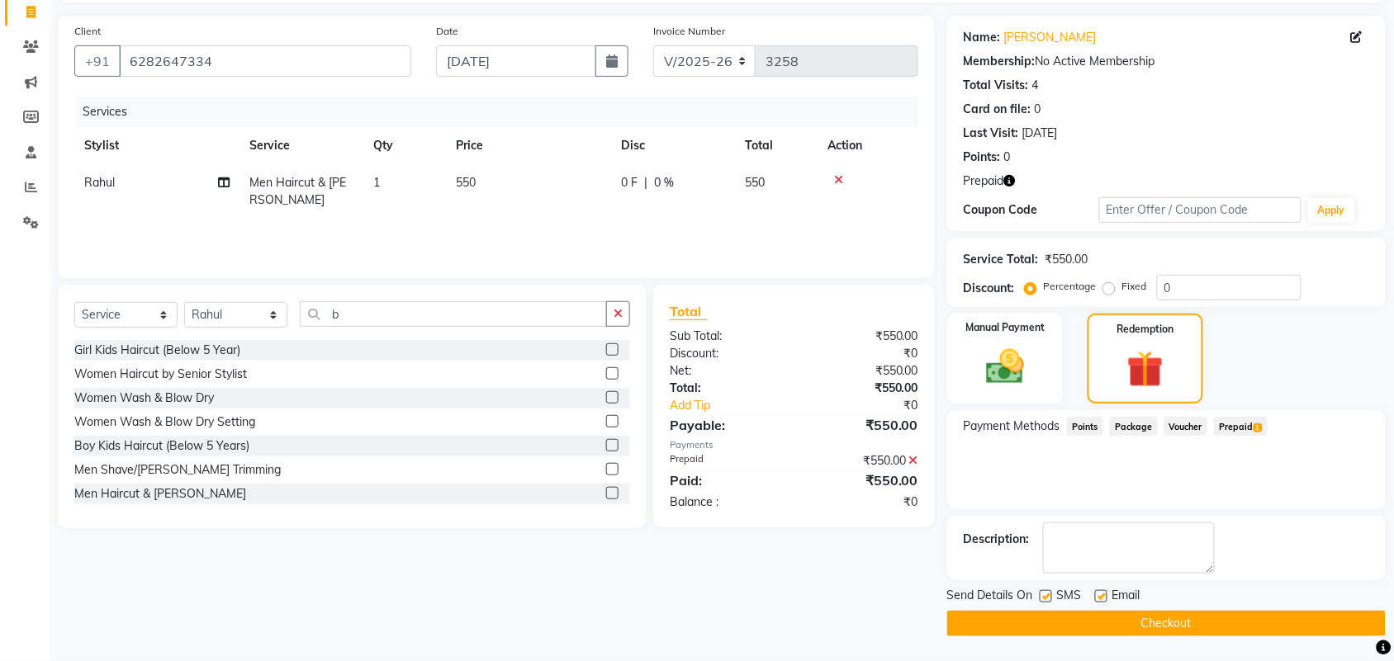
click at [1306, 622] on button "Checkout" at bounding box center [1166, 624] width 438 height 26
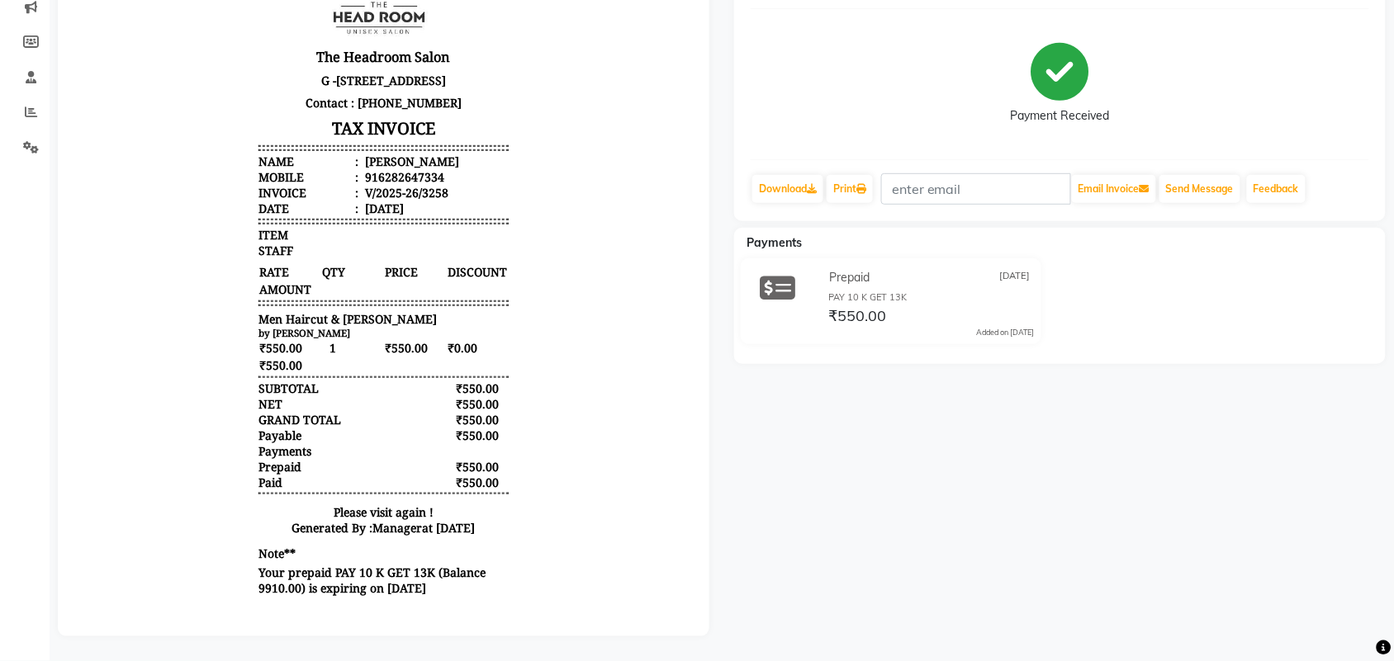
scroll to position [198, 0]
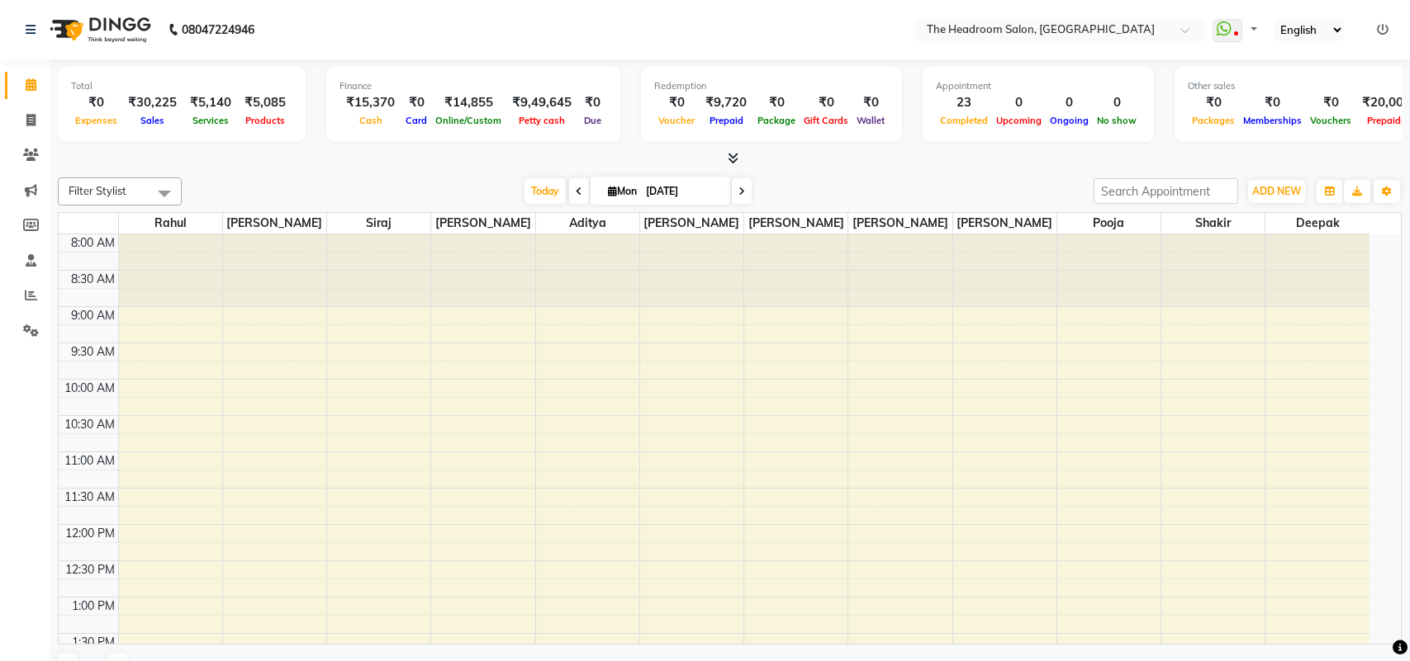
select select "en"
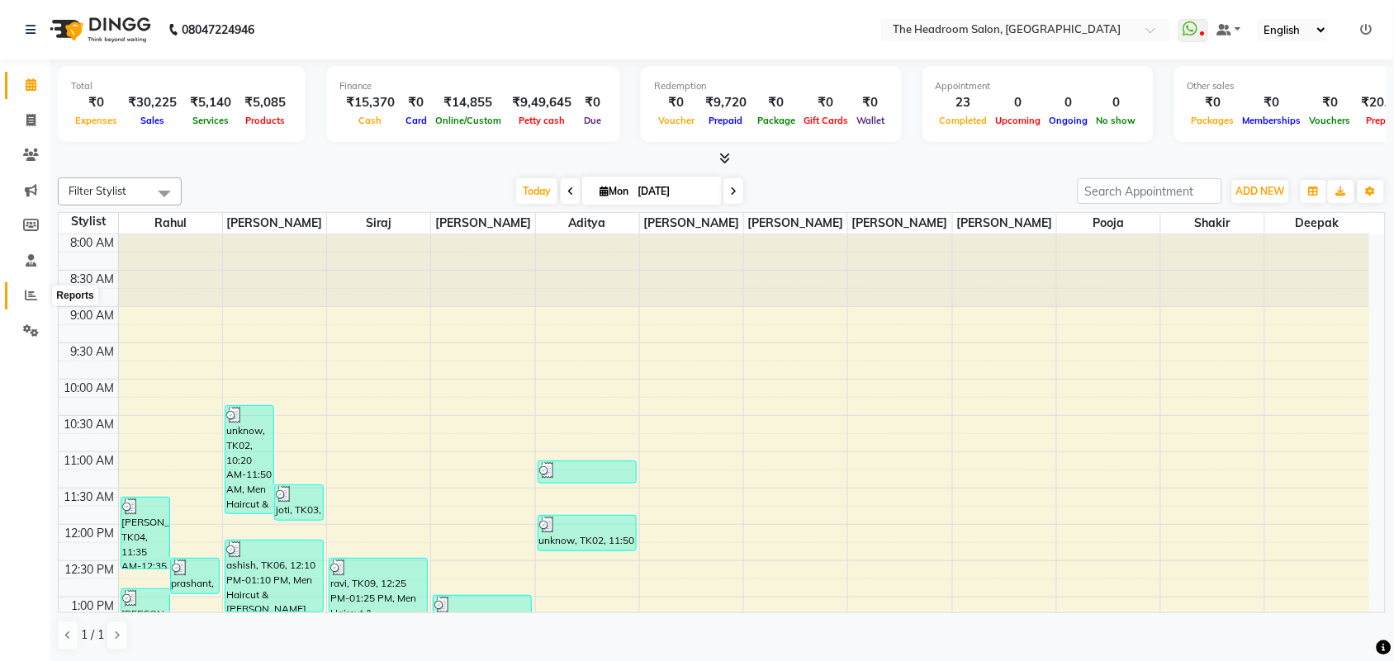
click at [25, 291] on icon at bounding box center [31, 295] width 12 height 12
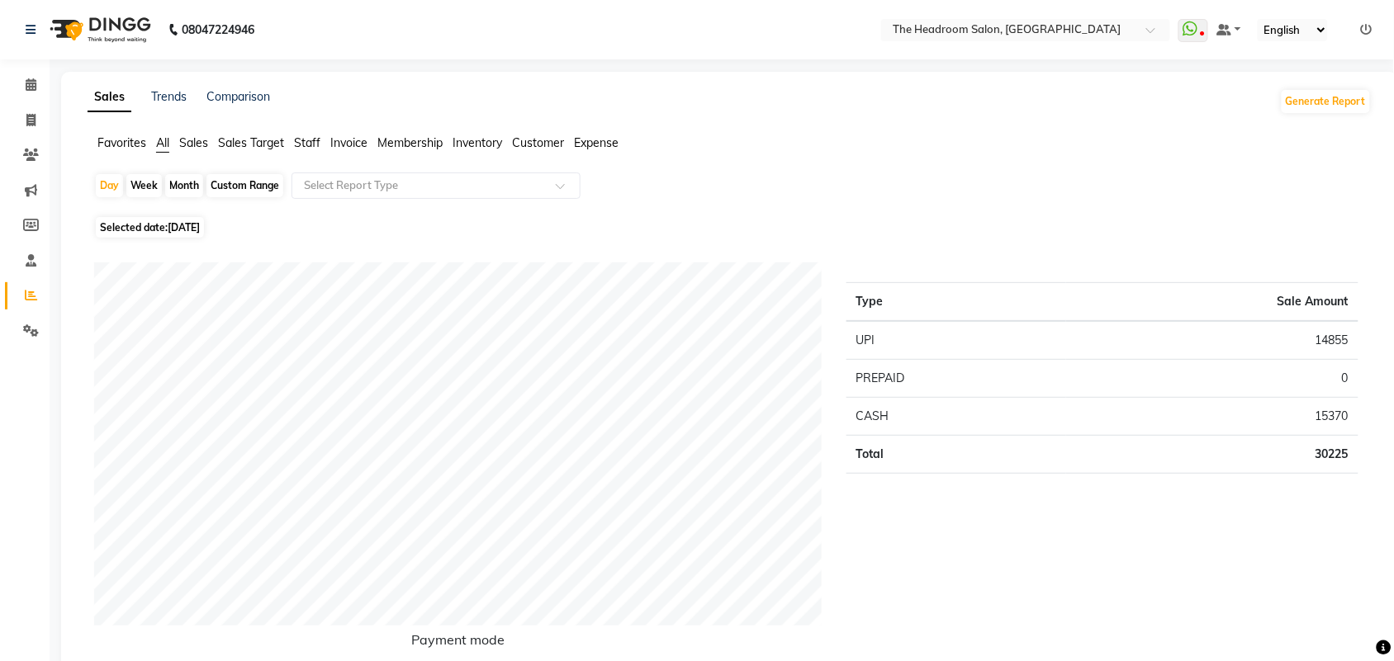
click at [596, 192] on div "Day Week Month Custom Range Select Report Type" at bounding box center [729, 193] width 1271 height 40
click at [29, 121] on icon at bounding box center [30, 120] width 9 height 12
select select "service"
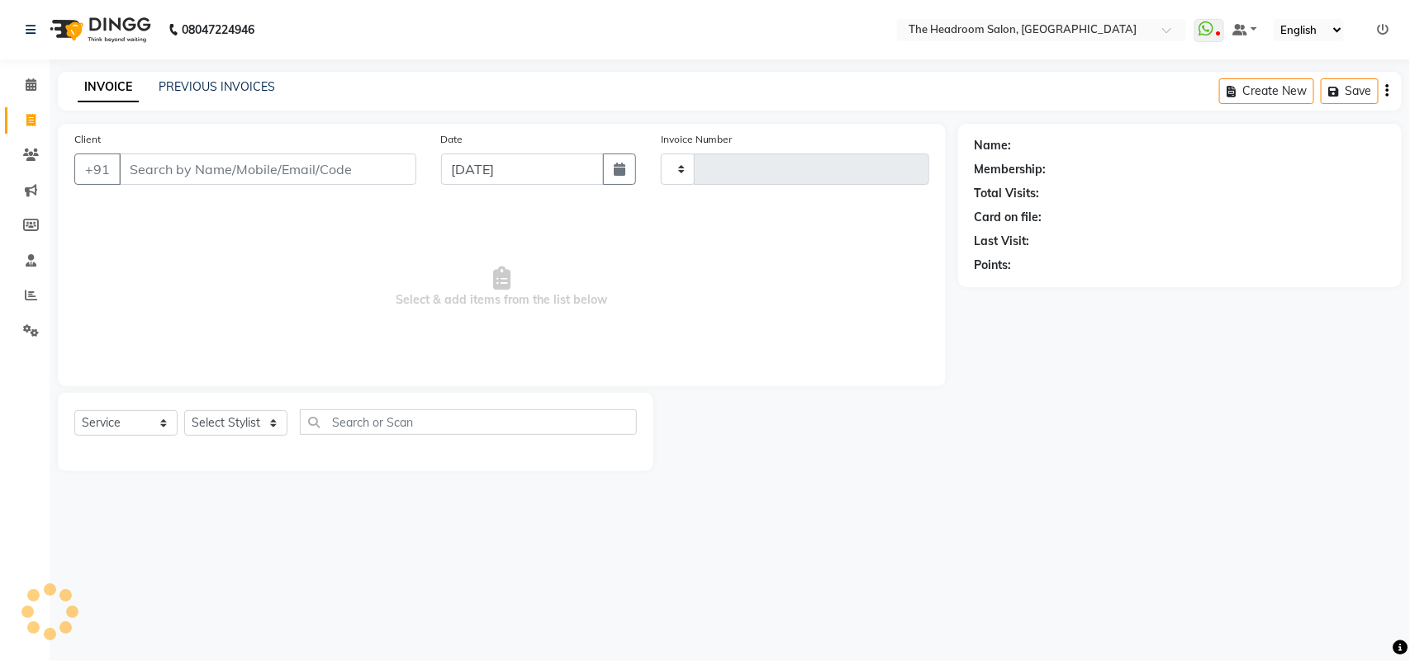
type input "3259"
select select "6933"
select select "58237"
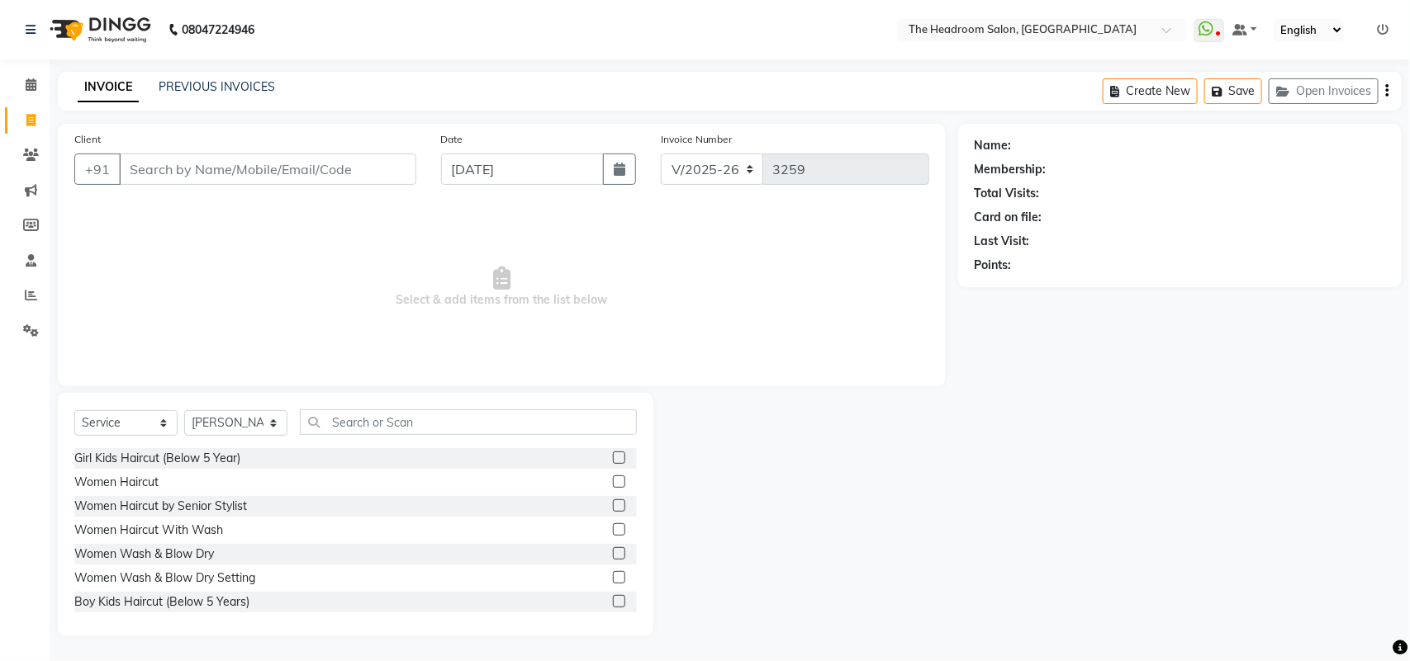
click at [50, 136] on div "Client +91 Date 01-09-2025 Invoice Number V/2025 V/2025-26 3259 Select & add it…" at bounding box center [501, 380] width 912 height 513
click at [165, 170] on input "Client" at bounding box center [267, 169] width 297 height 31
click at [157, 159] on input "Client" at bounding box center [267, 169] width 297 height 31
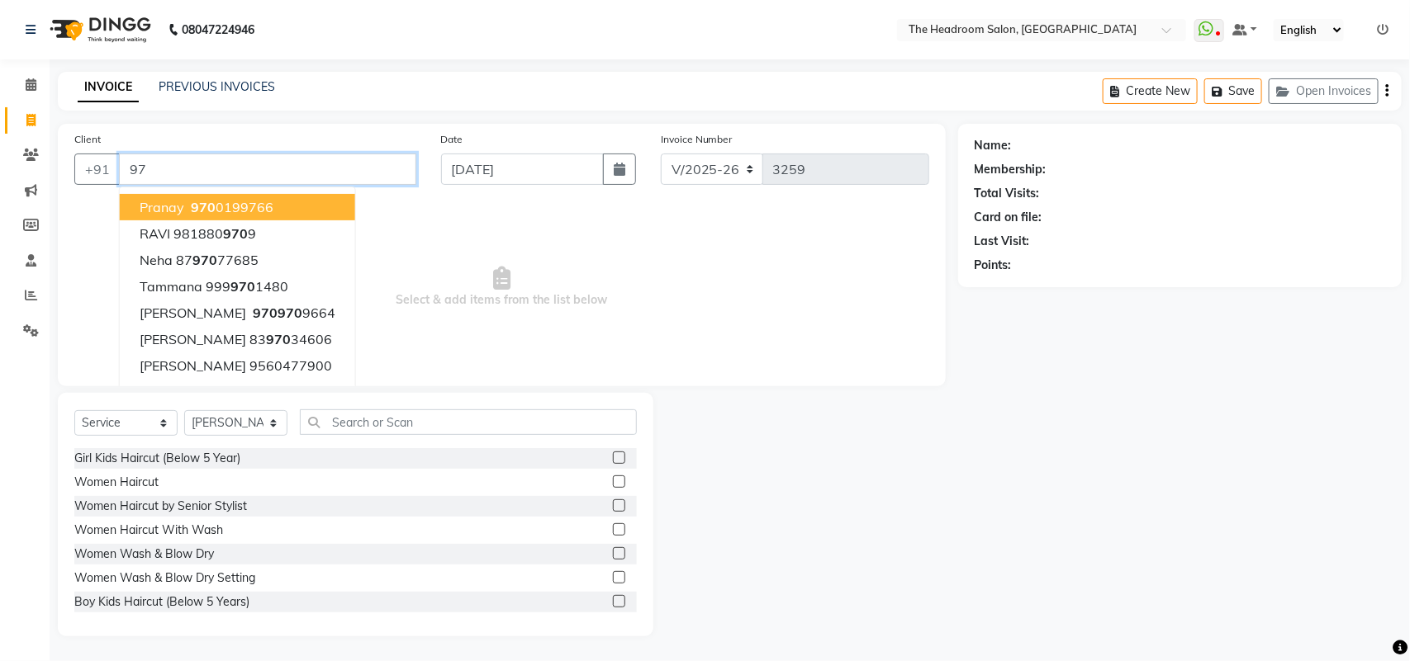
type input "9"
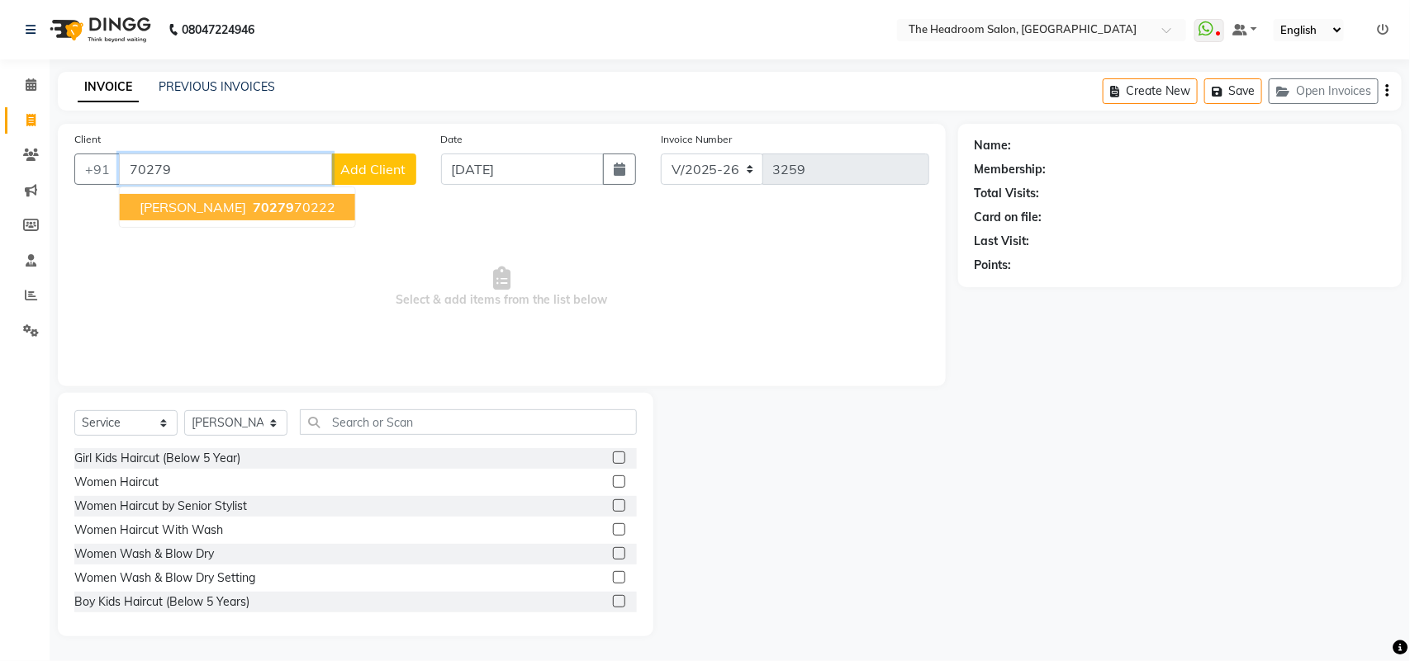
click at [159, 206] on span "ayush" at bounding box center [193, 207] width 107 height 17
type input "7027970222"
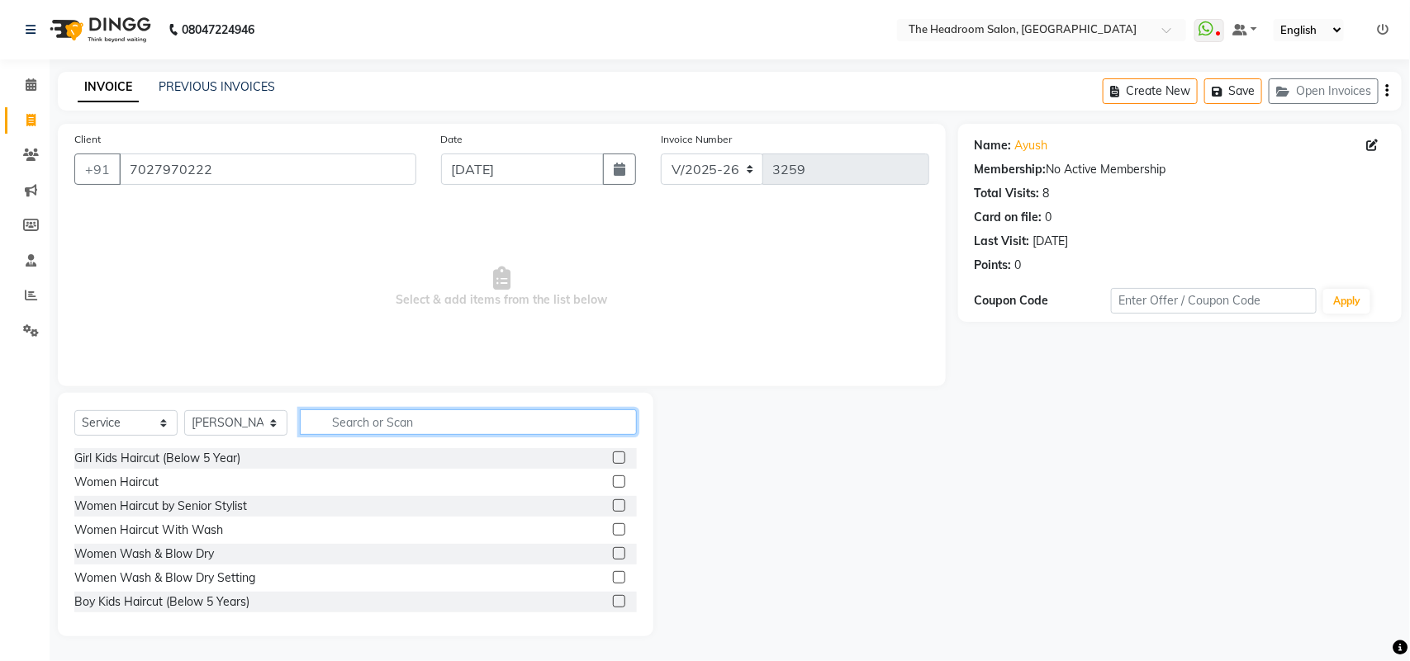
click at [345, 432] on input "text" at bounding box center [468, 423] width 337 height 26
type input "b"
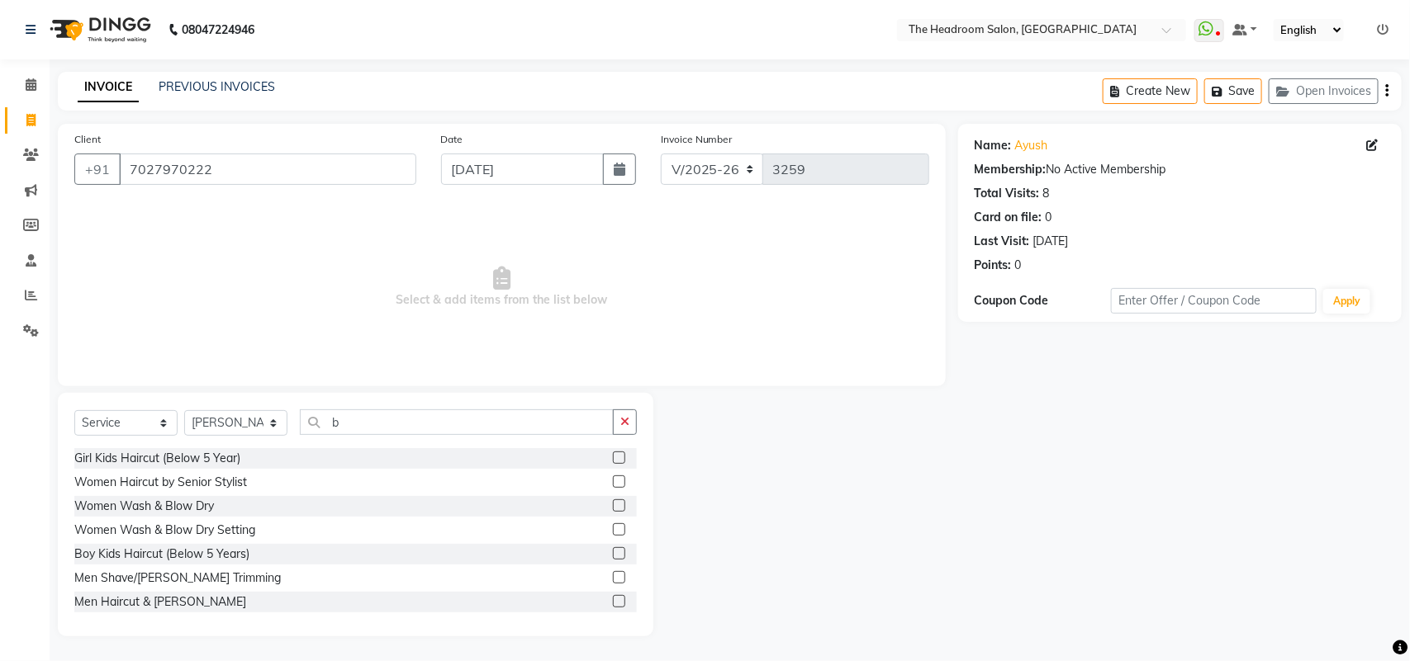
click at [613, 599] on label at bounding box center [619, 601] width 12 height 12
click at [613, 599] on input "checkbox" at bounding box center [618, 602] width 11 height 11
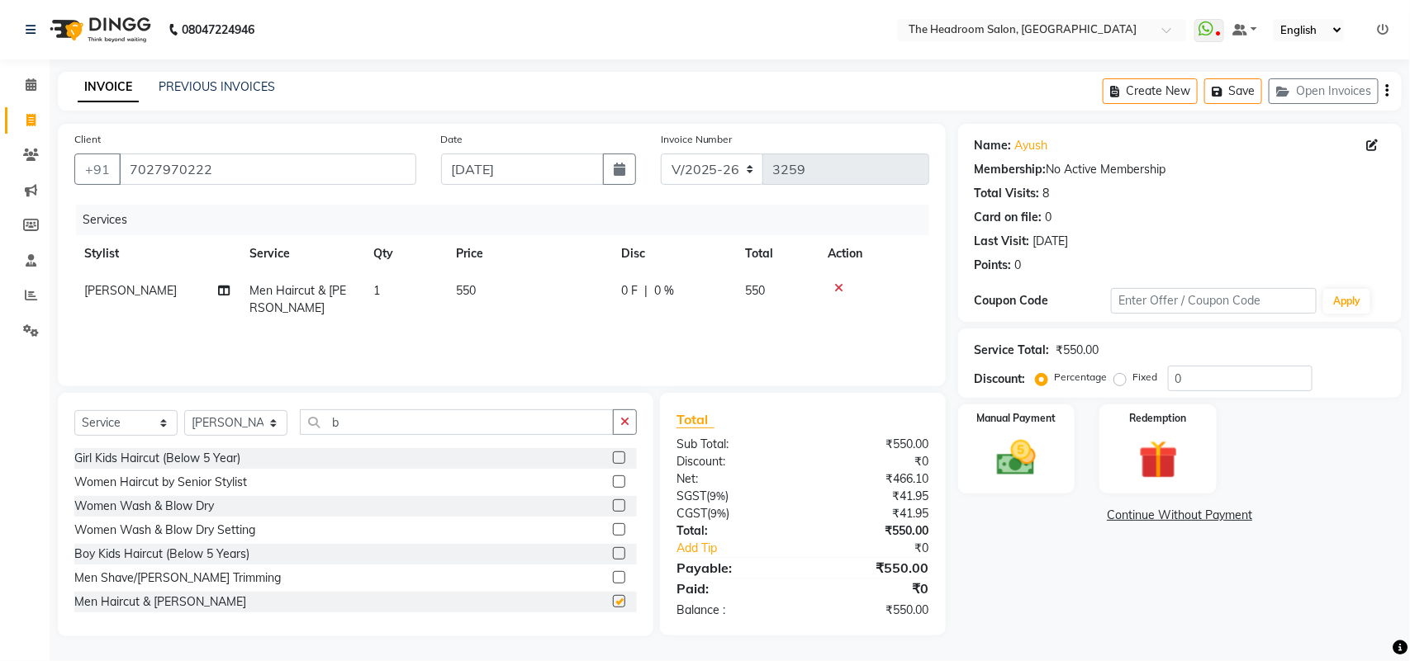
checkbox input "false"
click at [1057, 480] on div "Manual Payment" at bounding box center [1016, 449] width 122 height 93
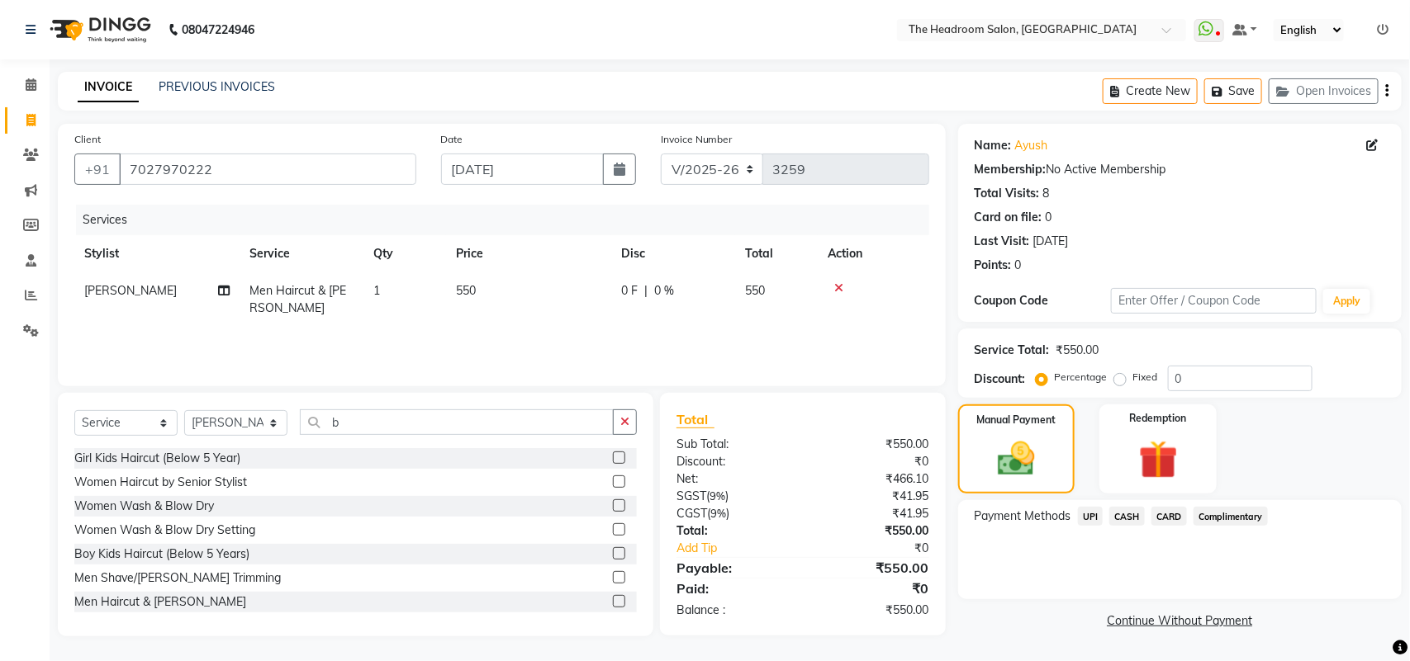
click at [1091, 518] on span "UPI" at bounding box center [1091, 516] width 26 height 19
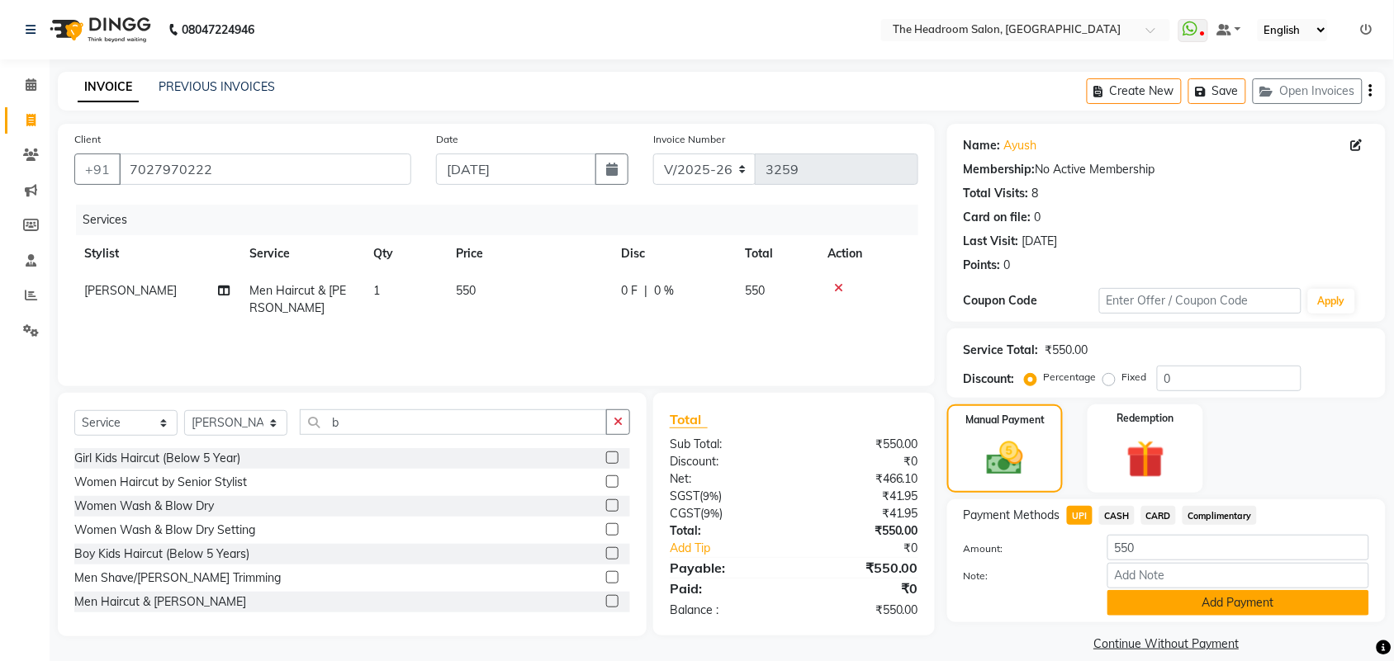
click at [1165, 599] on button "Add Payment" at bounding box center [1238, 603] width 262 height 26
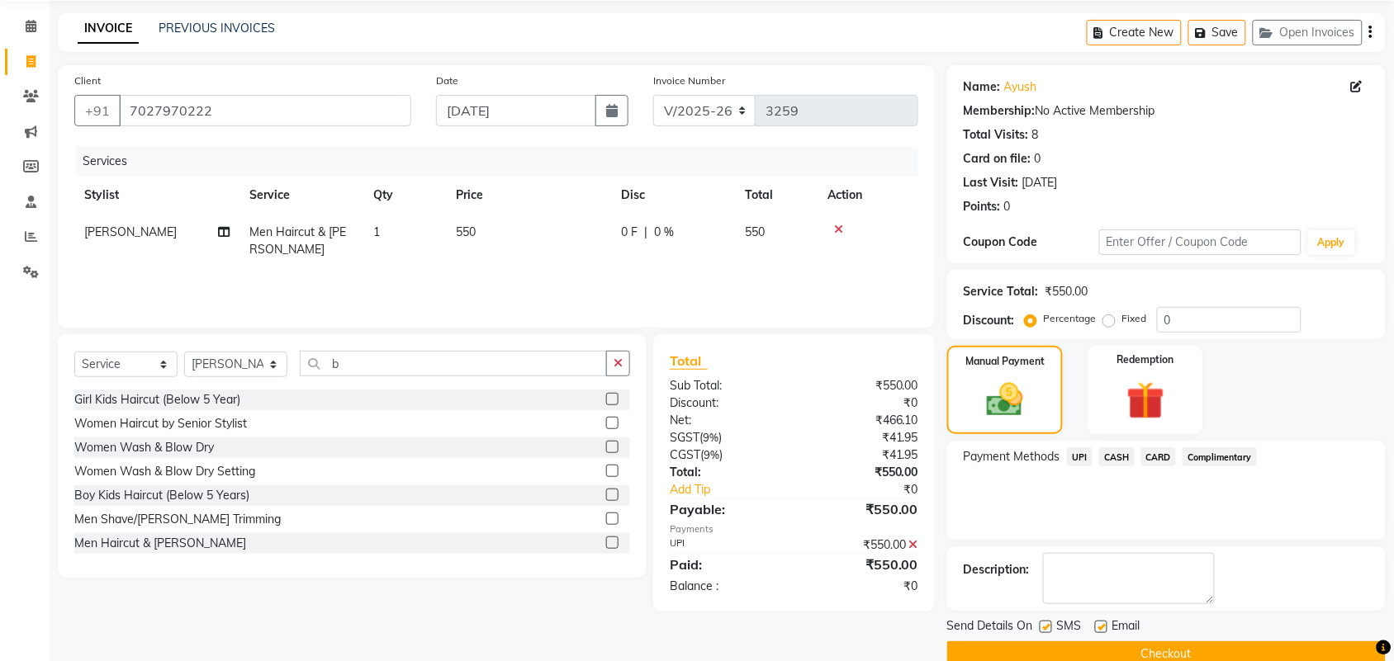
scroll to position [89, 0]
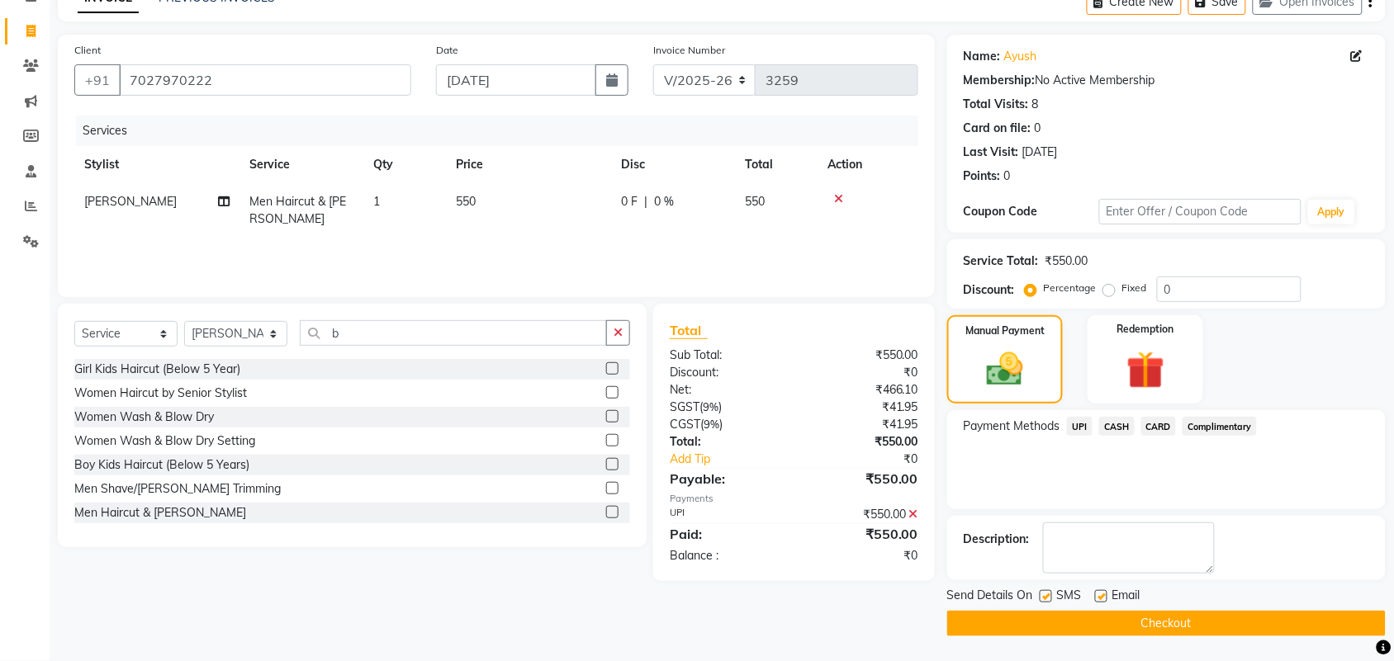
click at [1339, 628] on button "Checkout" at bounding box center [1166, 624] width 438 height 26
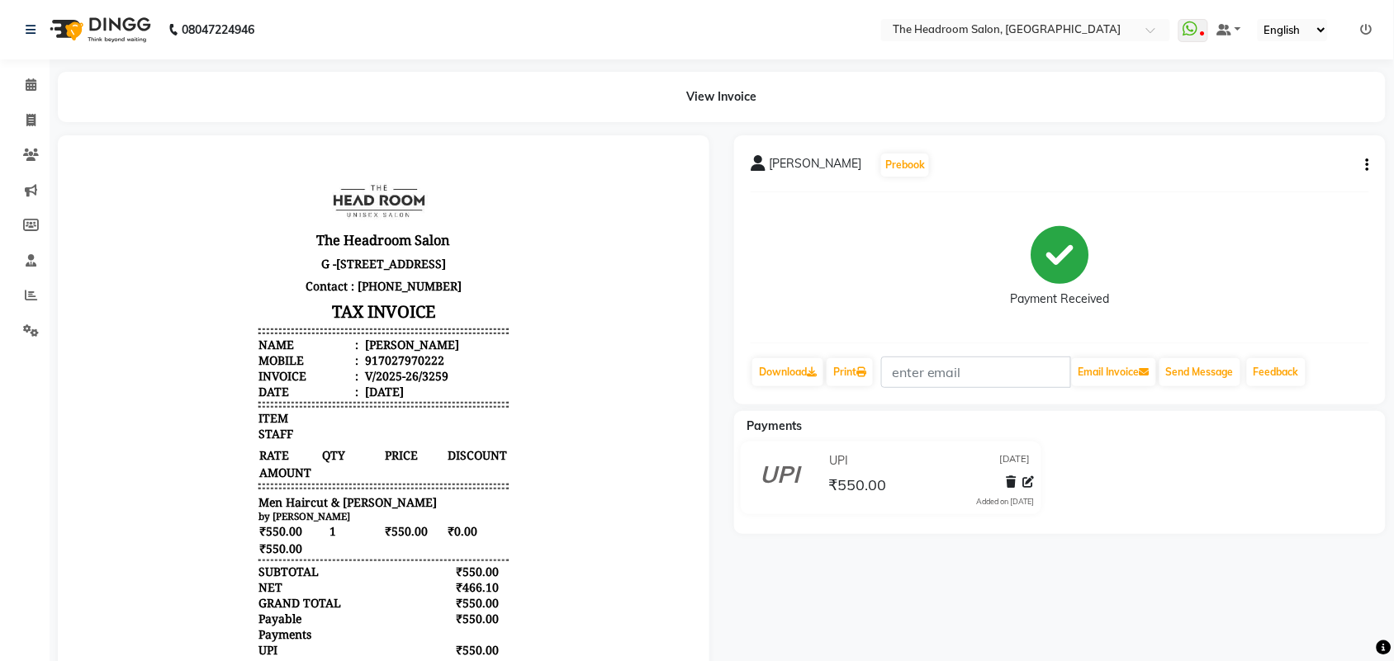
click at [1339, 618] on div "ayush Prebook Payment Received Download Print Email Invoice Send Message Feedba…" at bounding box center [1060, 450] width 676 height 631
click at [1339, 622] on div "ayush Prebook Payment Received Download Print Email Invoice Send Message Feedba…" at bounding box center [1060, 450] width 676 height 631
drag, startPoint x: 1338, startPoint y: 614, endPoint x: 1367, endPoint y: 700, distance: 91.4
click at [1367, 661] on html "08047224946 Select Location × The Headroom Salon, Sector 93 Gurugram WhatsApp S…" at bounding box center [697, 330] width 1394 height 661
